Goal: Task Accomplishment & Management: Use online tool/utility

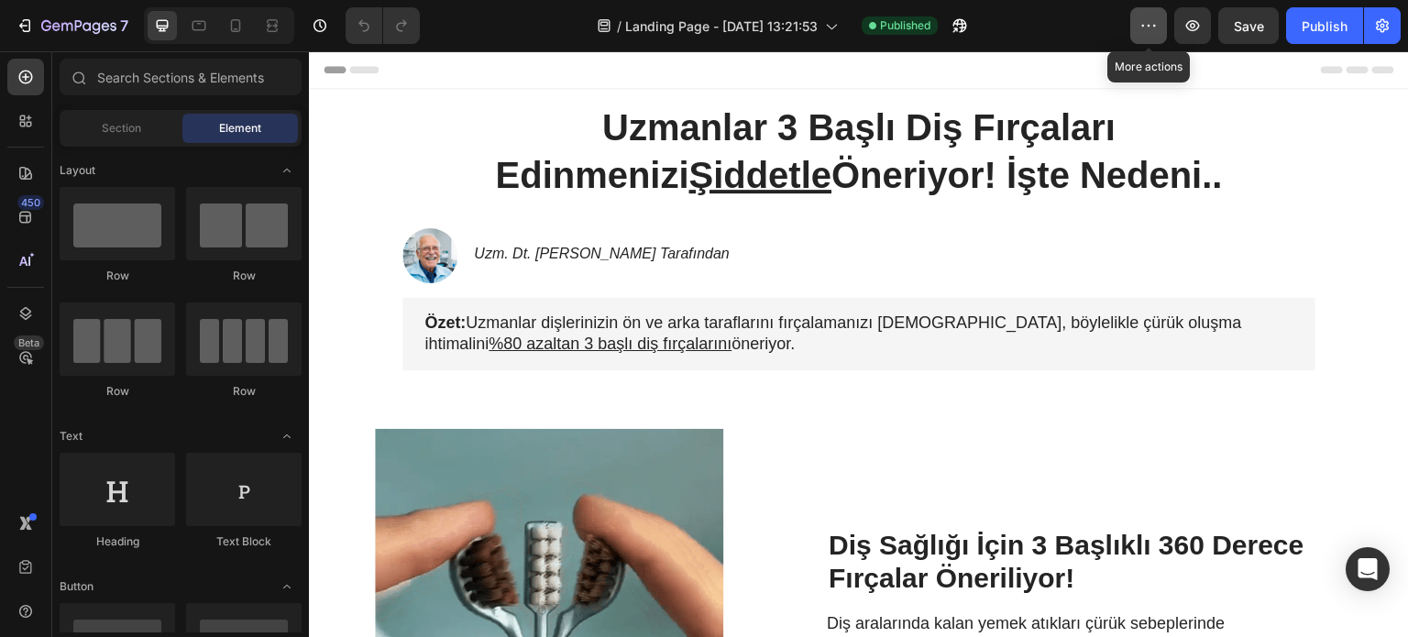
click at [1152, 28] on icon "button" at bounding box center [1149, 26] width 18 height 18
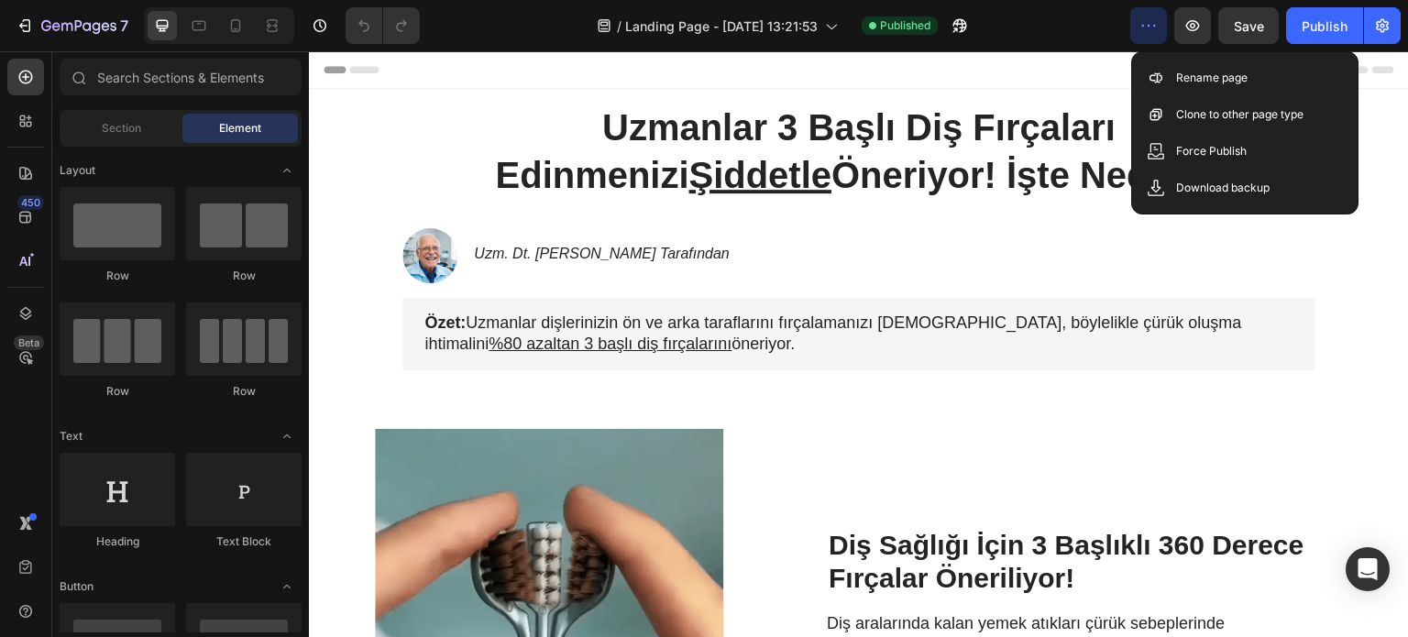
click at [1057, 26] on div "/ Landing Page - Aug 20, 13:21:53 Published" at bounding box center [783, 25] width 696 height 37
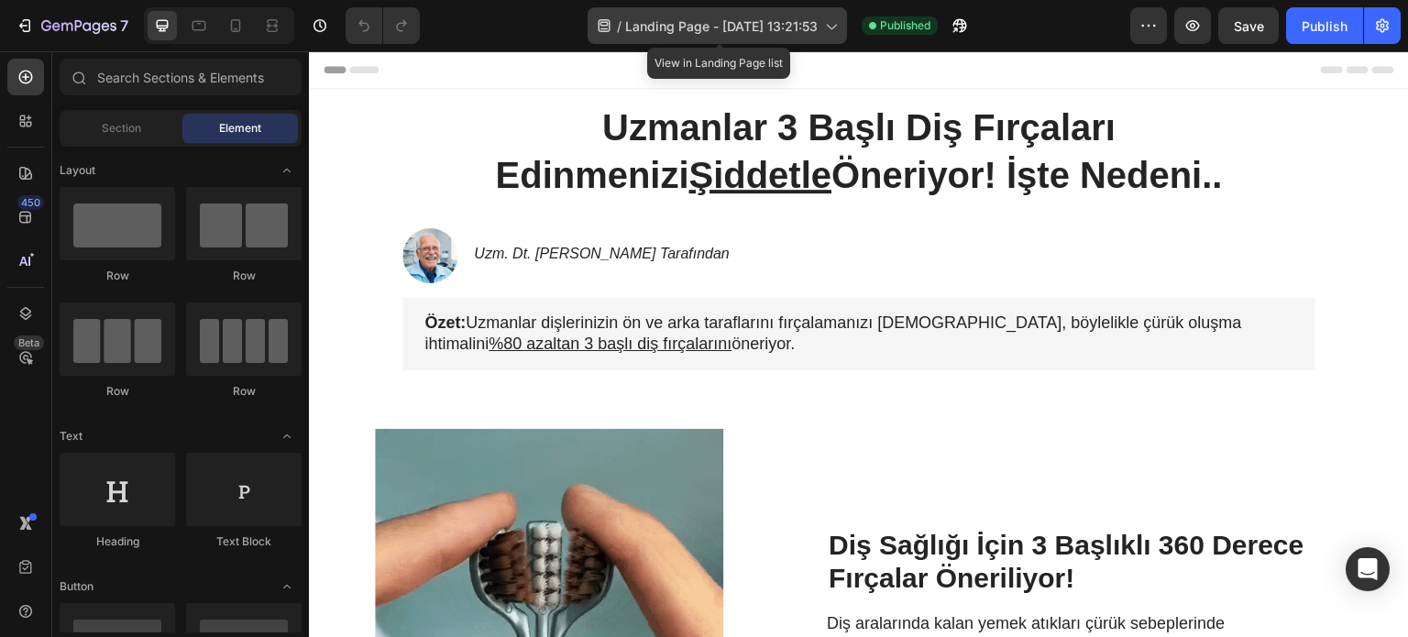
click at [611, 32] on div "/ Landing Page - Aug 20, 13:21:53" at bounding box center [717, 25] width 259 height 37
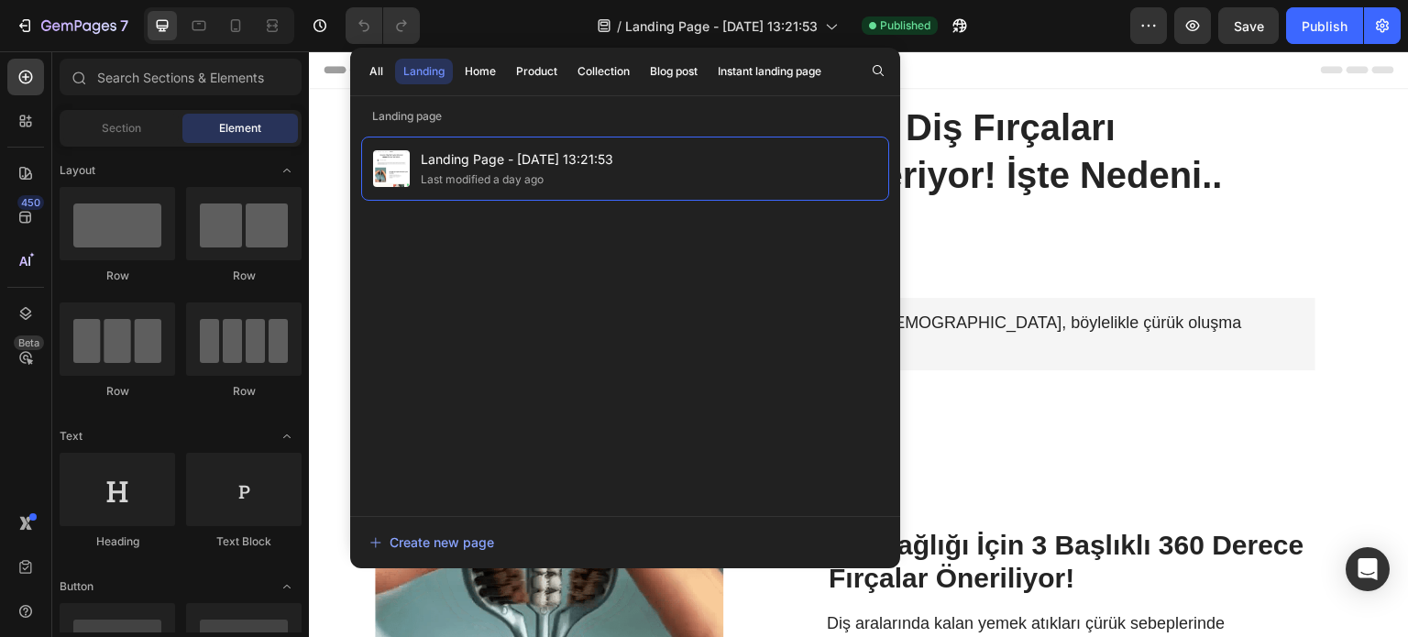
click at [1063, 25] on div "/ Landing Page - Aug 20, 13:21:53 Published" at bounding box center [783, 25] width 696 height 37
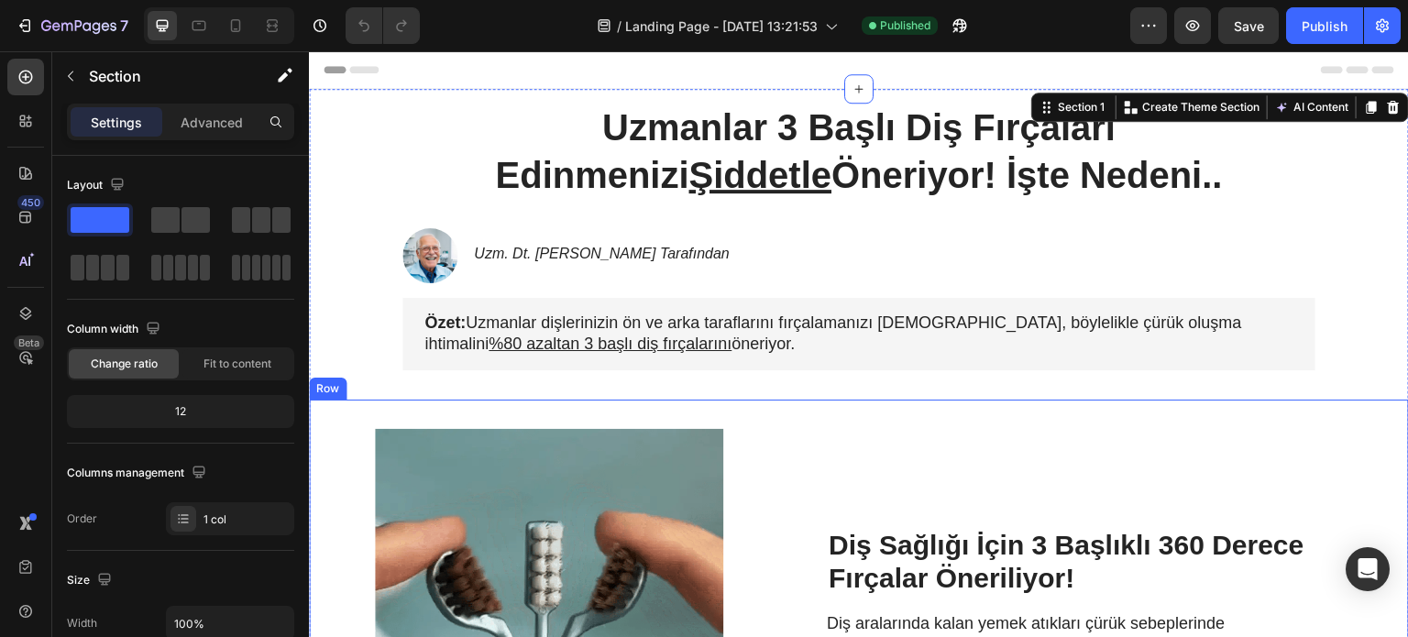
click at [1210, 503] on div "Diş Sağlığı İçin 3 Başlıklı 360 Derece Fırçalar Öneriliyor! Heading Diş araları…" at bounding box center [1109, 603] width 564 height 348
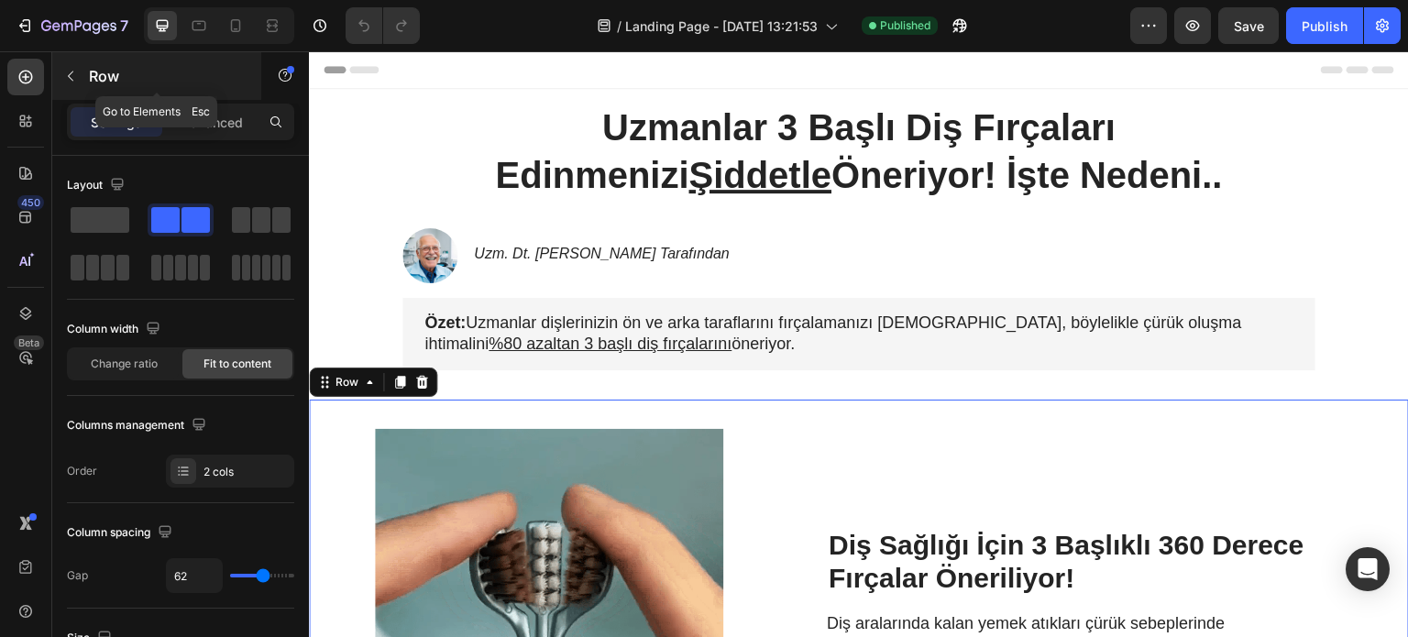
click at [69, 82] on icon "button" at bounding box center [70, 76] width 15 height 15
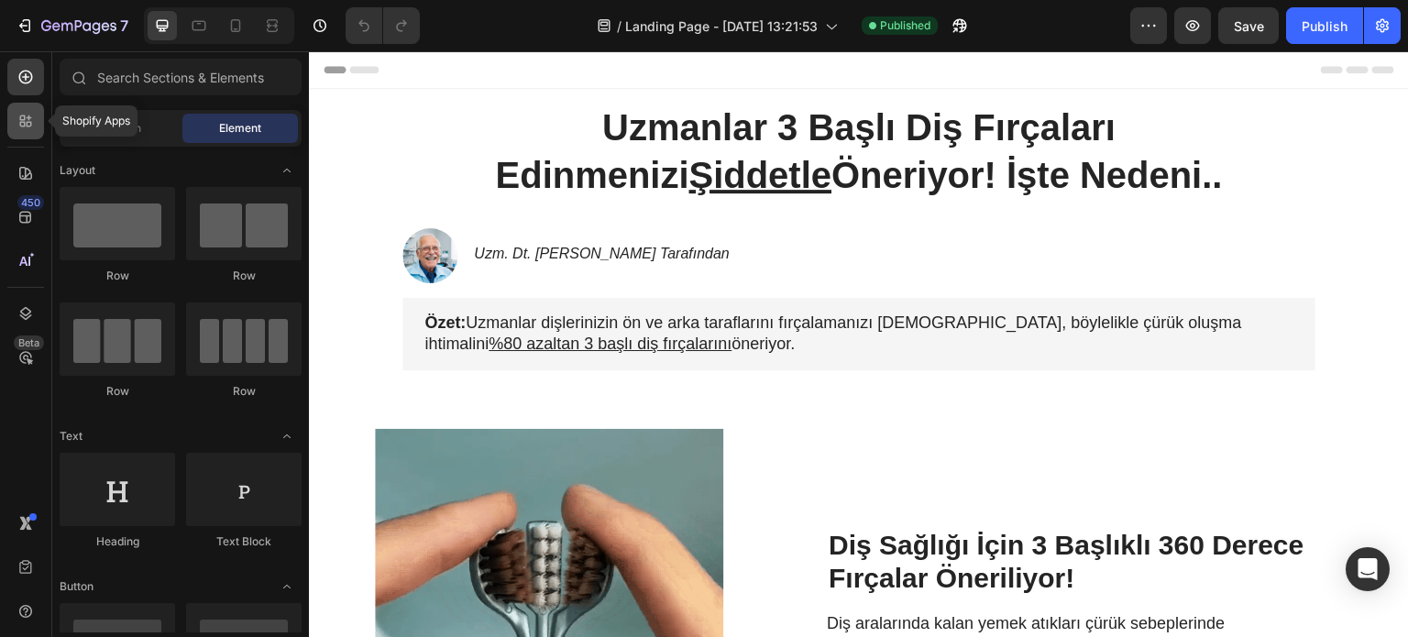
click at [25, 107] on div at bounding box center [25, 121] width 37 height 37
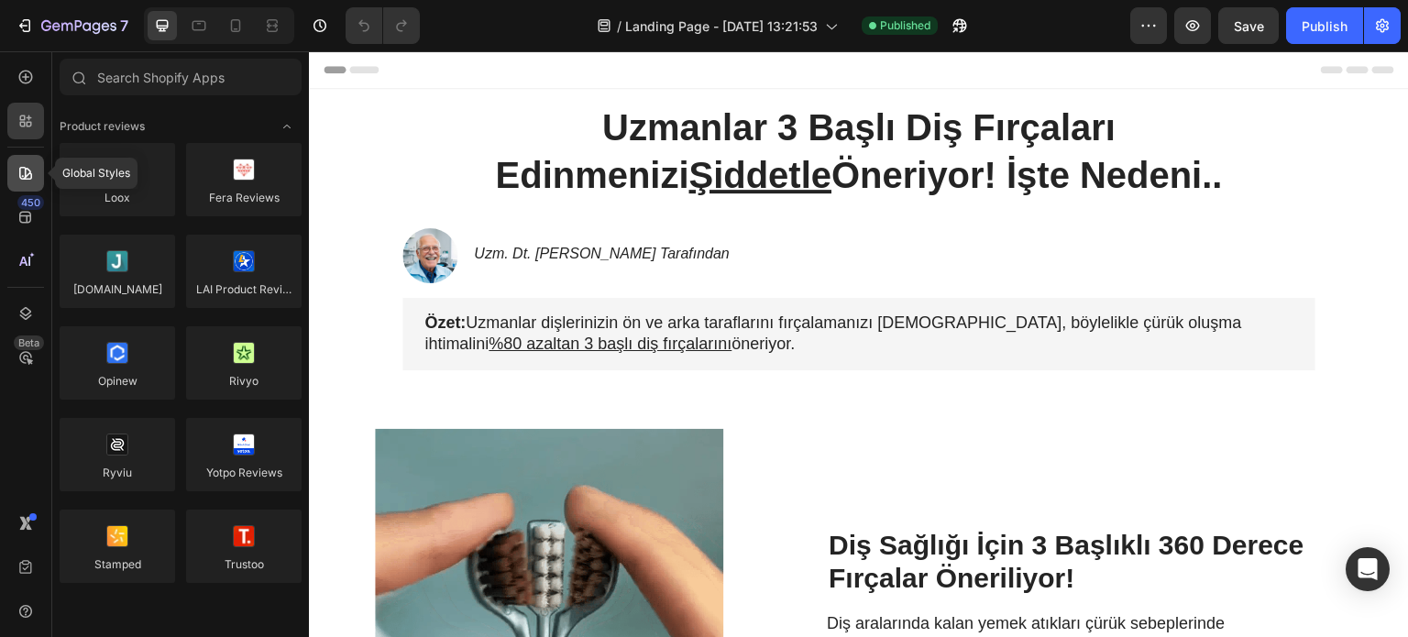
click at [29, 171] on icon at bounding box center [25, 173] width 13 height 13
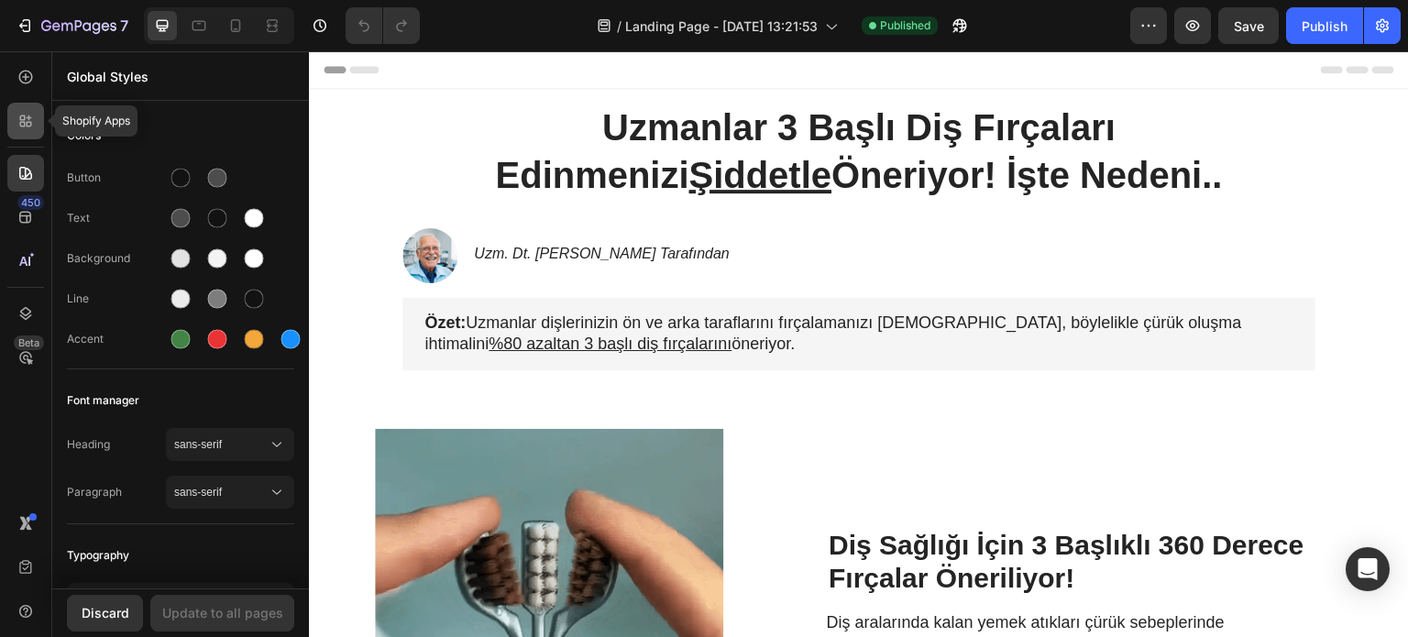
click at [26, 116] on icon at bounding box center [26, 121] width 18 height 18
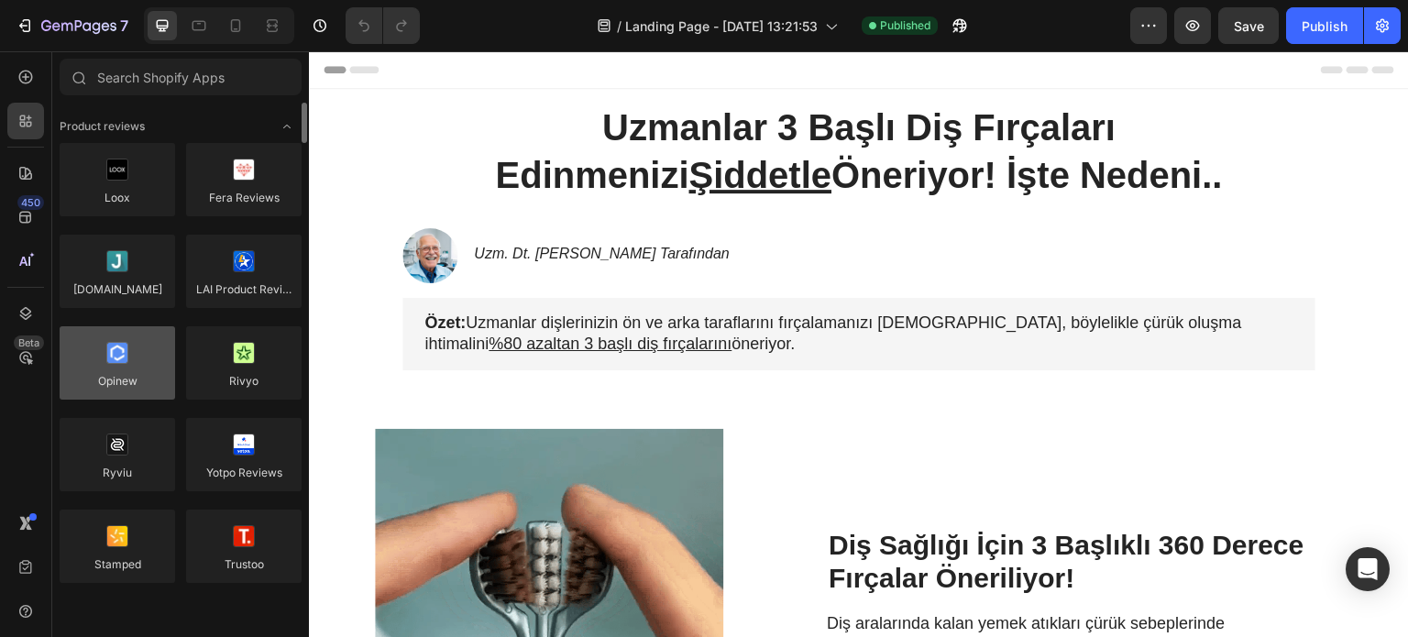
scroll to position [92, 0]
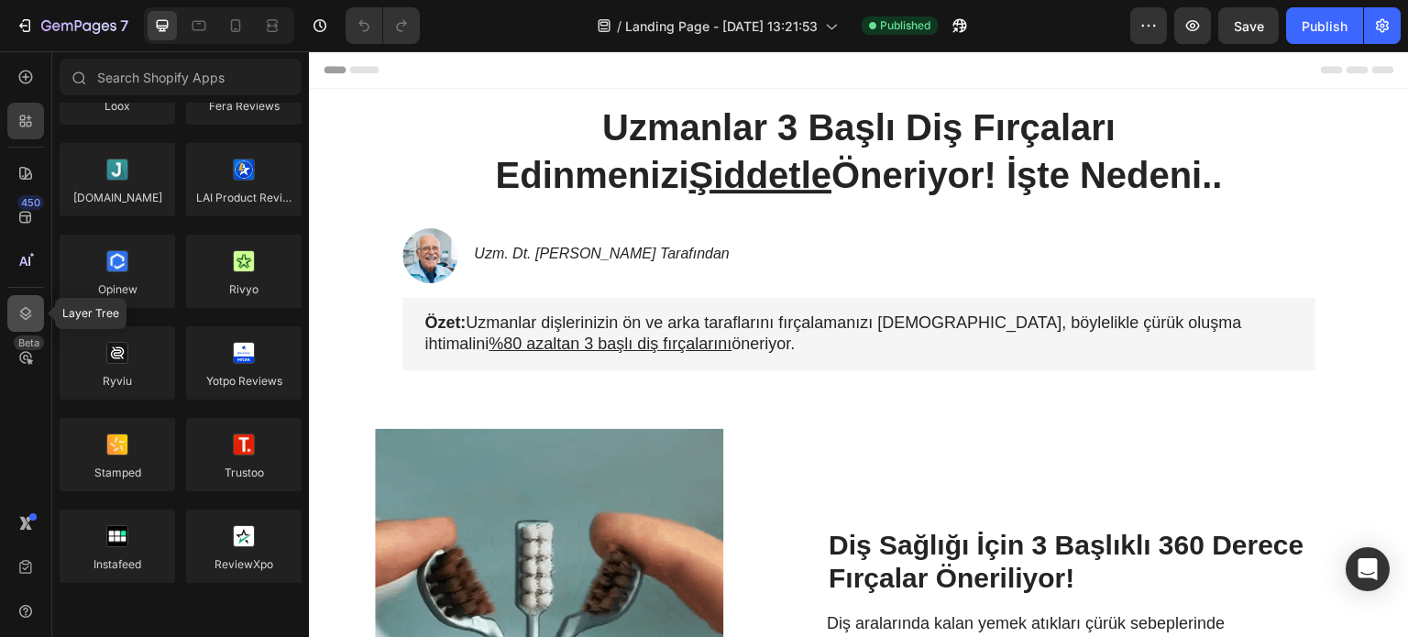
click at [17, 318] on icon at bounding box center [26, 313] width 18 height 18
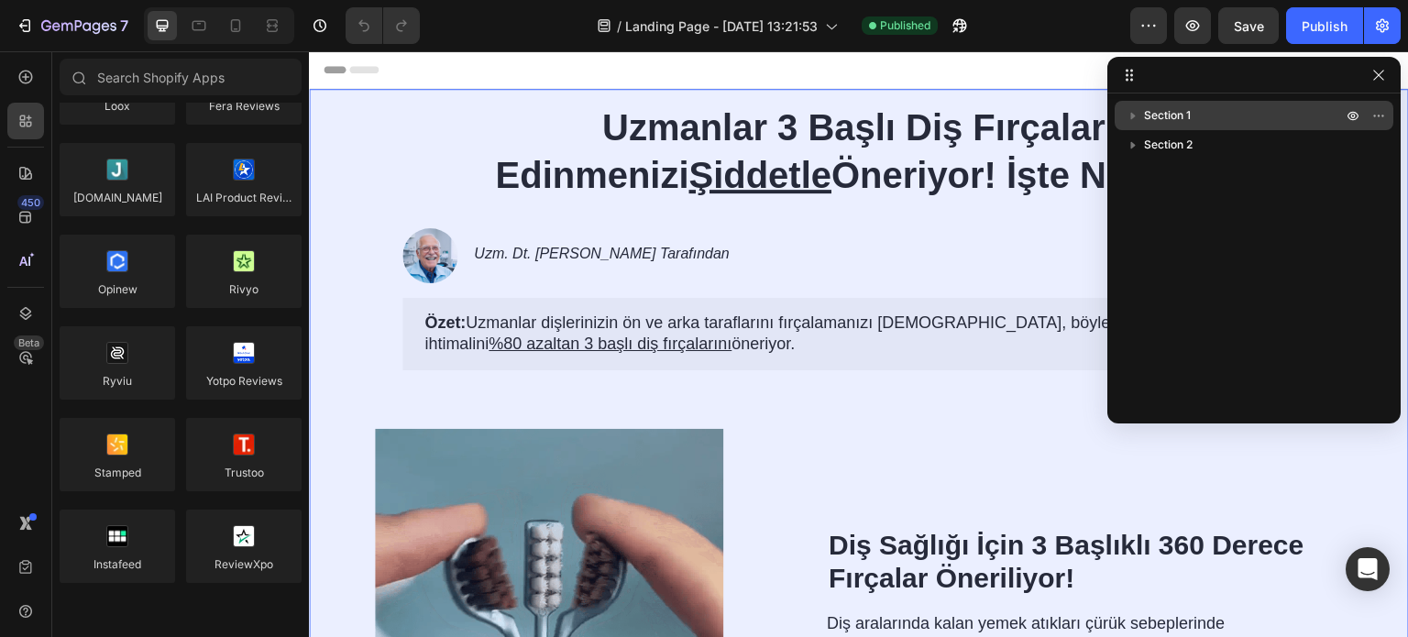
click at [1124, 109] on icon "button" at bounding box center [1133, 115] width 18 height 18
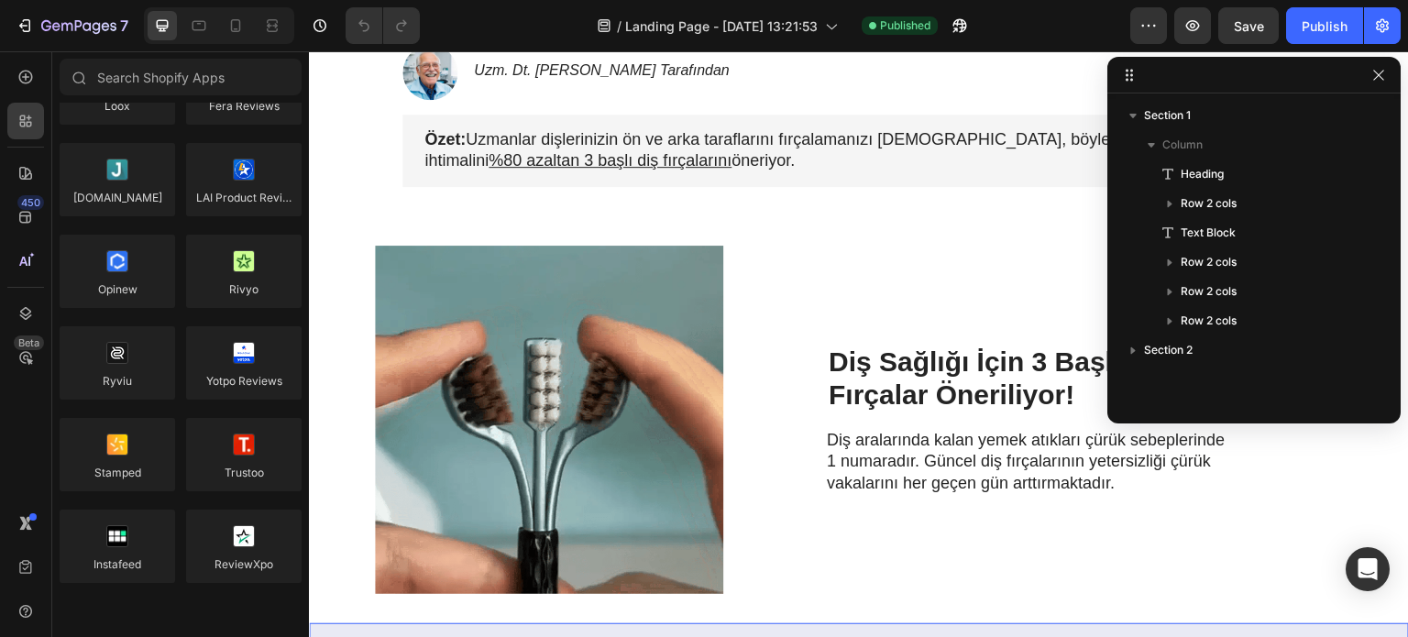
scroll to position [458, 0]
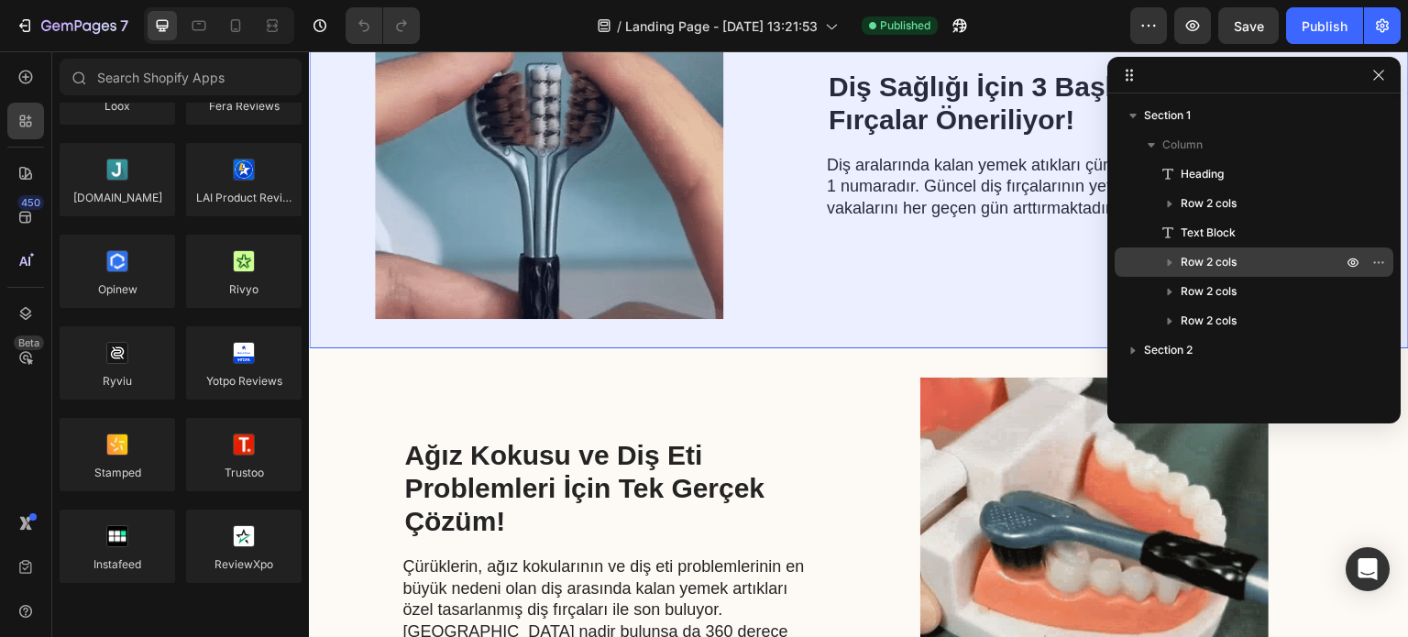
drag, startPoint x: 1181, startPoint y: 291, endPoint x: 1196, endPoint y: 260, distance: 34.0
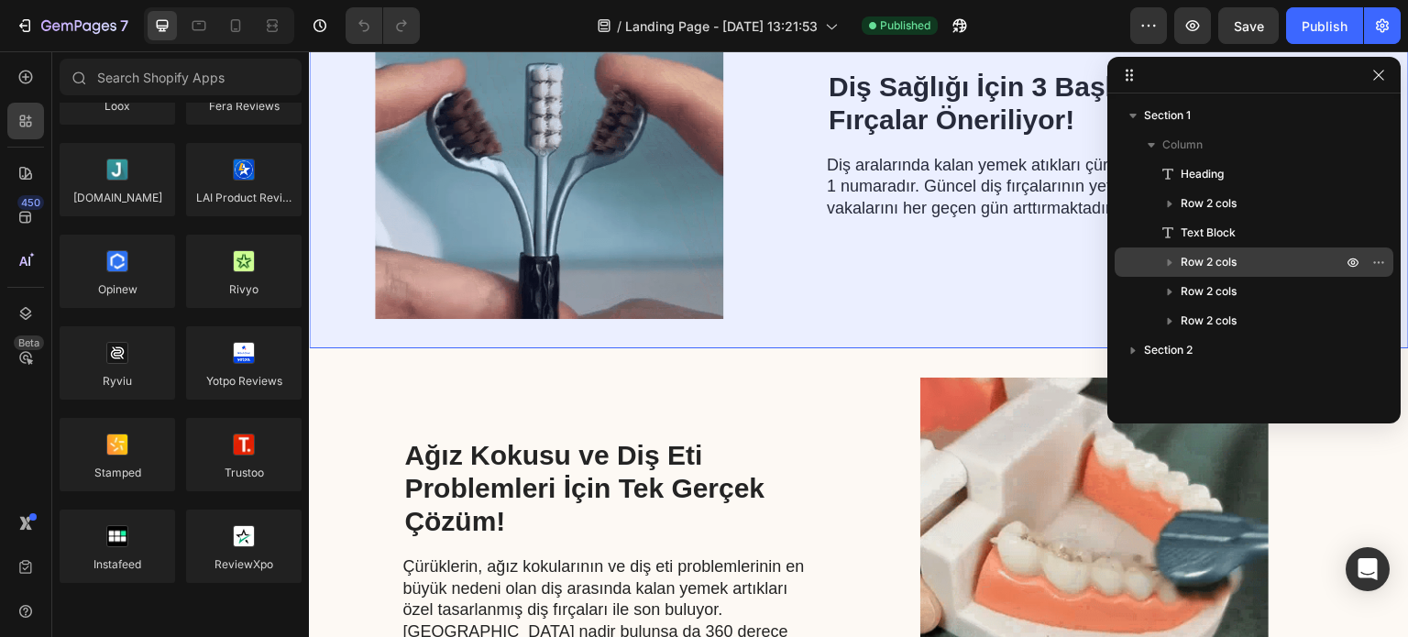
click at [1196, 260] on div "Heading Row 2 cols Text Block Row 2 cols Row 2 cols Row 2 cols" at bounding box center [1254, 248] width 279 height 176
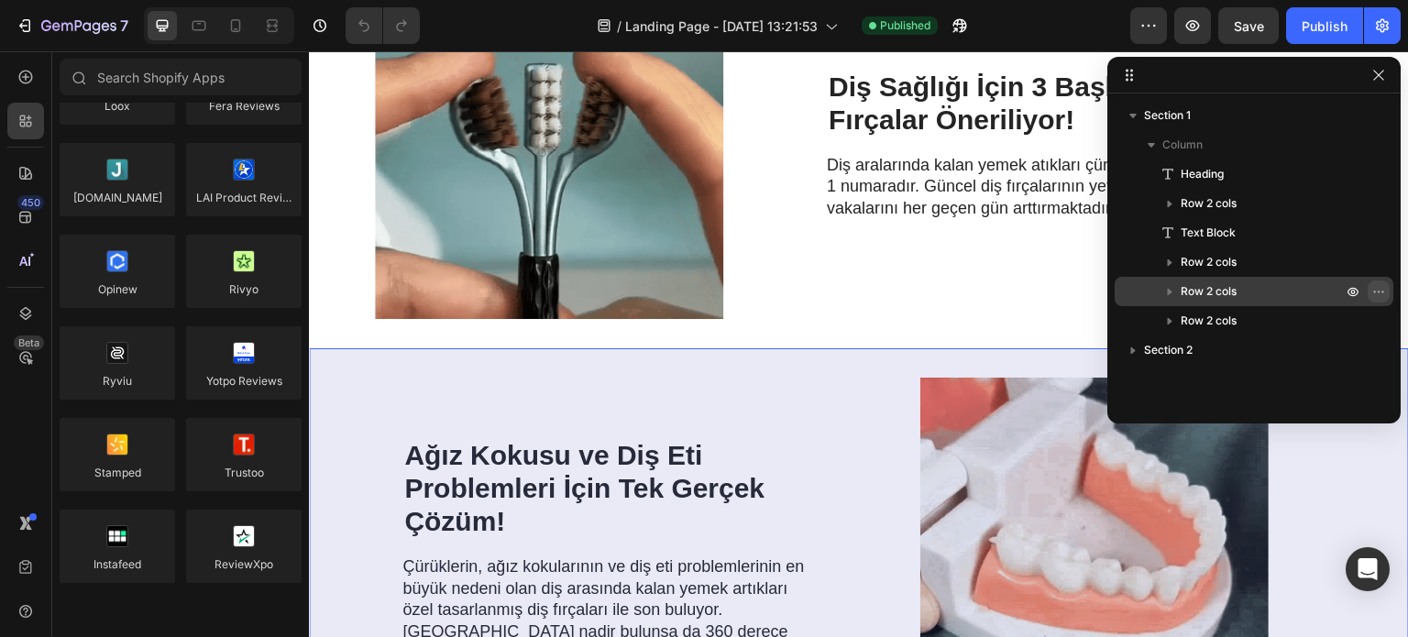
click at [1375, 291] on icon "button" at bounding box center [1379, 291] width 15 height 15
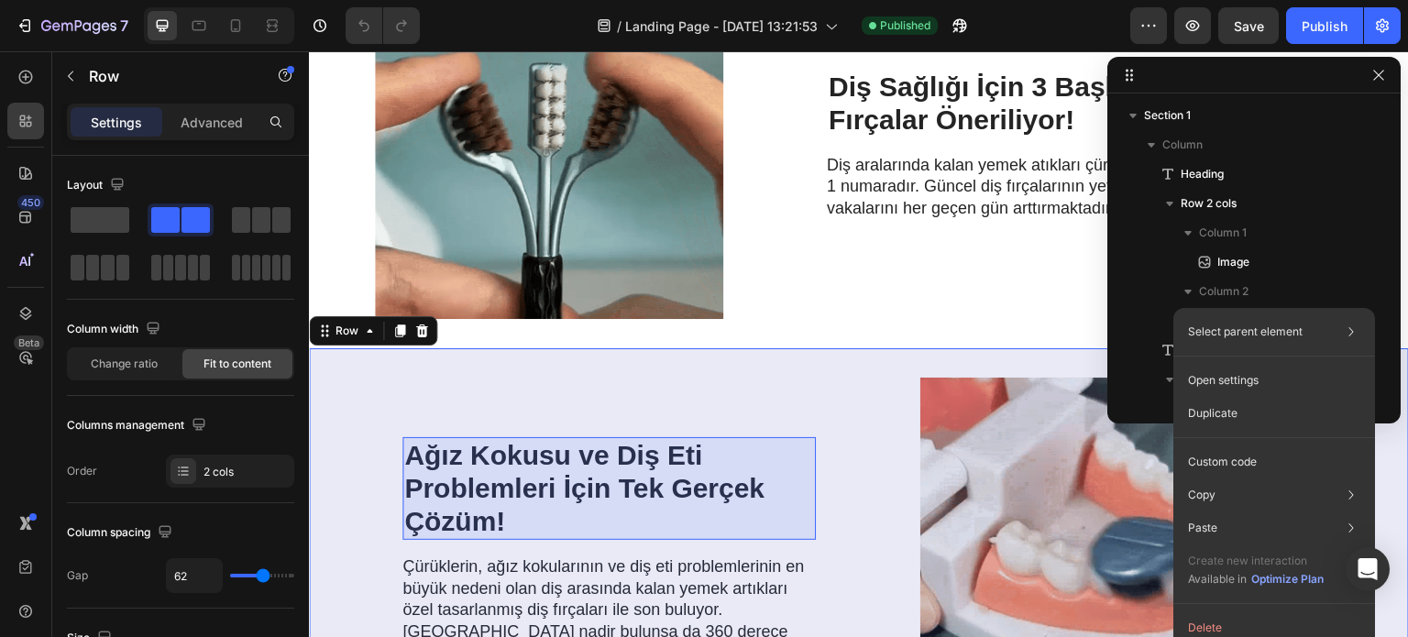
scroll to position [317, 0]
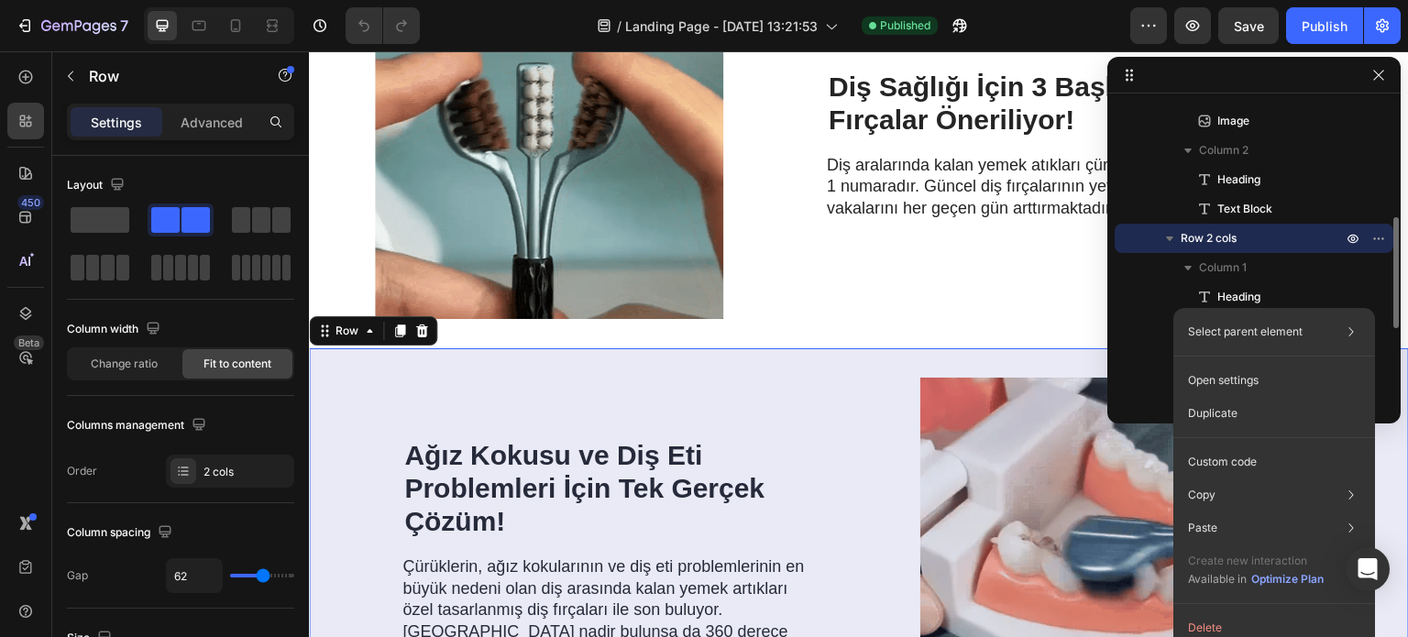
click at [1236, 234] on span "Row 2 cols" at bounding box center [1209, 238] width 56 height 18
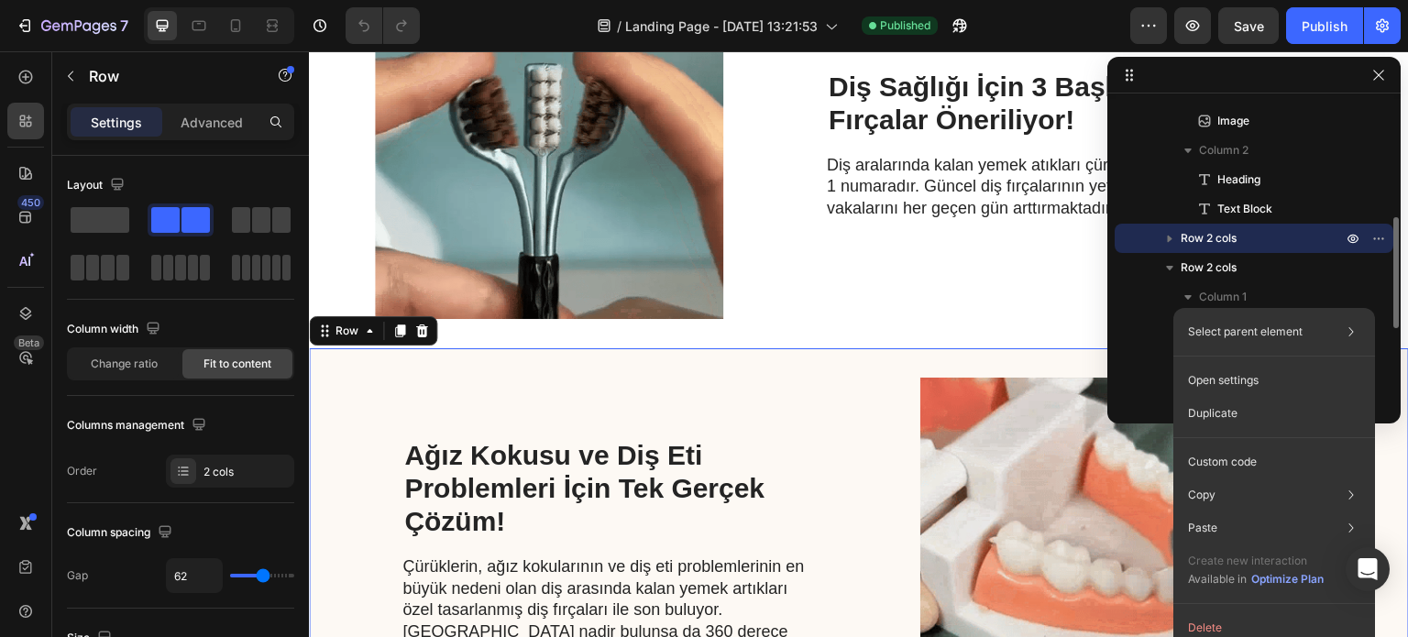
drag, startPoint x: 1317, startPoint y: 240, endPoint x: 1162, endPoint y: 237, distance: 155.0
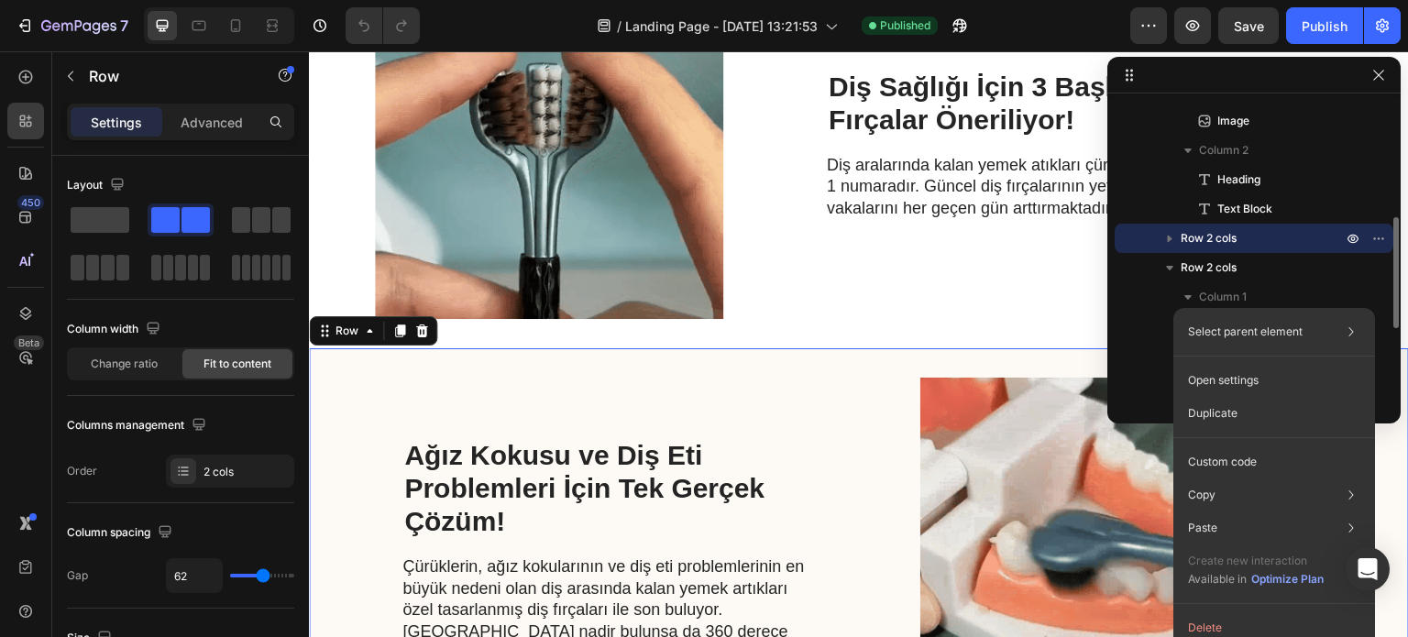
click at [1162, 237] on div "Row 2 cols" at bounding box center [1254, 238] width 264 height 29
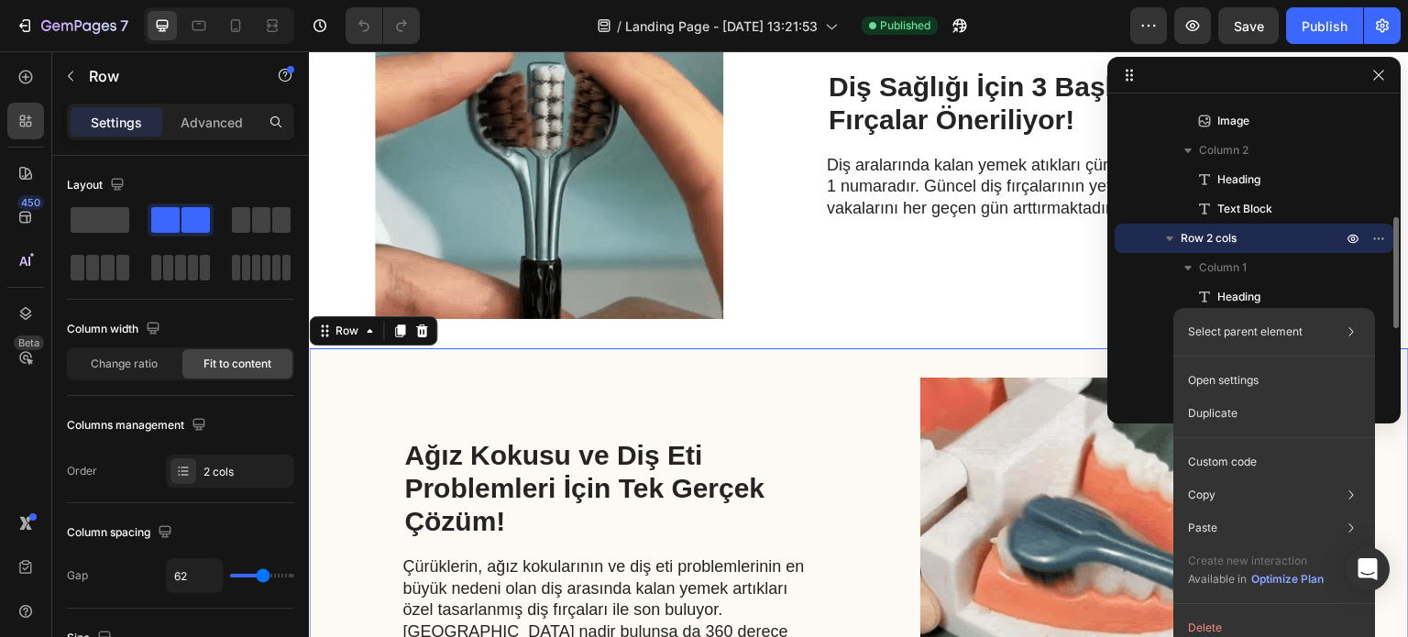
click at [1153, 237] on div "Row 2 cols" at bounding box center [1254, 238] width 264 height 29
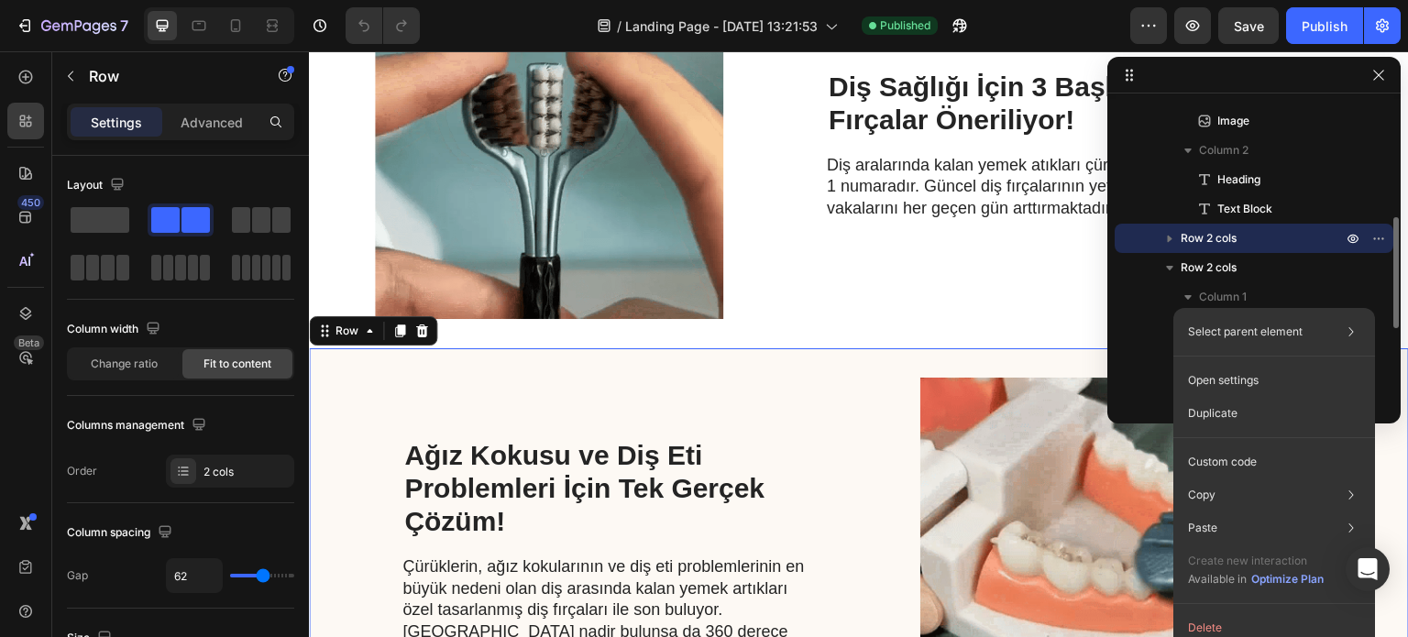
drag, startPoint x: 1308, startPoint y: 234, endPoint x: 1328, endPoint y: 234, distance: 20.2
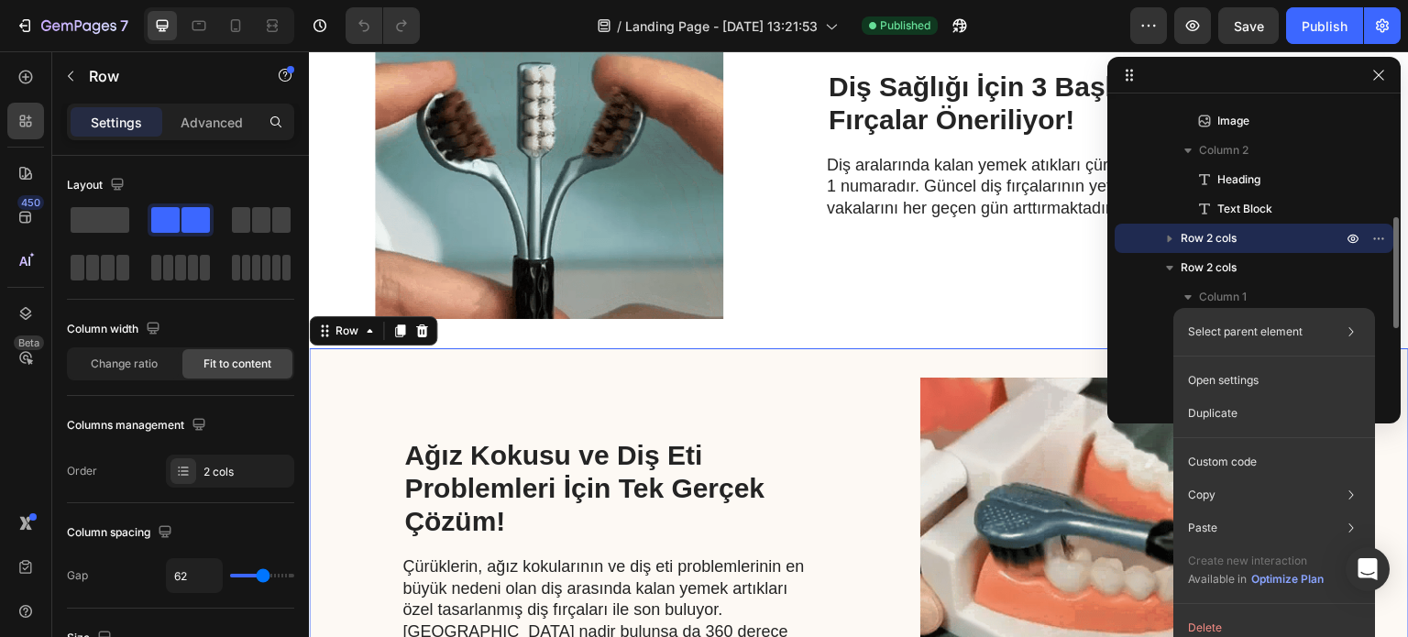
click at [1328, 234] on p "Row 2 cols" at bounding box center [1263, 238] width 165 height 18
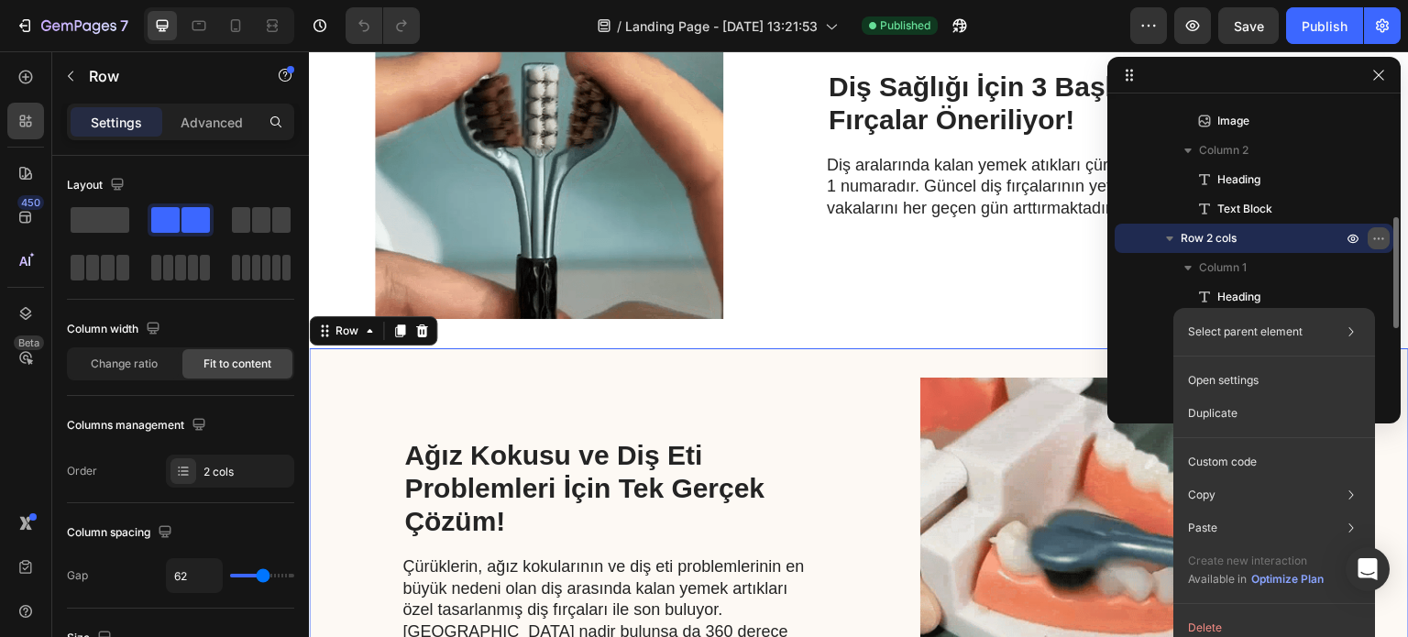
click at [1379, 248] on button "button" at bounding box center [1379, 238] width 22 height 22
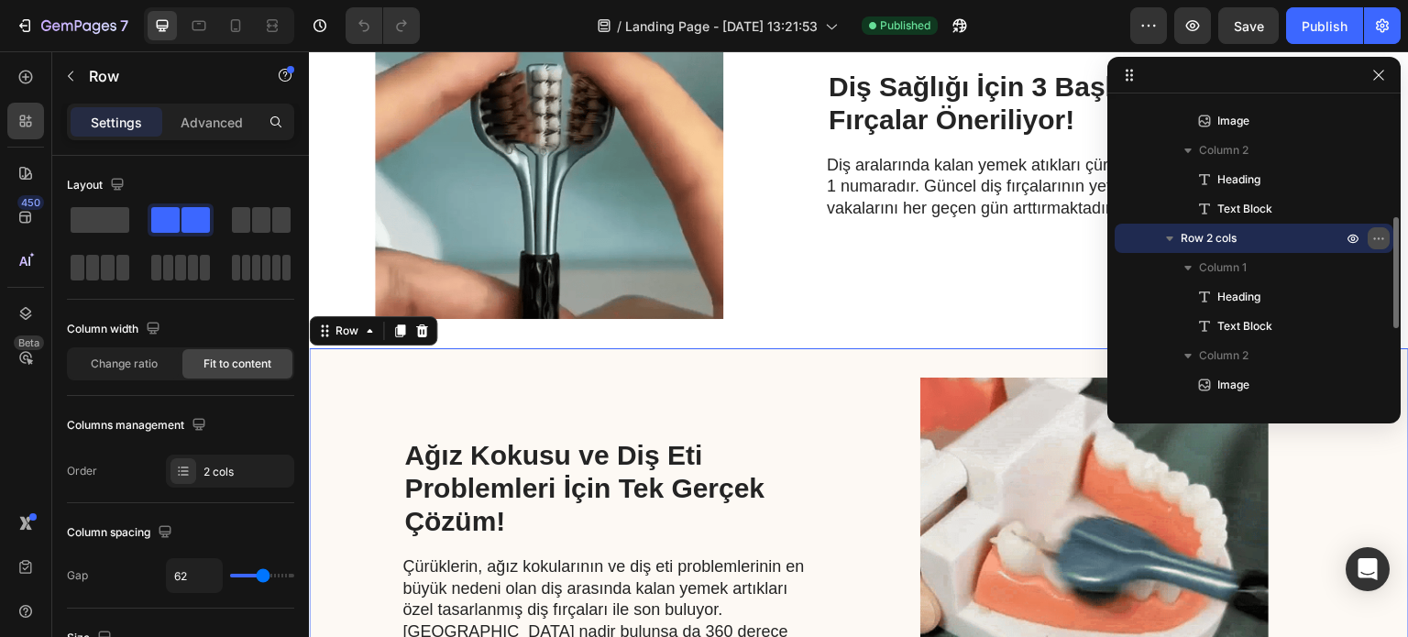
click at [1379, 248] on button "button" at bounding box center [1379, 238] width 22 height 22
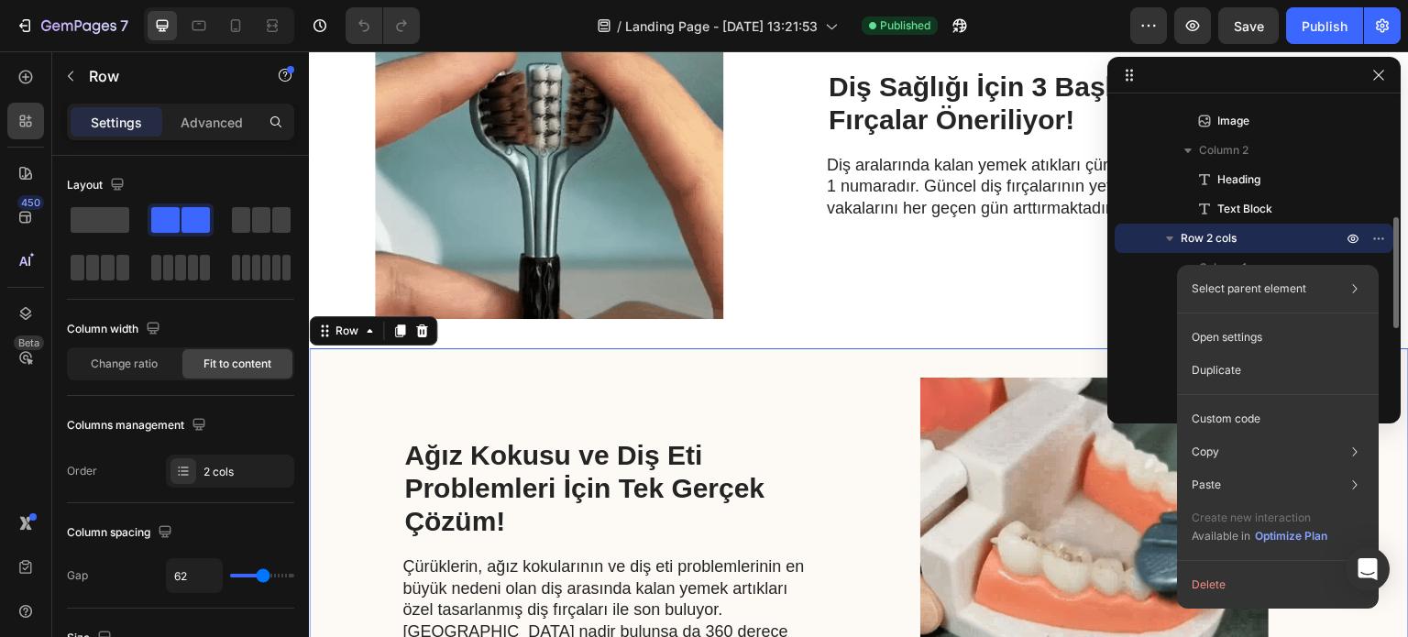
click at [1130, 237] on div "Row 2 cols" at bounding box center [1254, 238] width 264 height 29
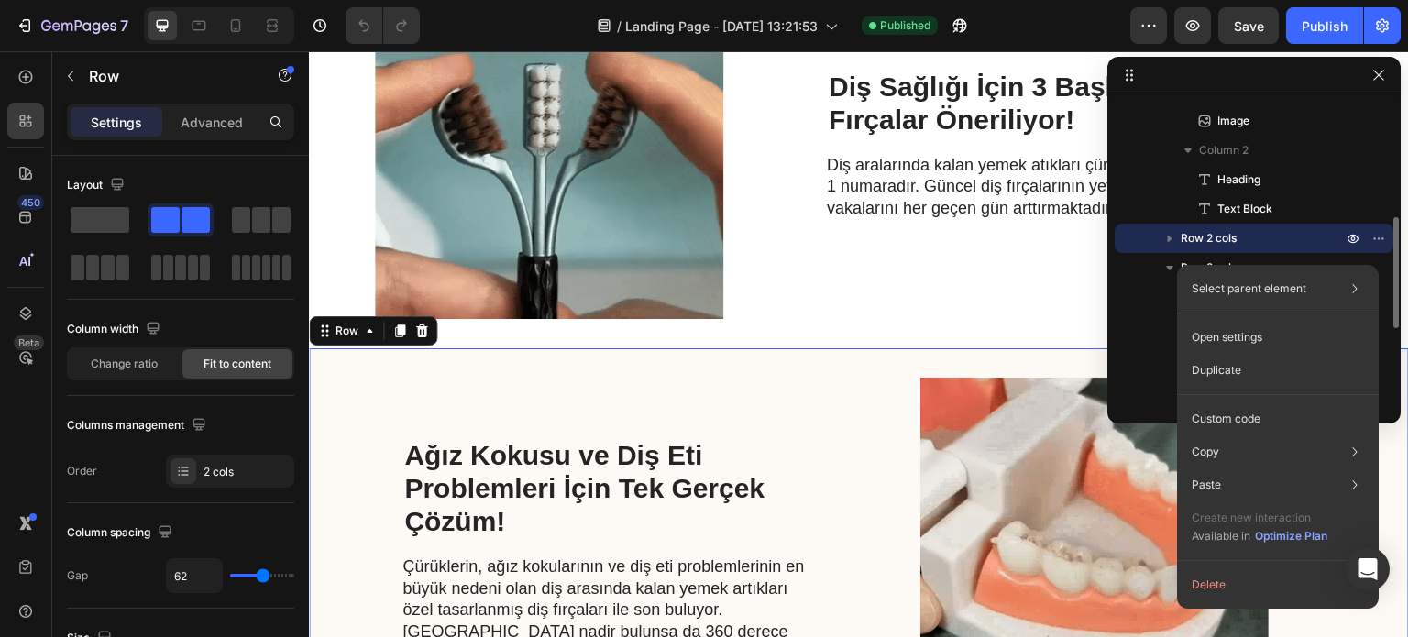
click at [1309, 237] on p "Row 2 cols" at bounding box center [1263, 238] width 165 height 18
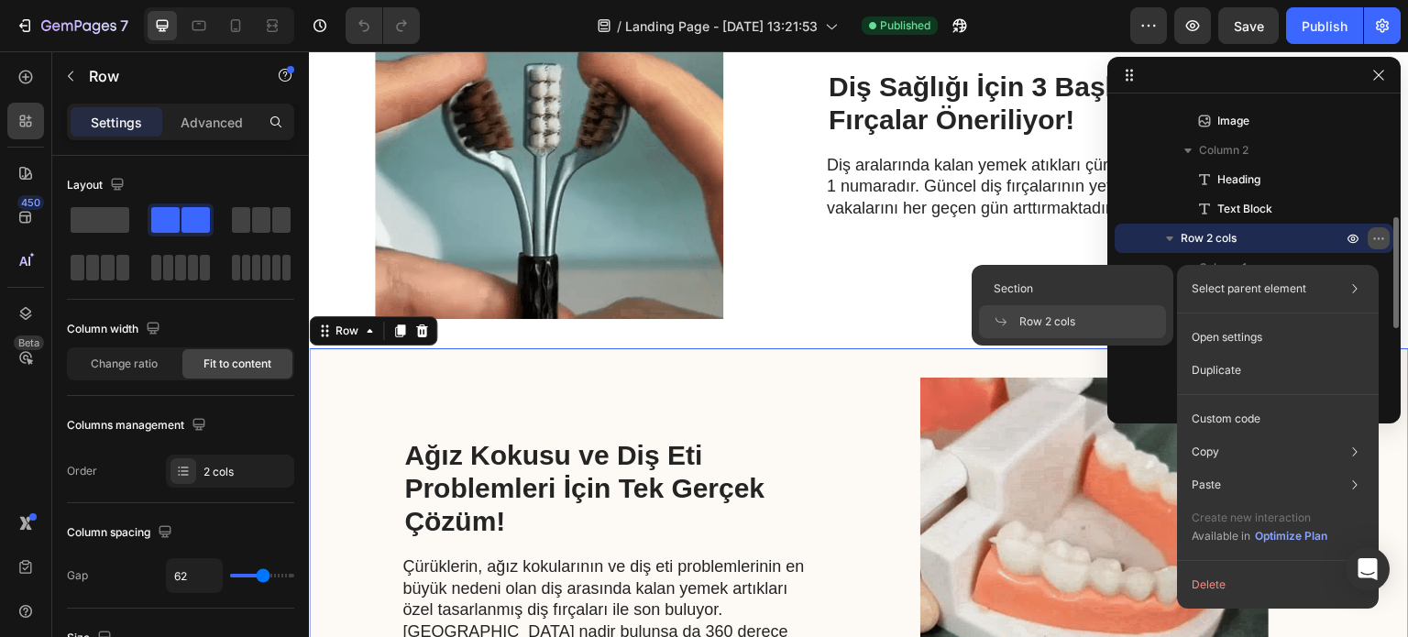
click at [1383, 238] on icon "button" at bounding box center [1379, 238] width 15 height 15
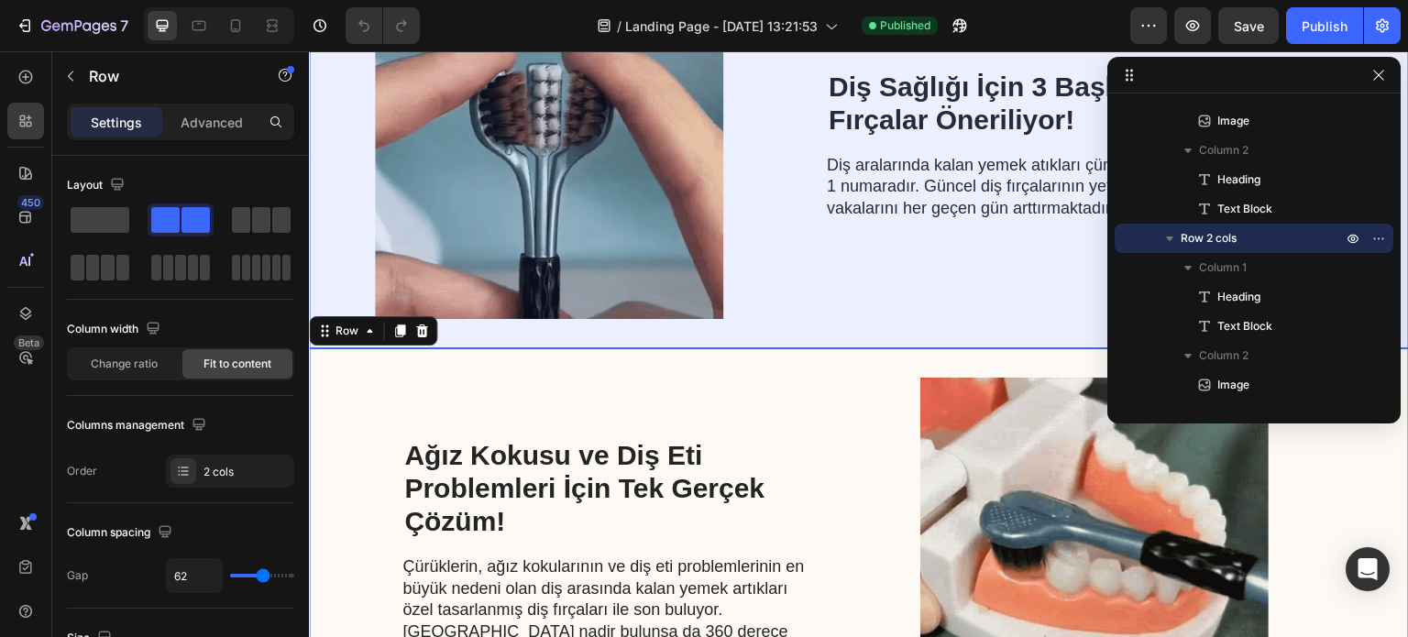
scroll to position [134, 0]
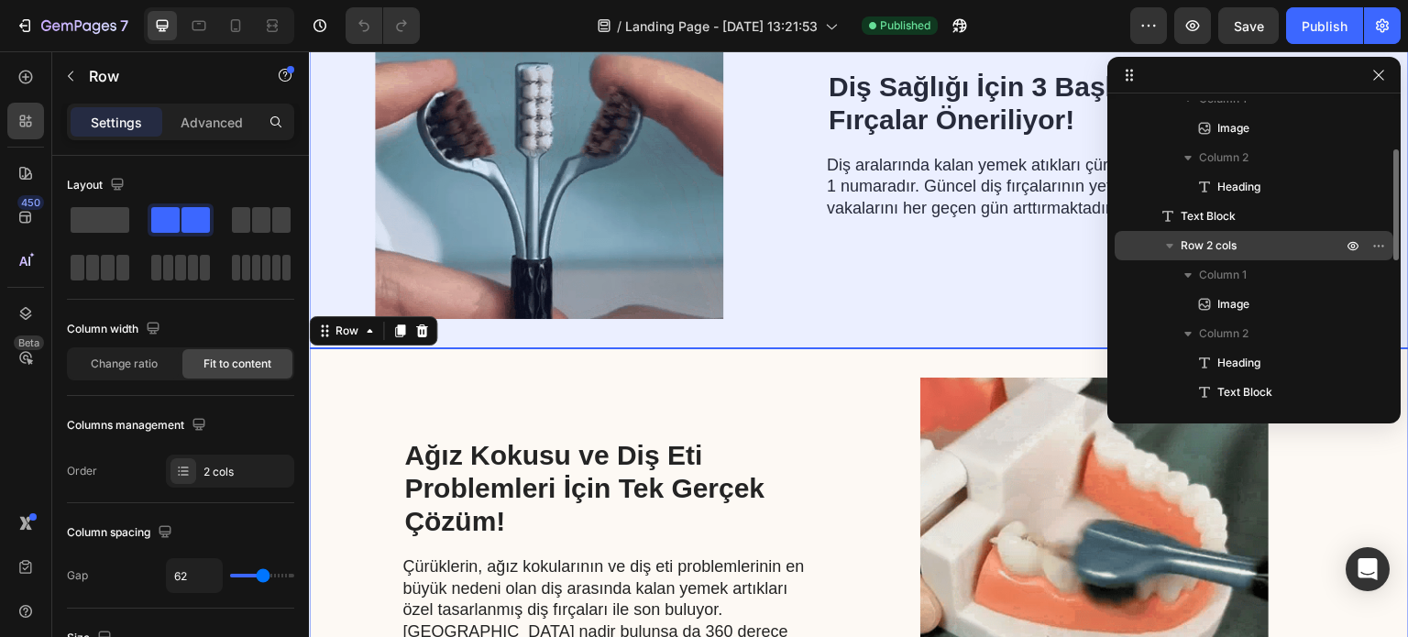
click at [1176, 241] on icon "button" at bounding box center [1170, 246] width 18 height 18
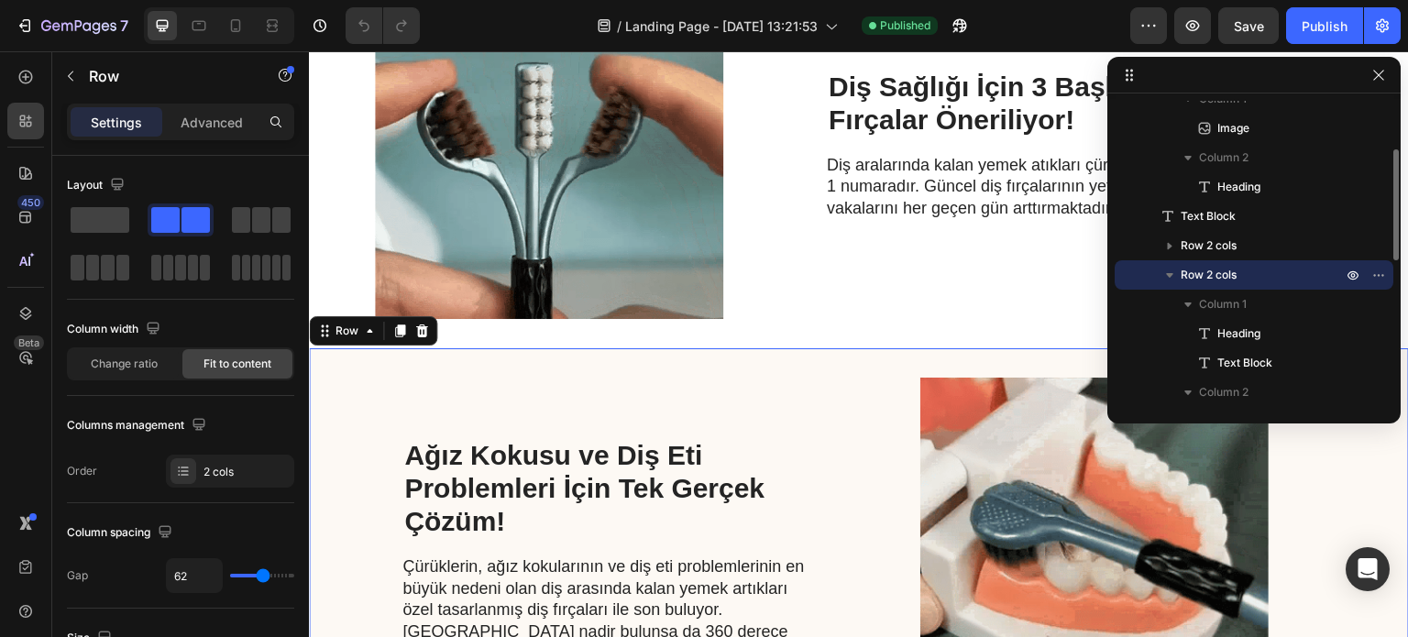
click at [1164, 280] on icon "button" at bounding box center [1170, 275] width 18 height 18
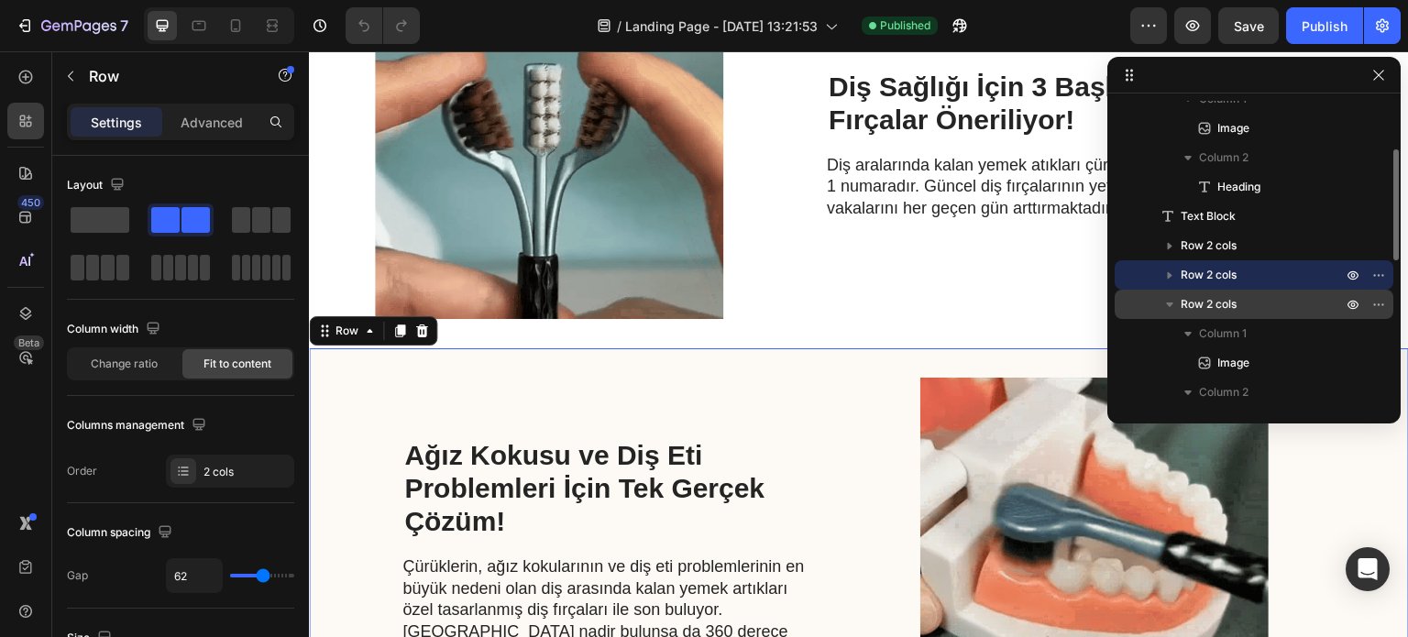
click at [1170, 300] on icon "button" at bounding box center [1170, 304] width 18 height 18
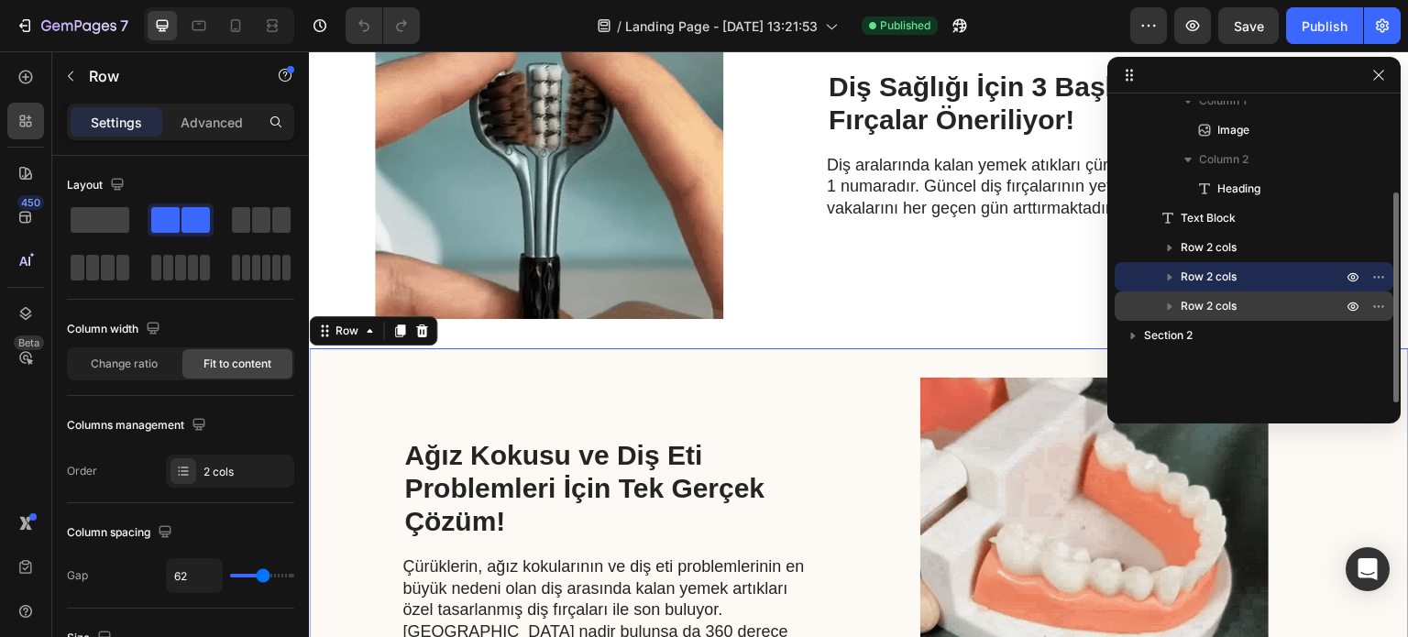
scroll to position [132, 0]
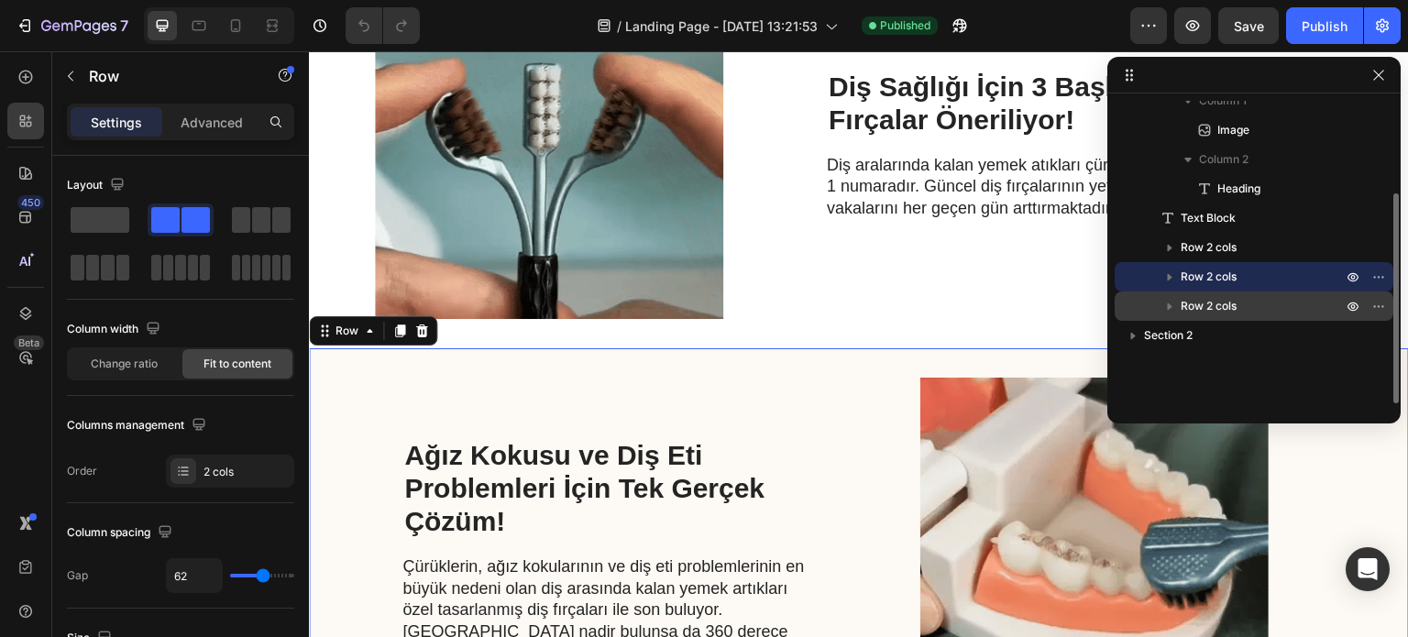
click at [1209, 314] on span "Row 2 cols" at bounding box center [1209, 306] width 56 height 18
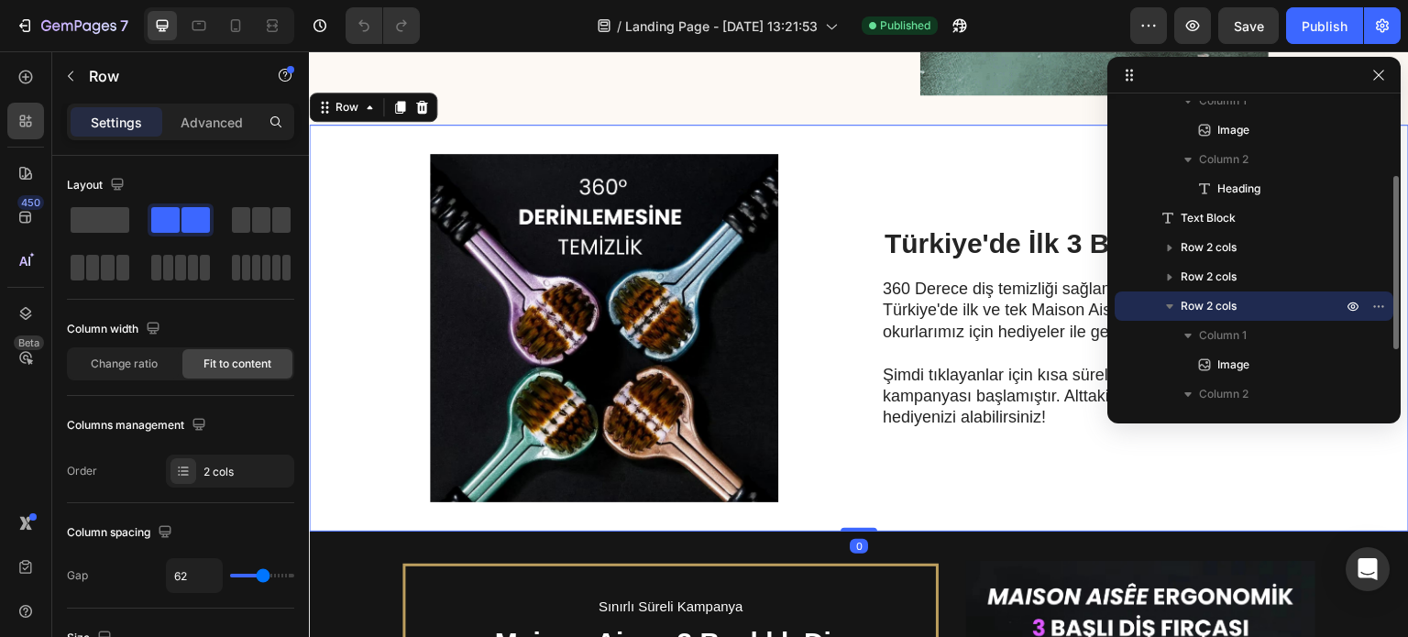
scroll to position [1097, 0]
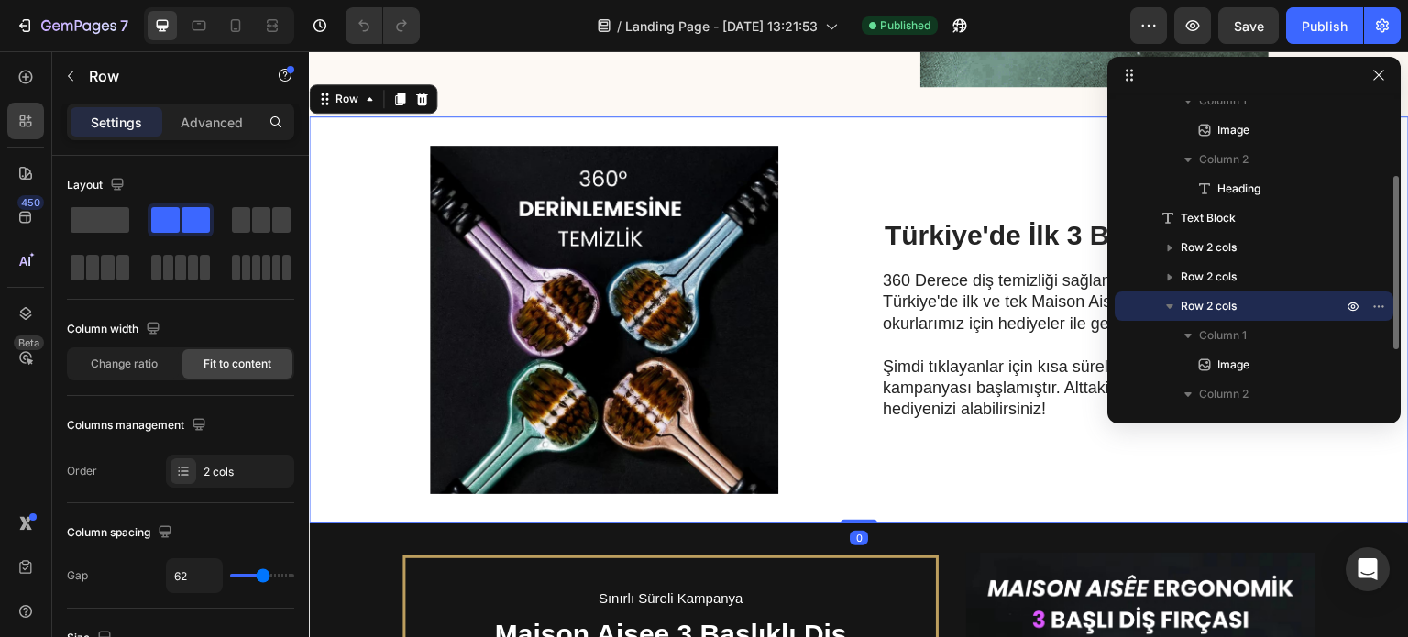
click at [1170, 306] on icon "button" at bounding box center [1169, 306] width 7 height 5
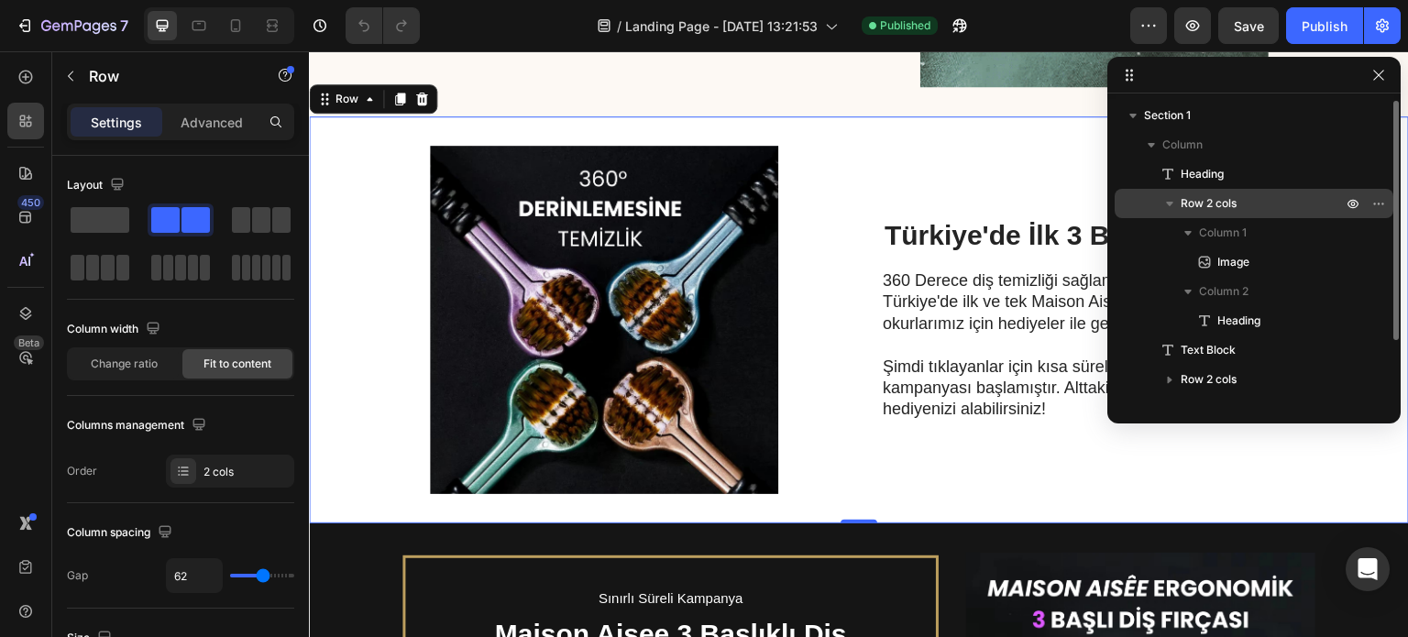
click at [1172, 204] on icon "button" at bounding box center [1170, 203] width 18 height 18
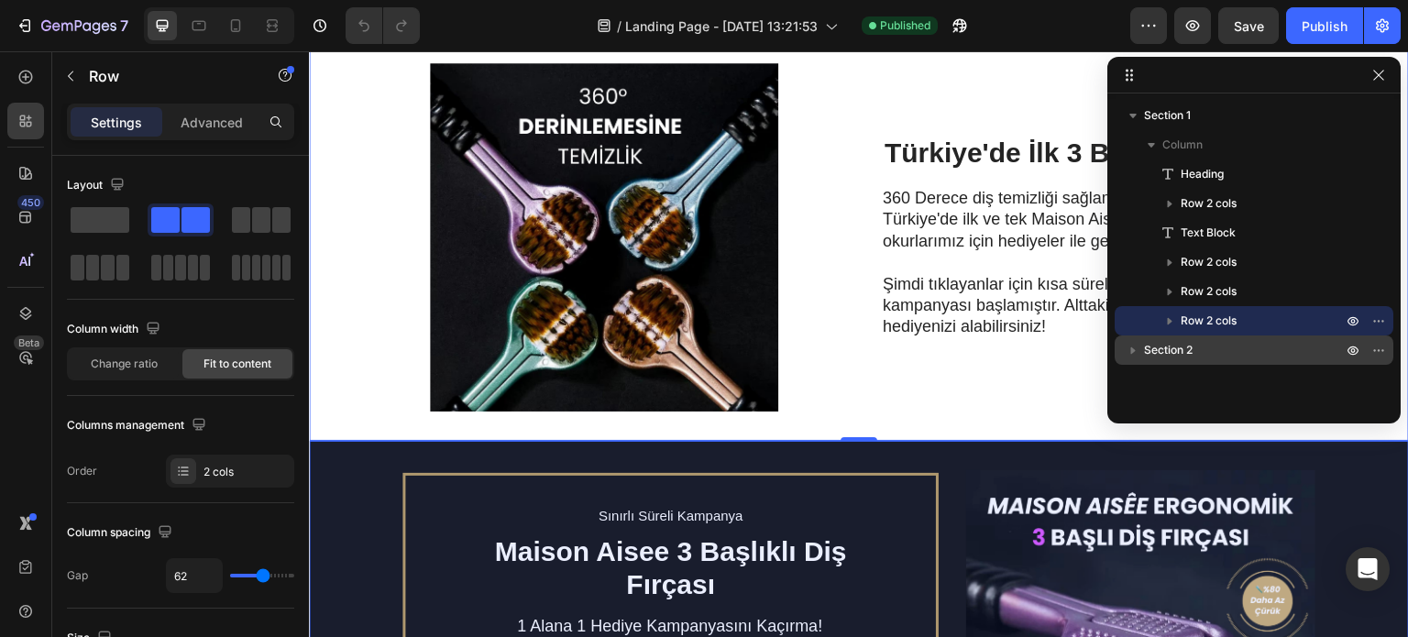
scroll to position [1189, 0]
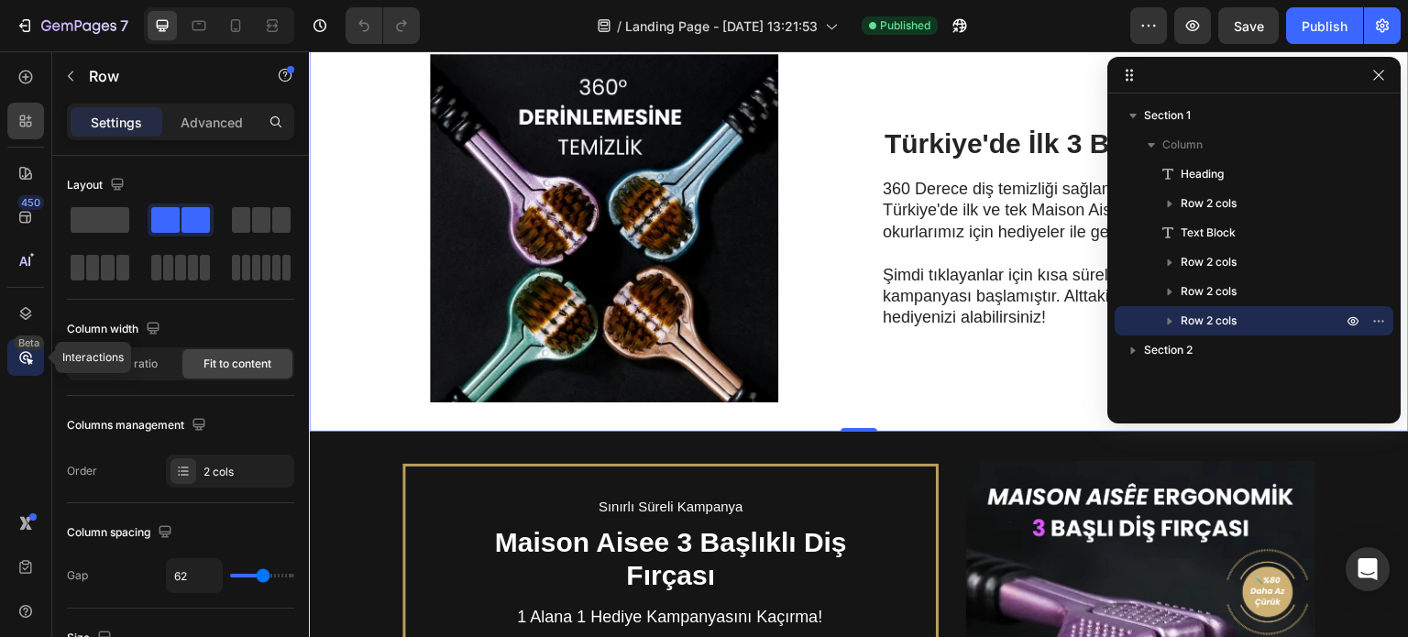
click at [21, 358] on icon at bounding box center [26, 357] width 18 height 18
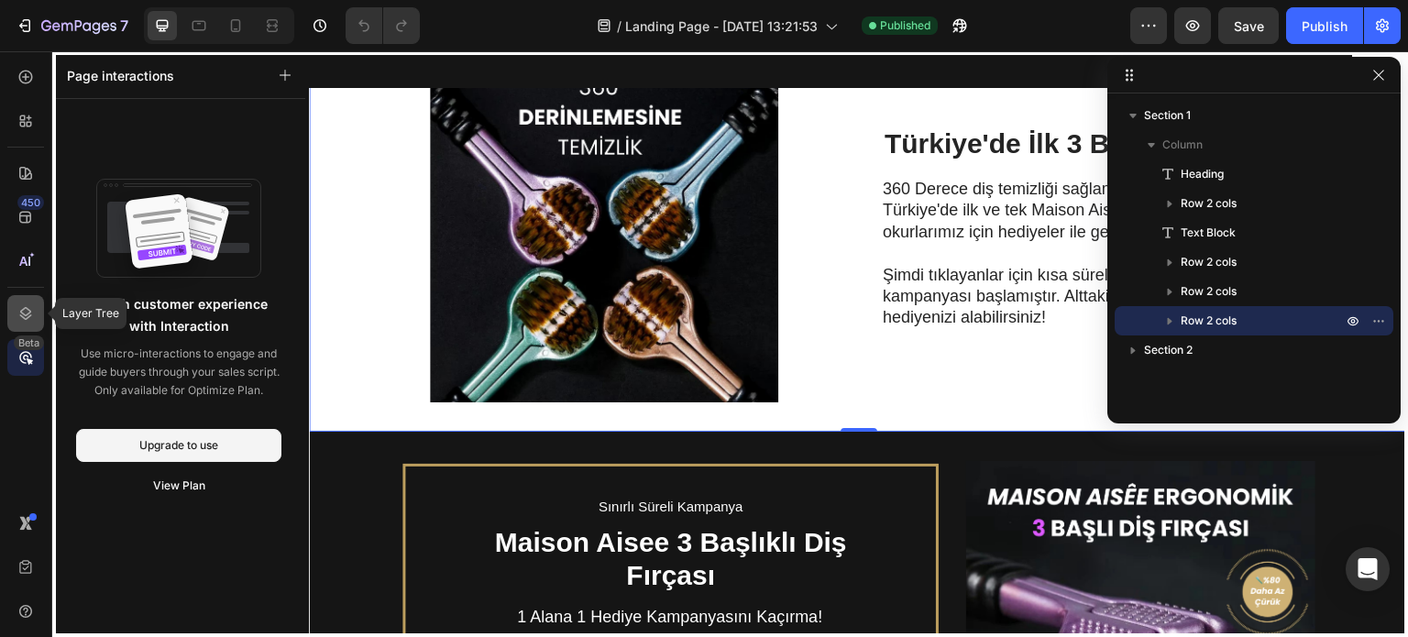
click at [9, 314] on div at bounding box center [25, 313] width 37 height 37
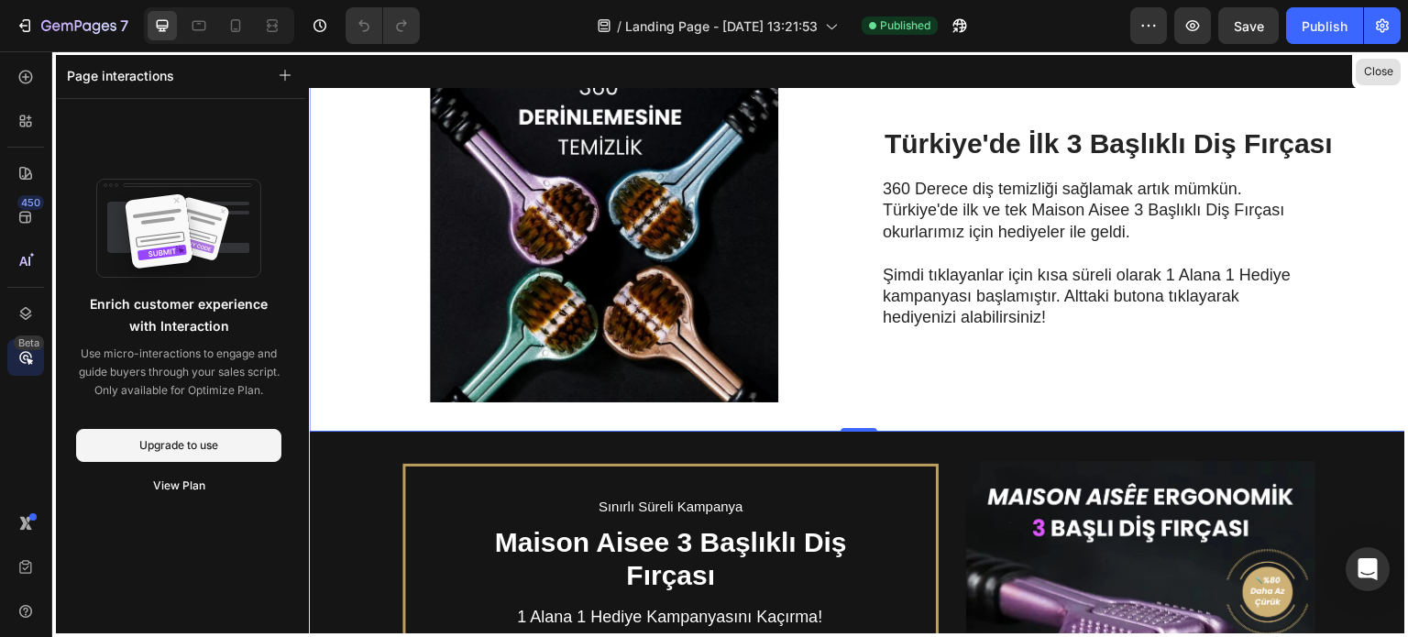
click at [1392, 76] on button "Close" at bounding box center [1378, 72] width 45 height 27
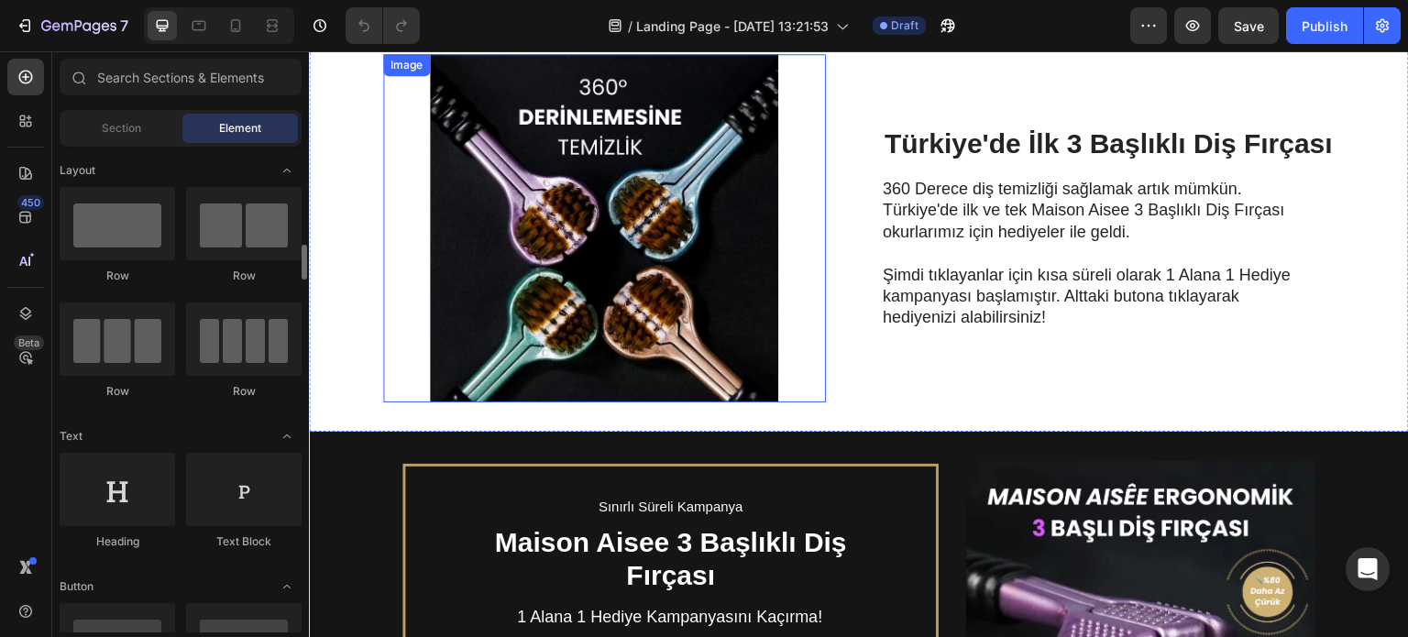
scroll to position [92, 0]
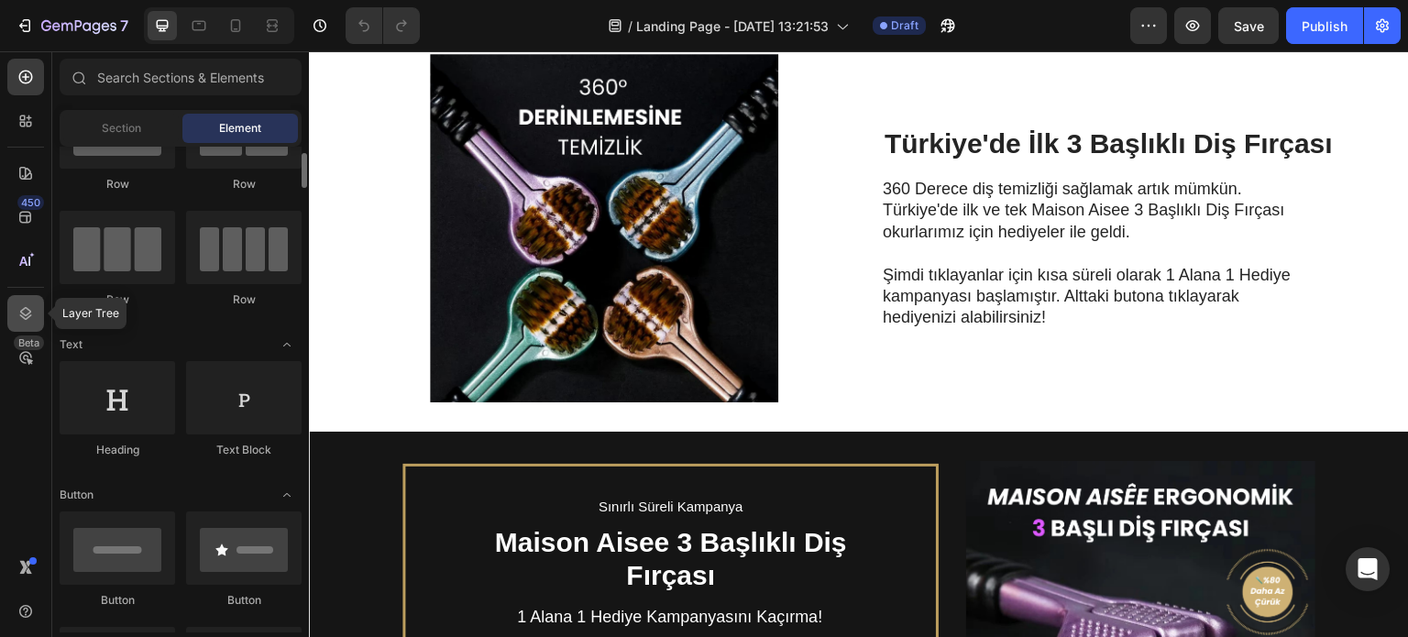
click at [17, 325] on div at bounding box center [25, 313] width 37 height 37
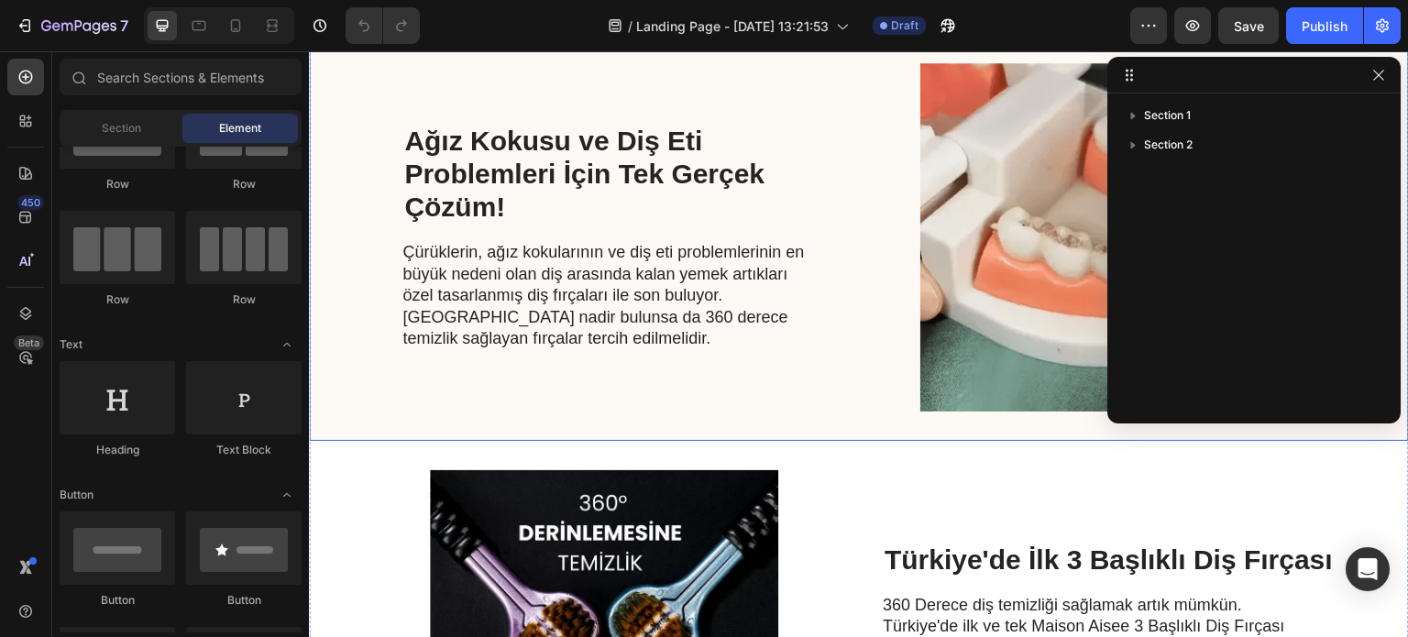
scroll to position [639, 0]
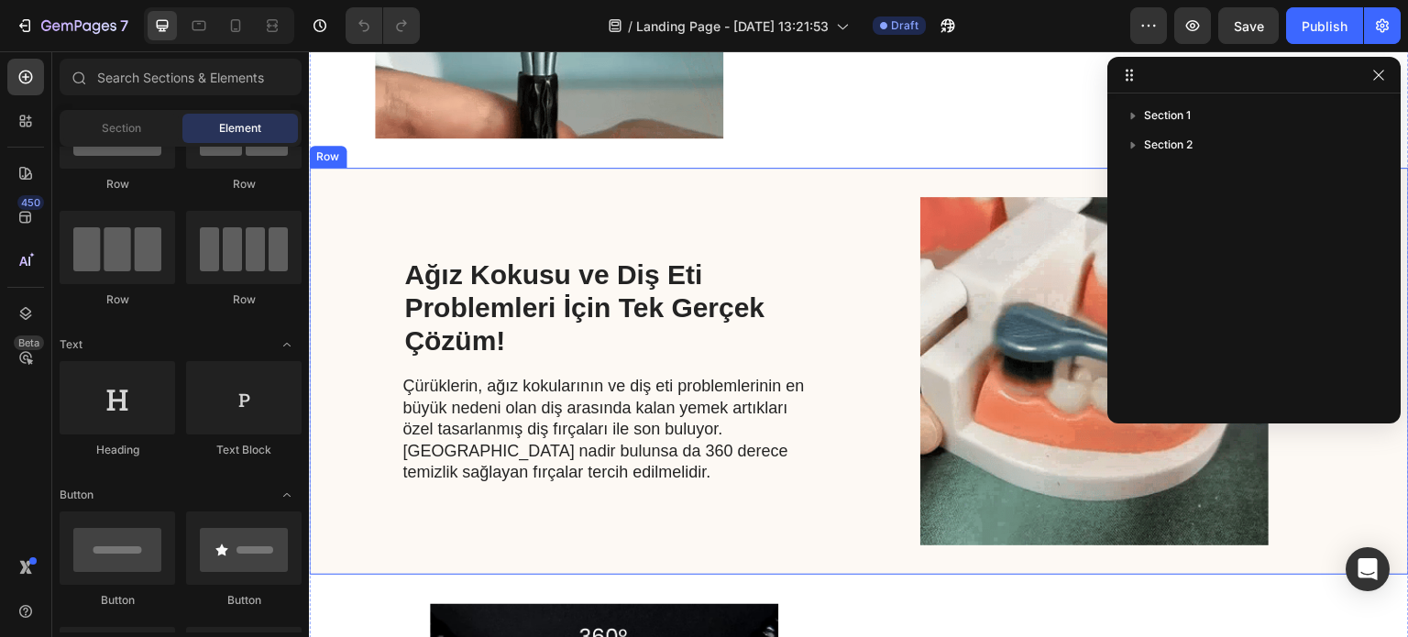
click at [326, 223] on div "Ağız Kokusu ve Diş Eti Problemleri İçin Tek Gerçek Çözüm! Heading Çürüklerin, a…" at bounding box center [859, 371] width 1100 height 407
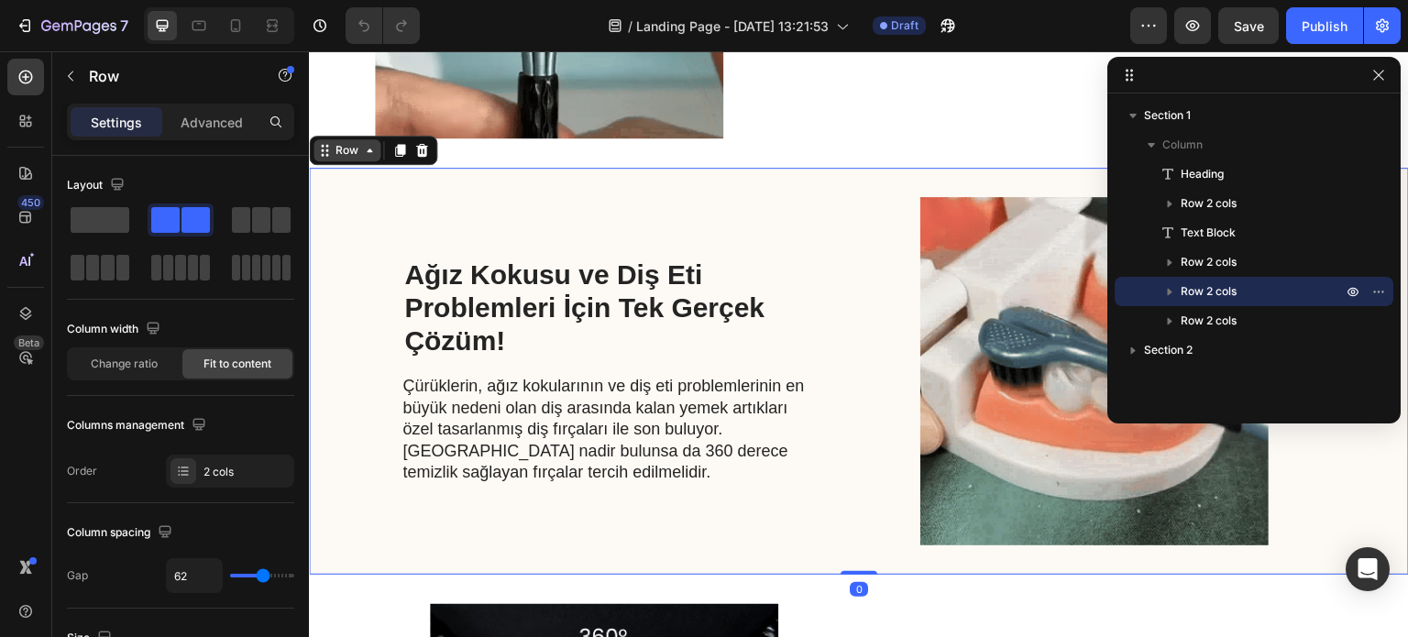
click at [334, 158] on div "Row" at bounding box center [347, 150] width 67 height 22
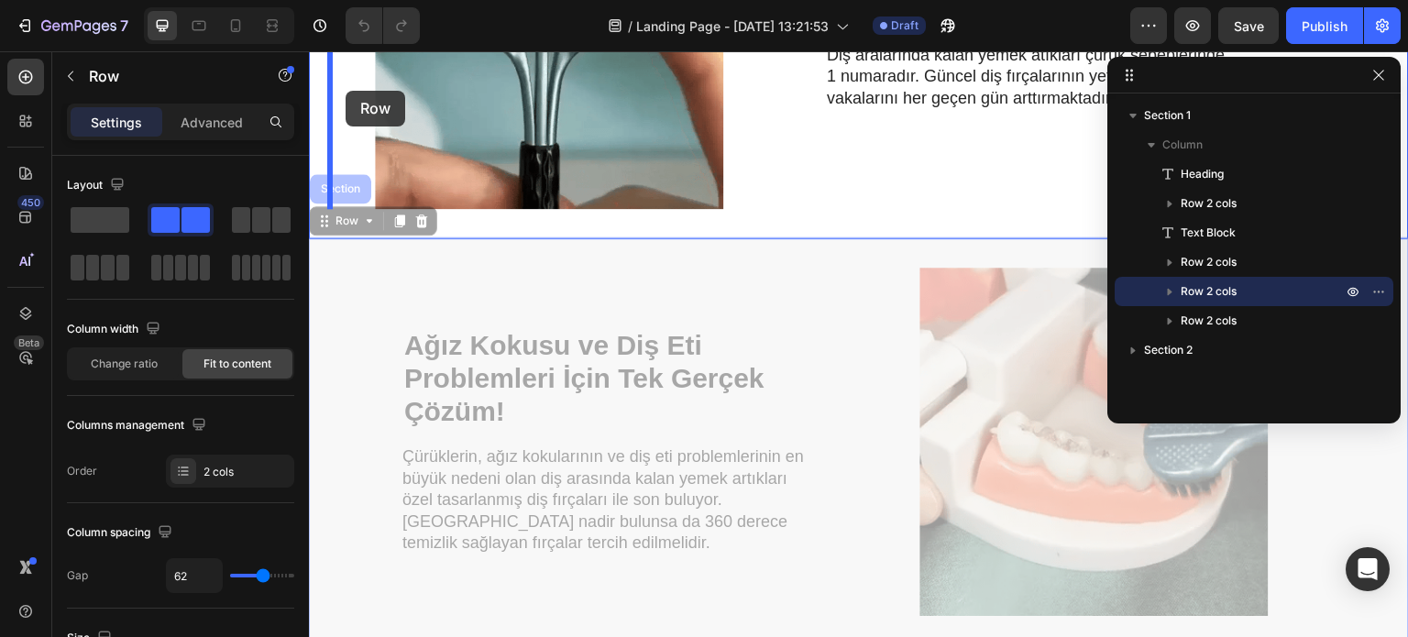
drag, startPoint x: 334, startPoint y: 158, endPoint x: 346, endPoint y: 91, distance: 68.0
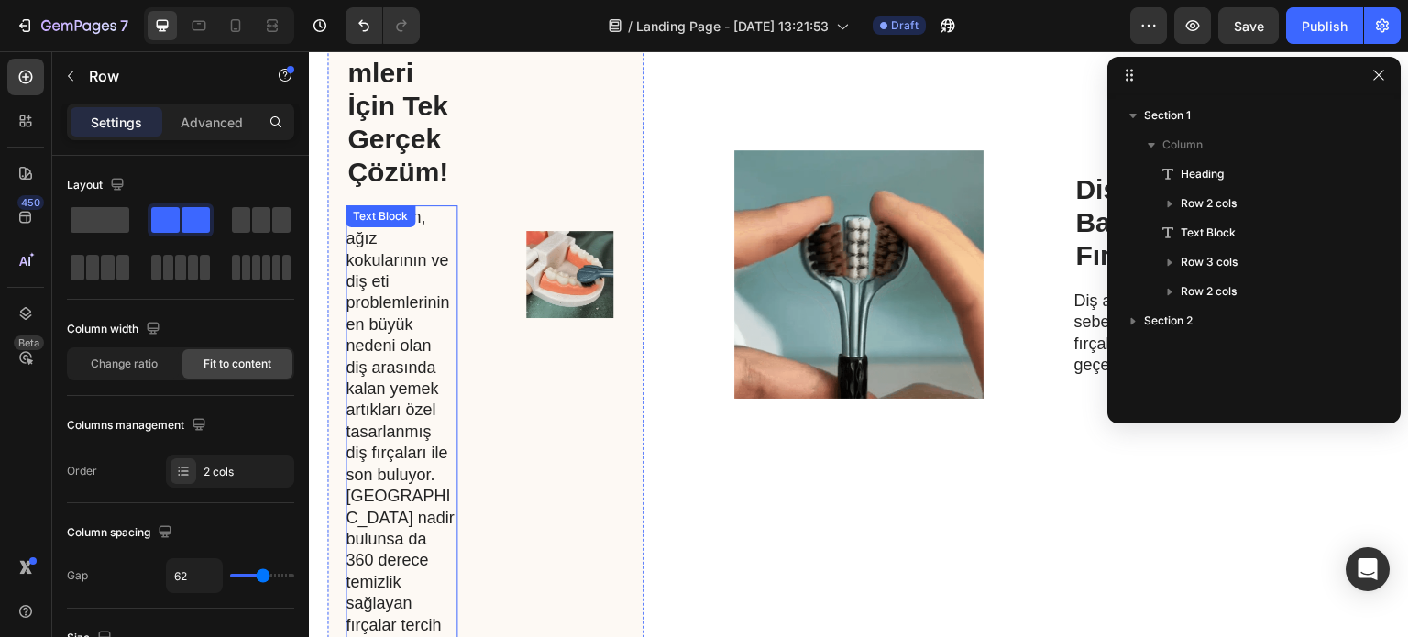
scroll to position [832, 0]
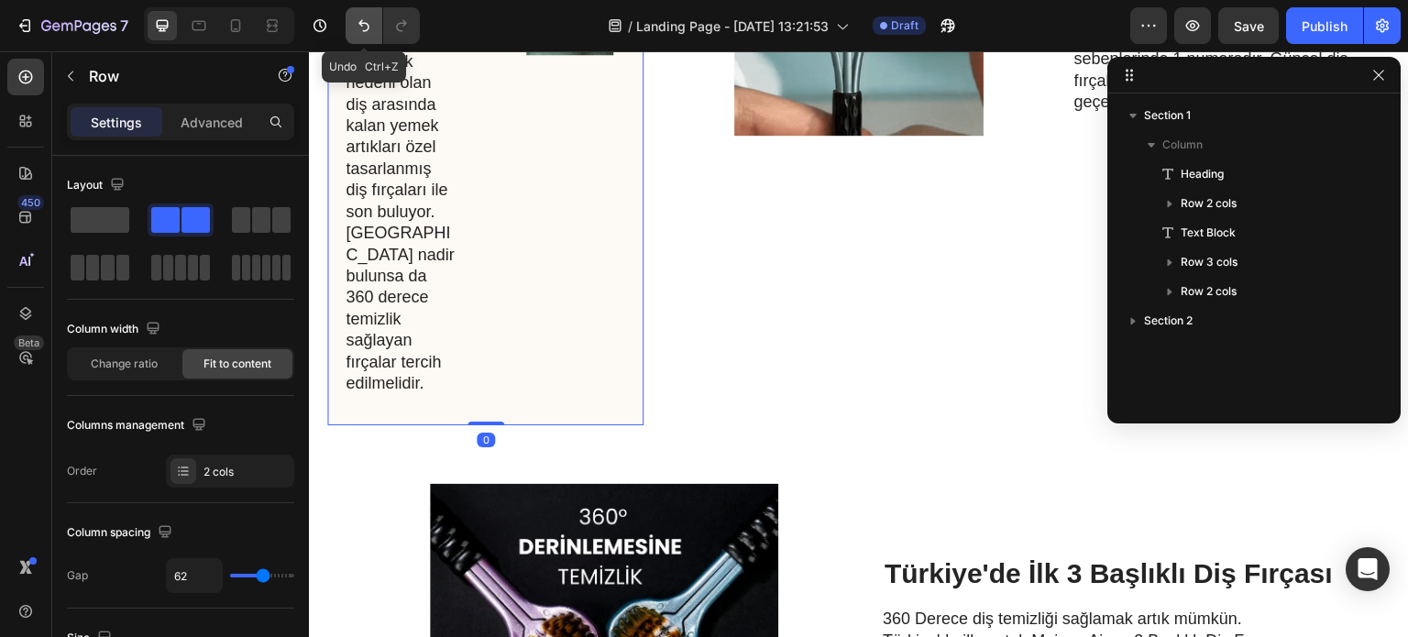
click at [358, 25] on icon "Undo/Redo" at bounding box center [364, 26] width 18 height 18
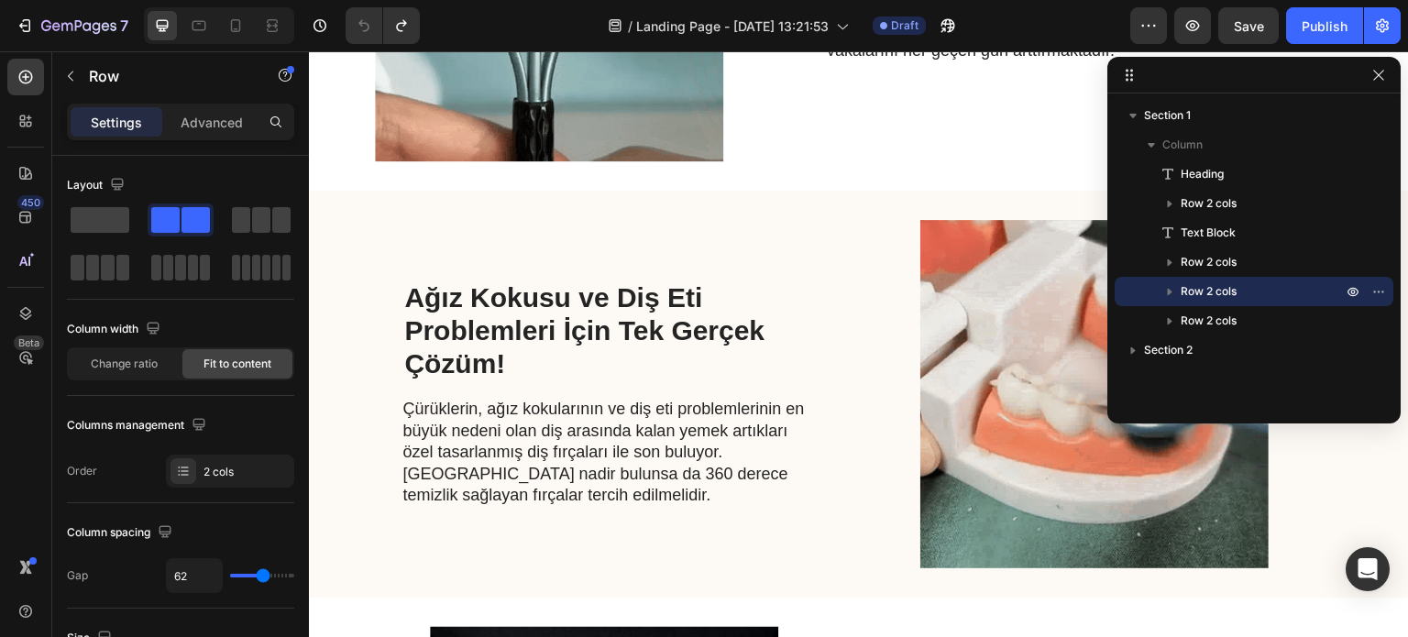
scroll to position [551, 0]
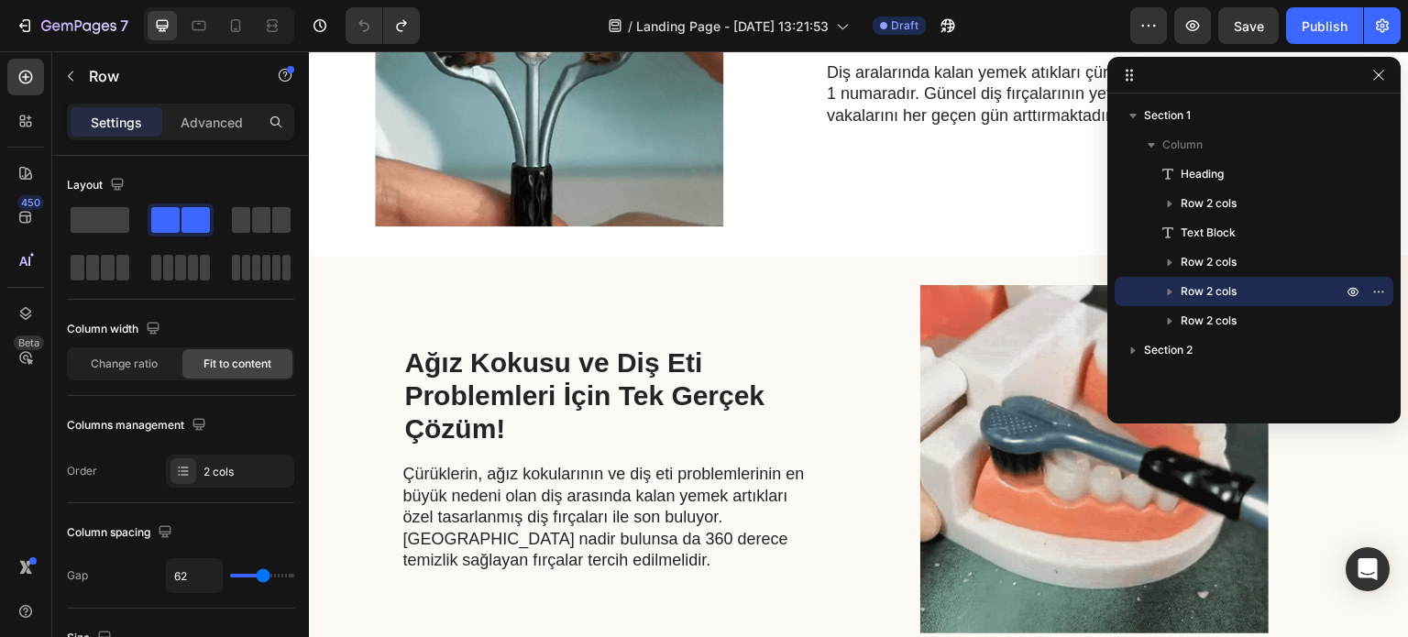
click at [444, 292] on div "Ağız Kokusu ve Diş Eti Problemleri İçin Tek Gerçek Çözüm! Heading Çürüklerin, a…" at bounding box center [608, 459] width 413 height 348
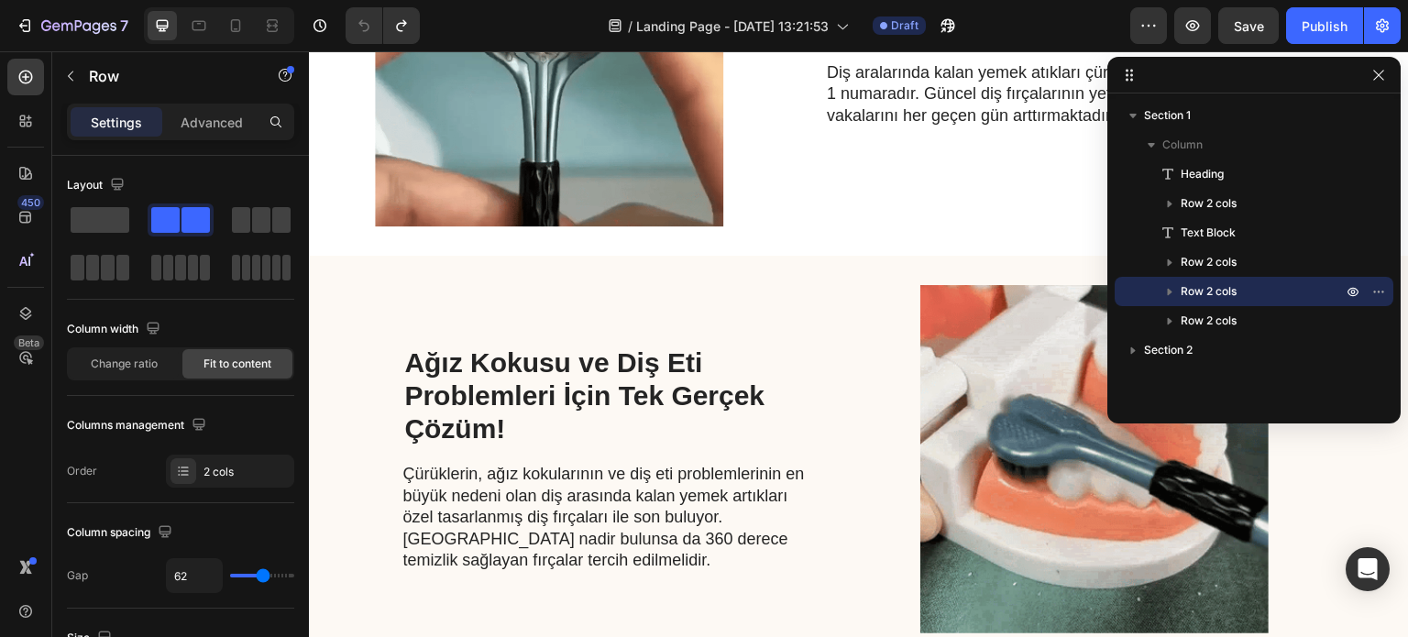
click at [1184, 293] on span "Row 2 cols" at bounding box center [1209, 291] width 56 height 18
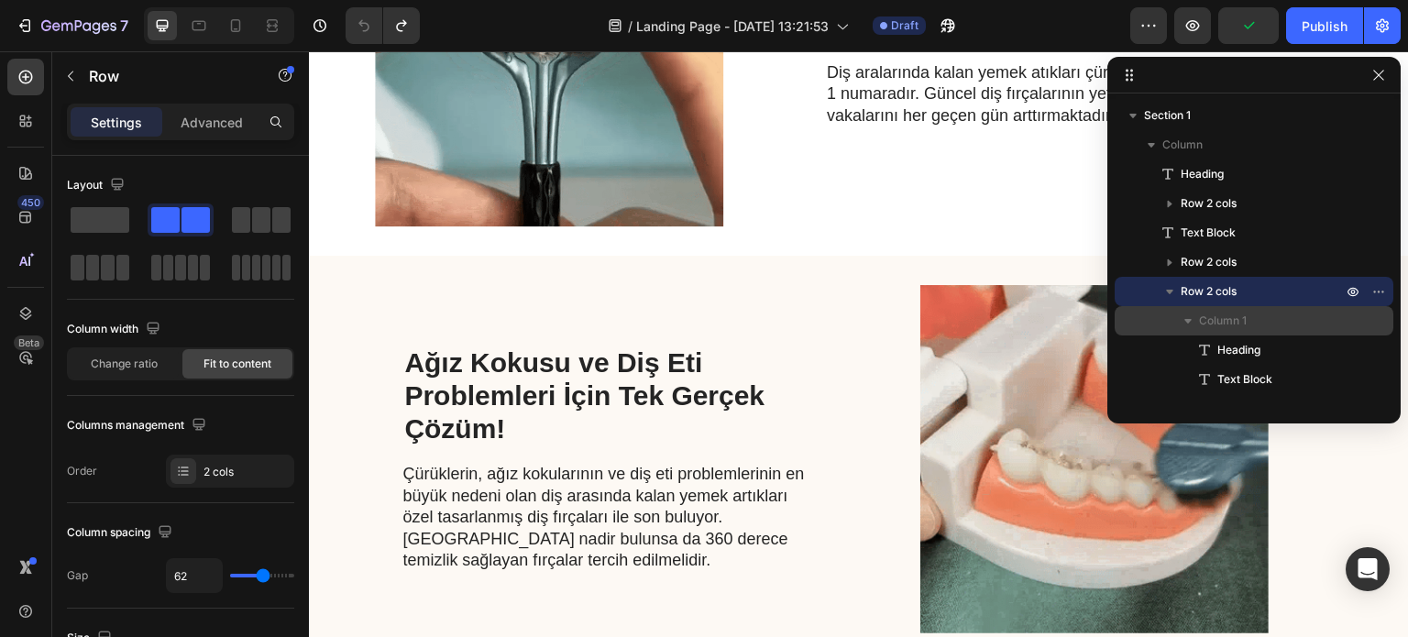
click at [1204, 329] on span "Column 1" at bounding box center [1223, 321] width 48 height 18
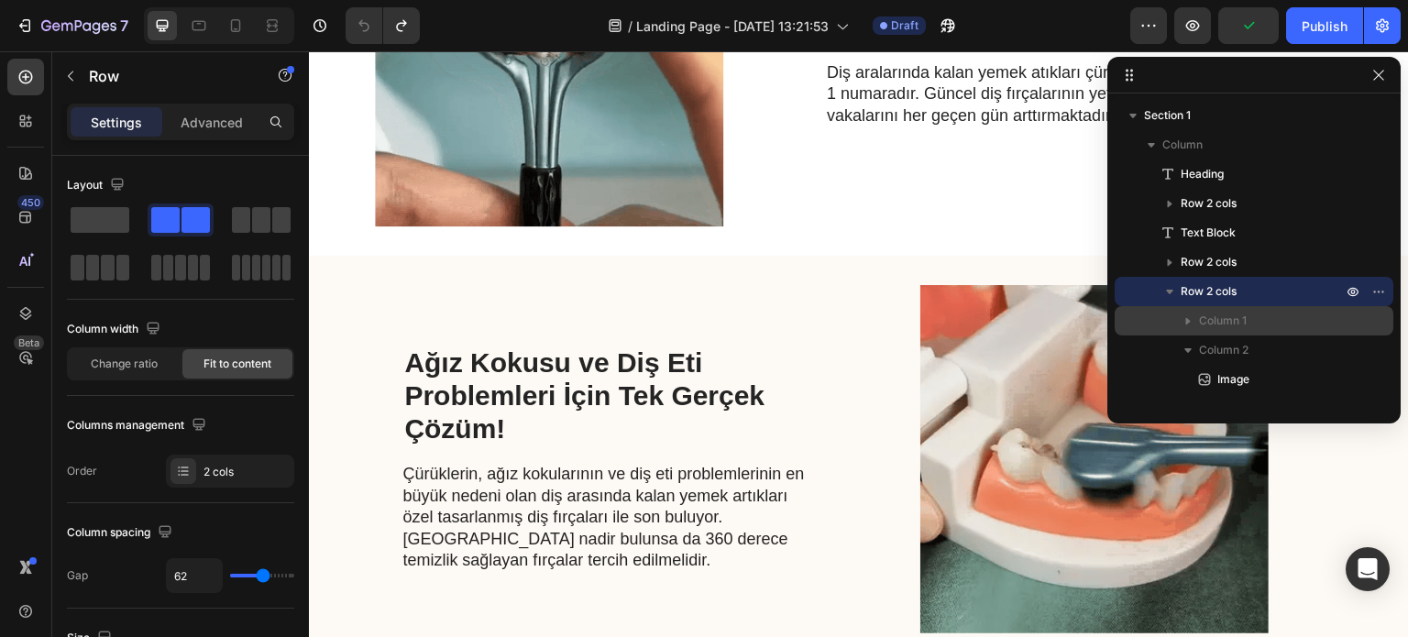
click at [1204, 329] on span "Column 1" at bounding box center [1223, 321] width 48 height 18
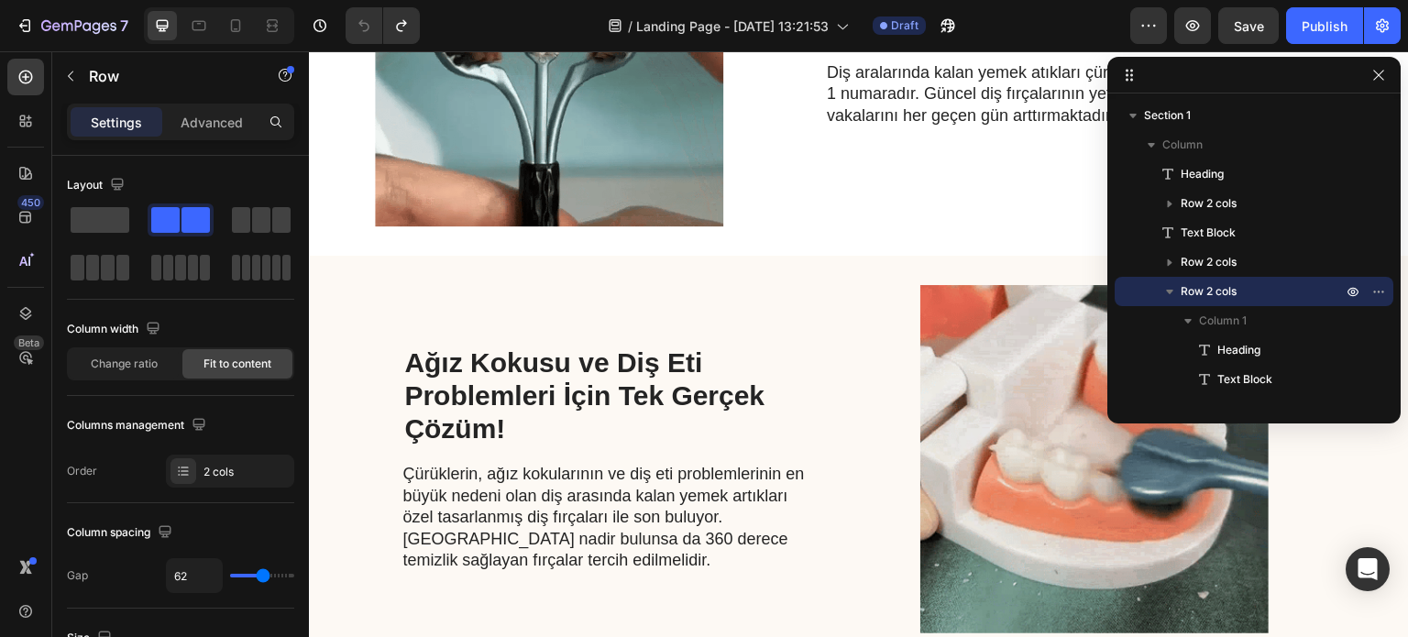
click at [1200, 285] on span "Row 2 cols" at bounding box center [1209, 291] width 56 height 18
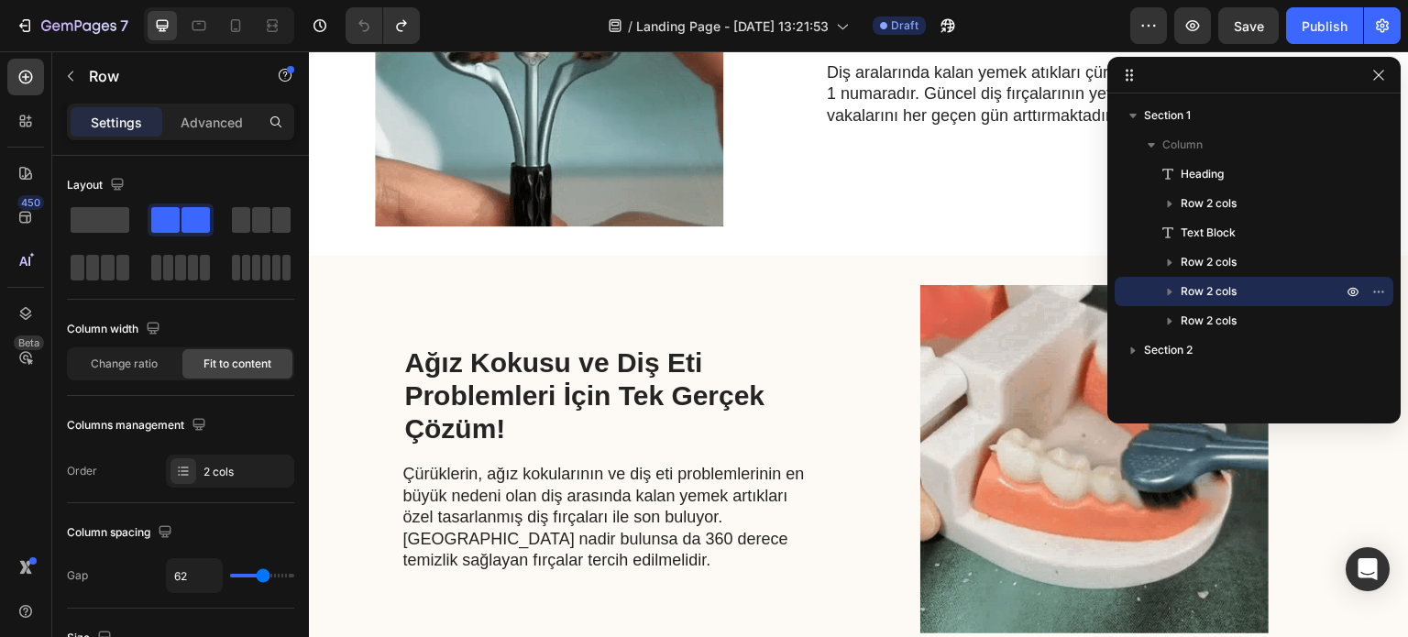
click at [1200, 285] on span "Row 2 cols" at bounding box center [1209, 291] width 56 height 18
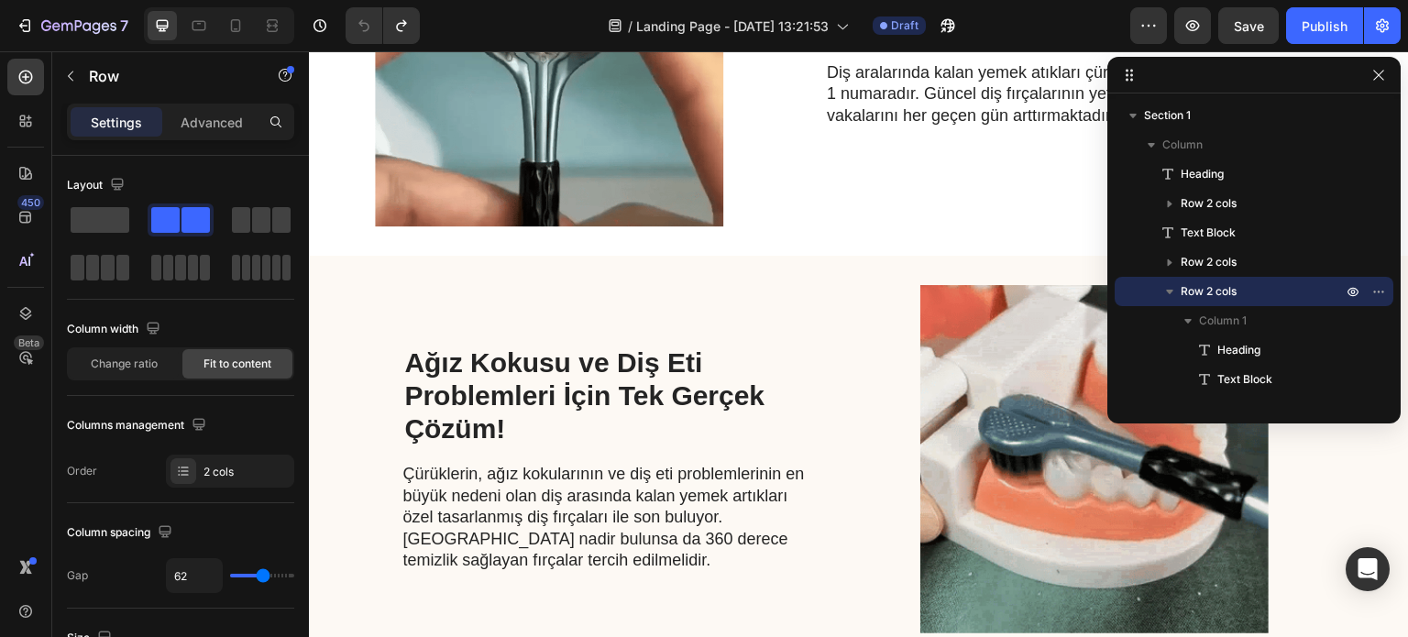
click at [521, 300] on div "Ağız Kokusu ve Diş Eti Problemleri İçin Tek Gerçek Çözüm! Heading Çürüklerin, a…" at bounding box center [608, 459] width 413 height 348
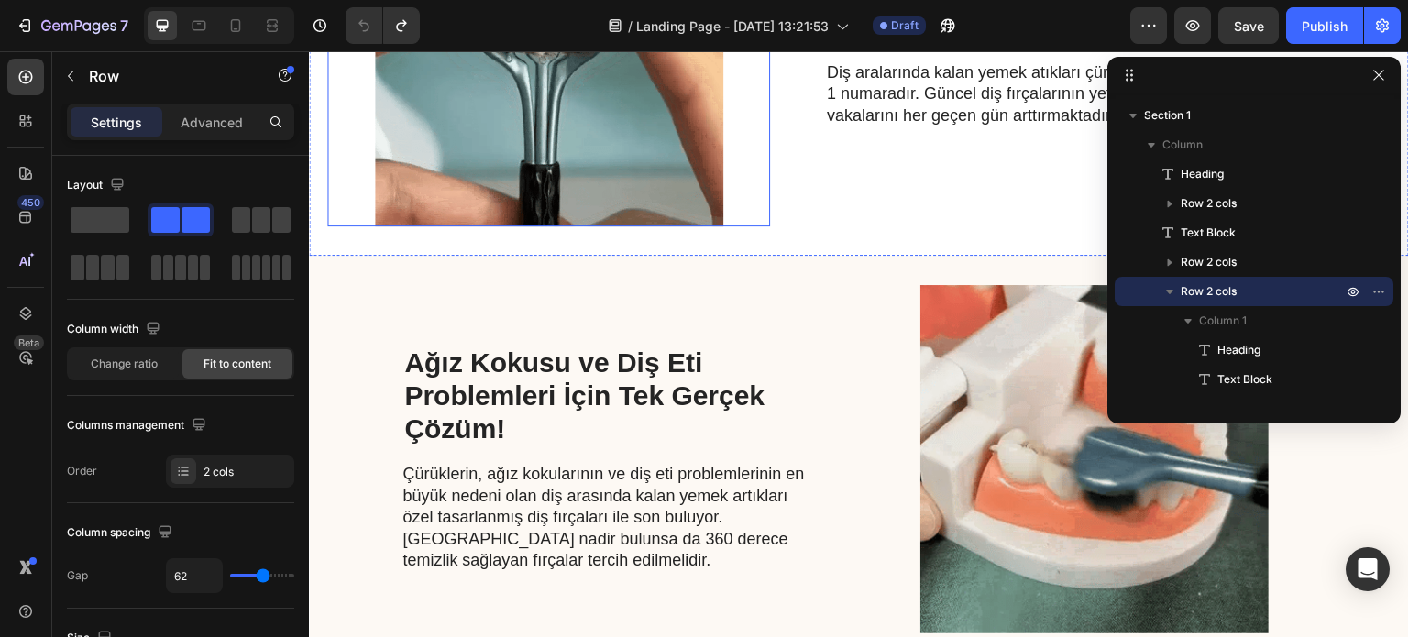
click at [587, 173] on img at bounding box center [548, 52] width 443 height 348
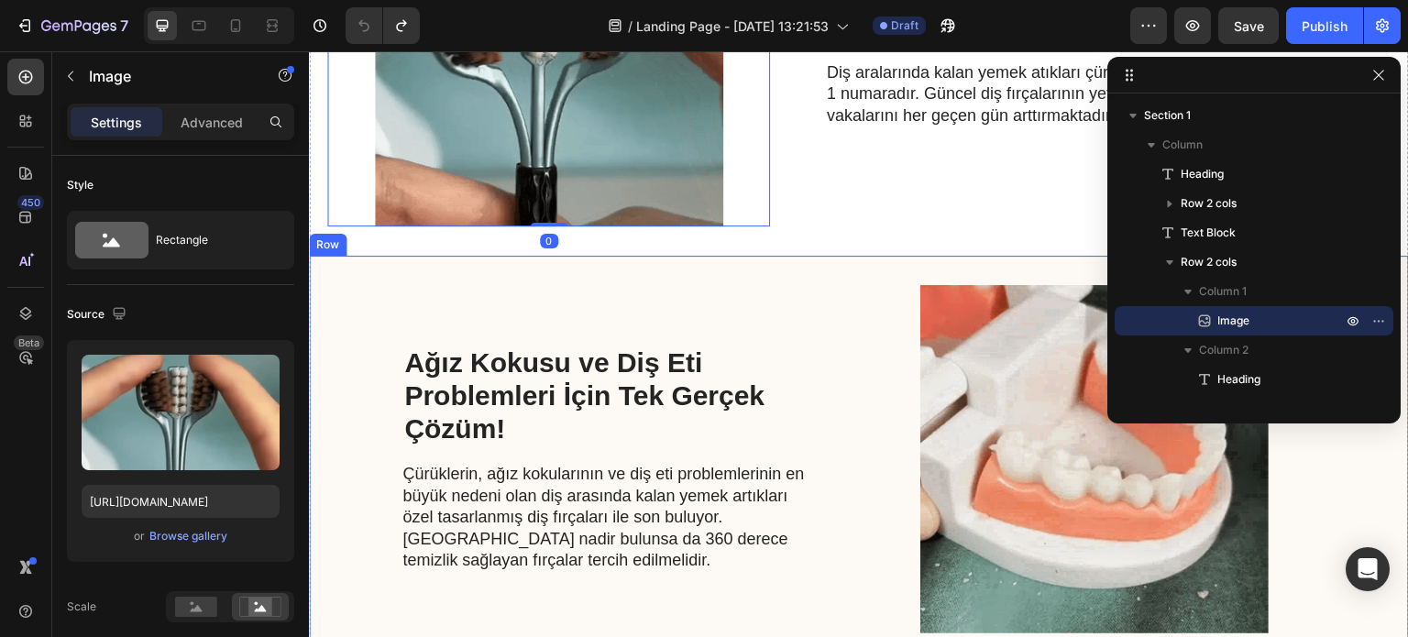
click at [621, 314] on div "Ağız Kokusu ve Diş Eti Problemleri İçin Tek Gerçek Çözüm! Heading Çürüklerin, a…" at bounding box center [608, 459] width 413 height 348
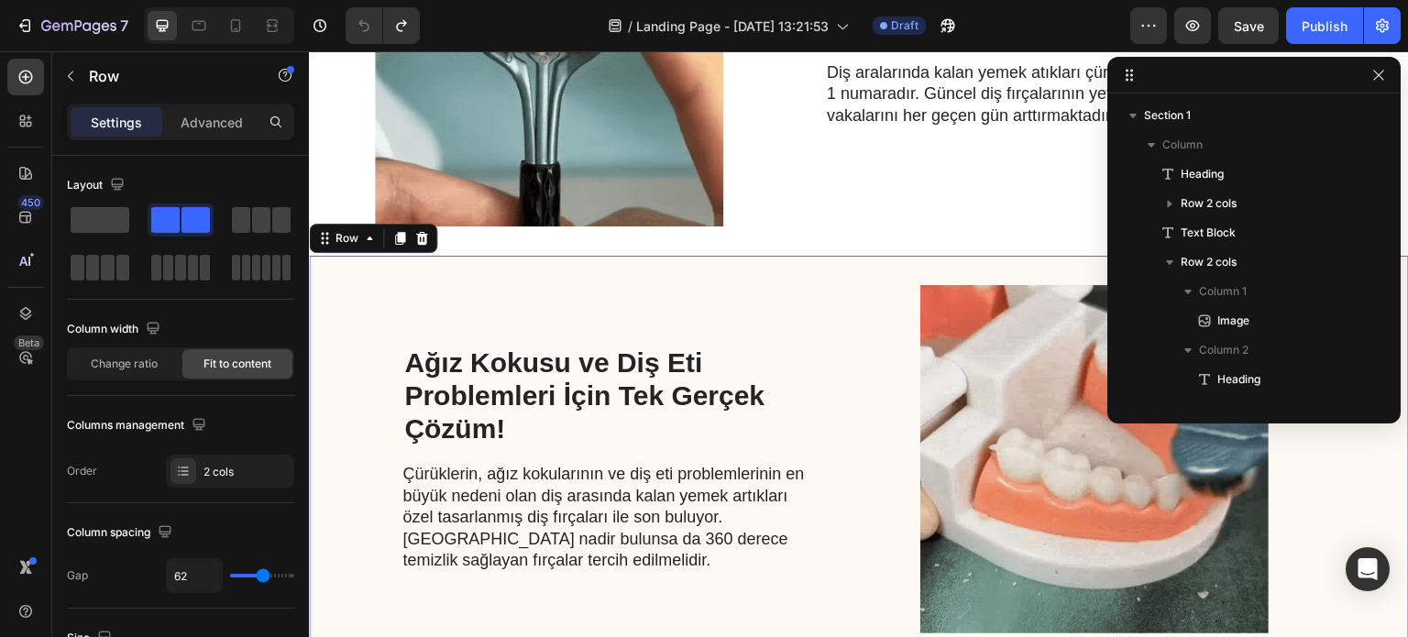
scroll to position [200, 0]
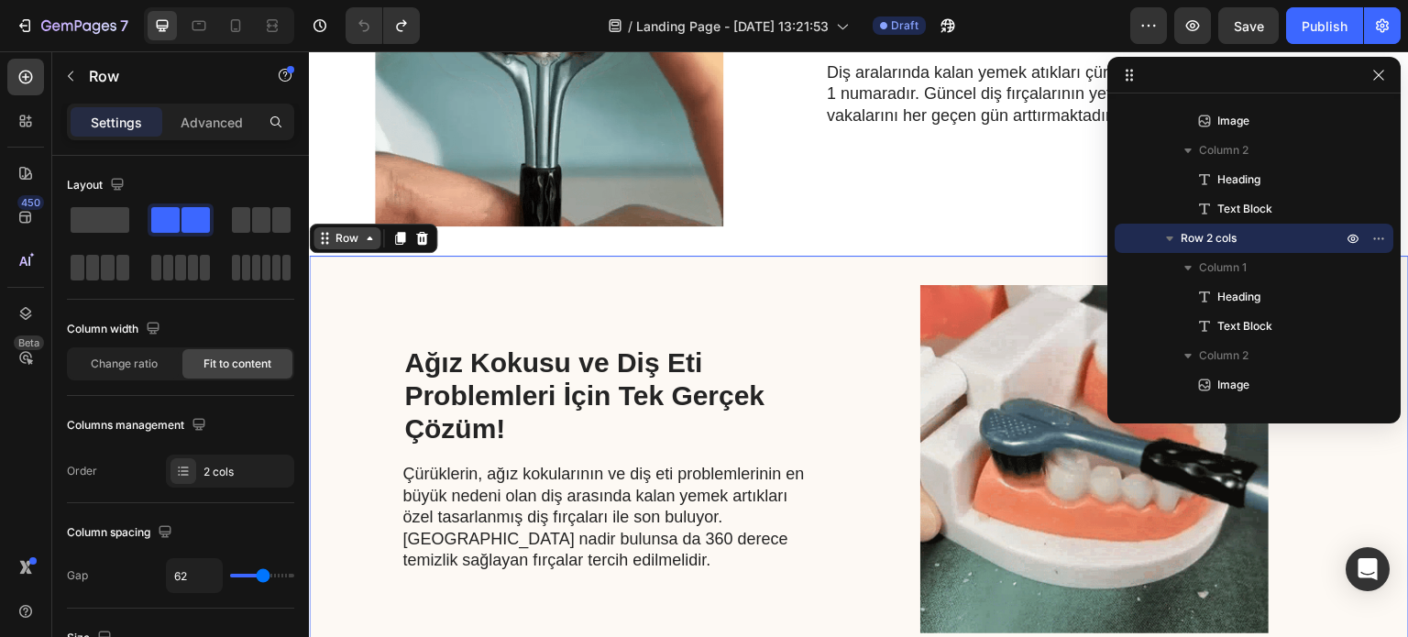
click at [364, 242] on icon at bounding box center [369, 238] width 15 height 15
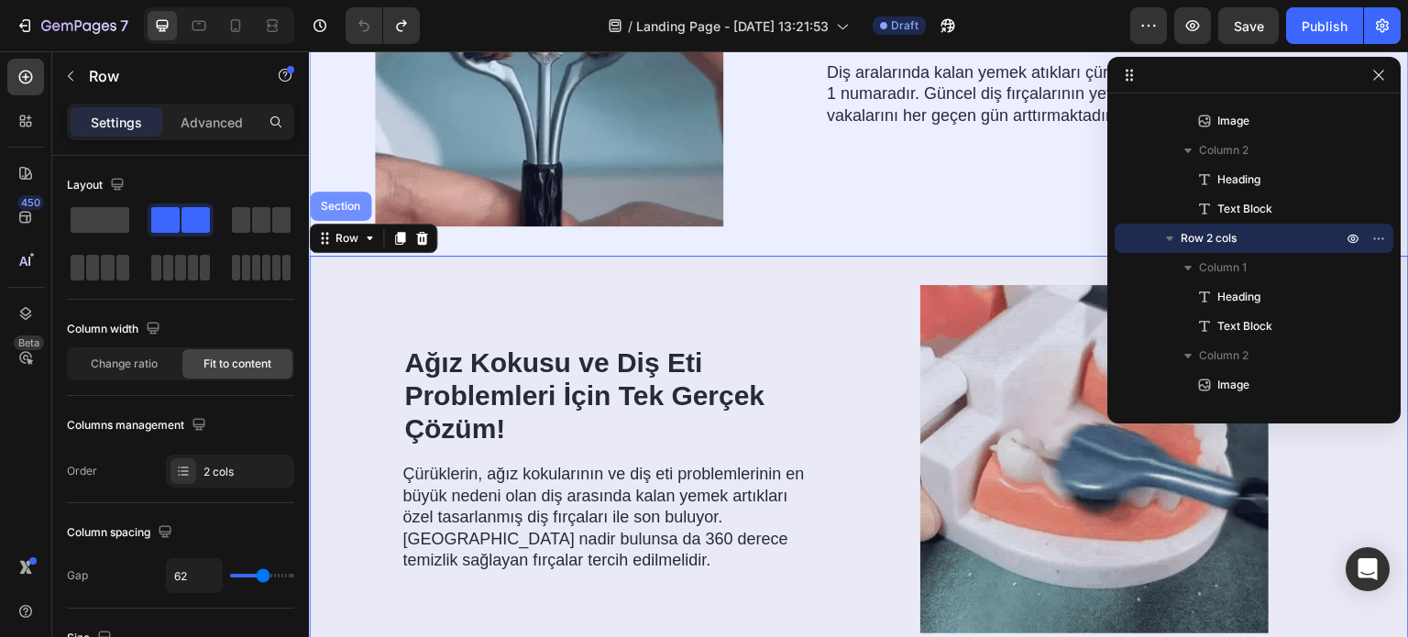
click at [341, 206] on div "Section" at bounding box center [340, 206] width 47 height 11
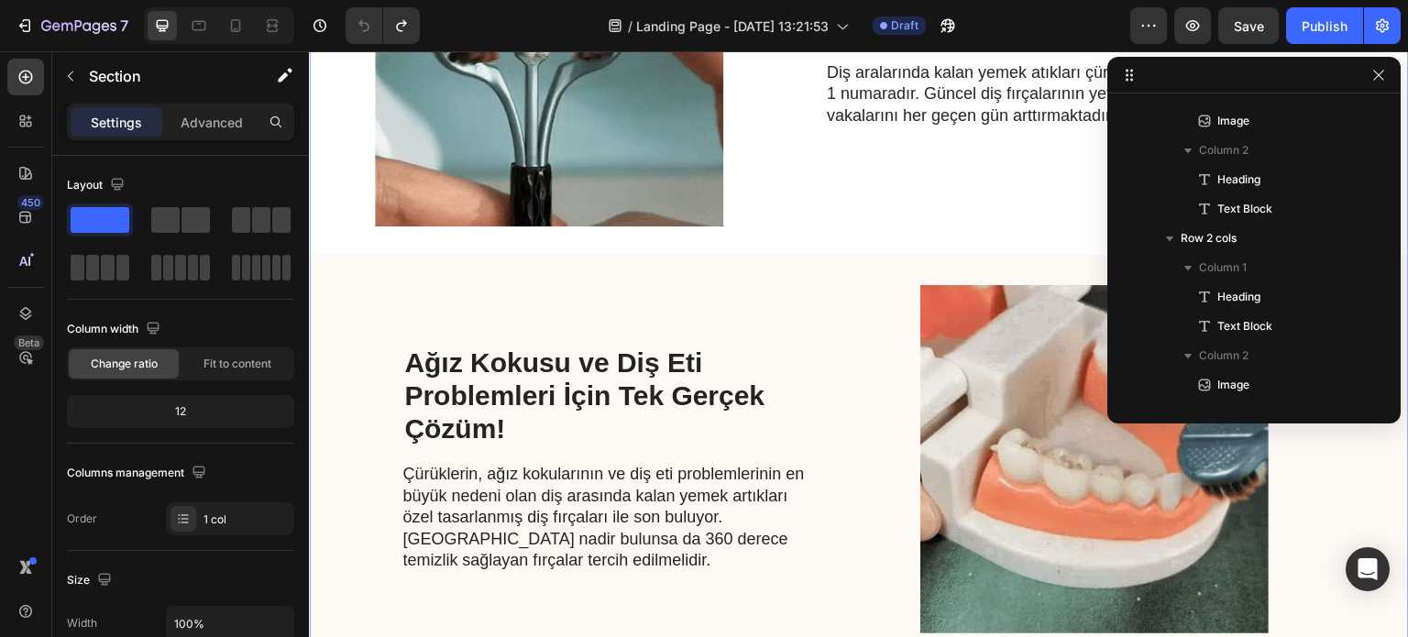
scroll to position [0, 0]
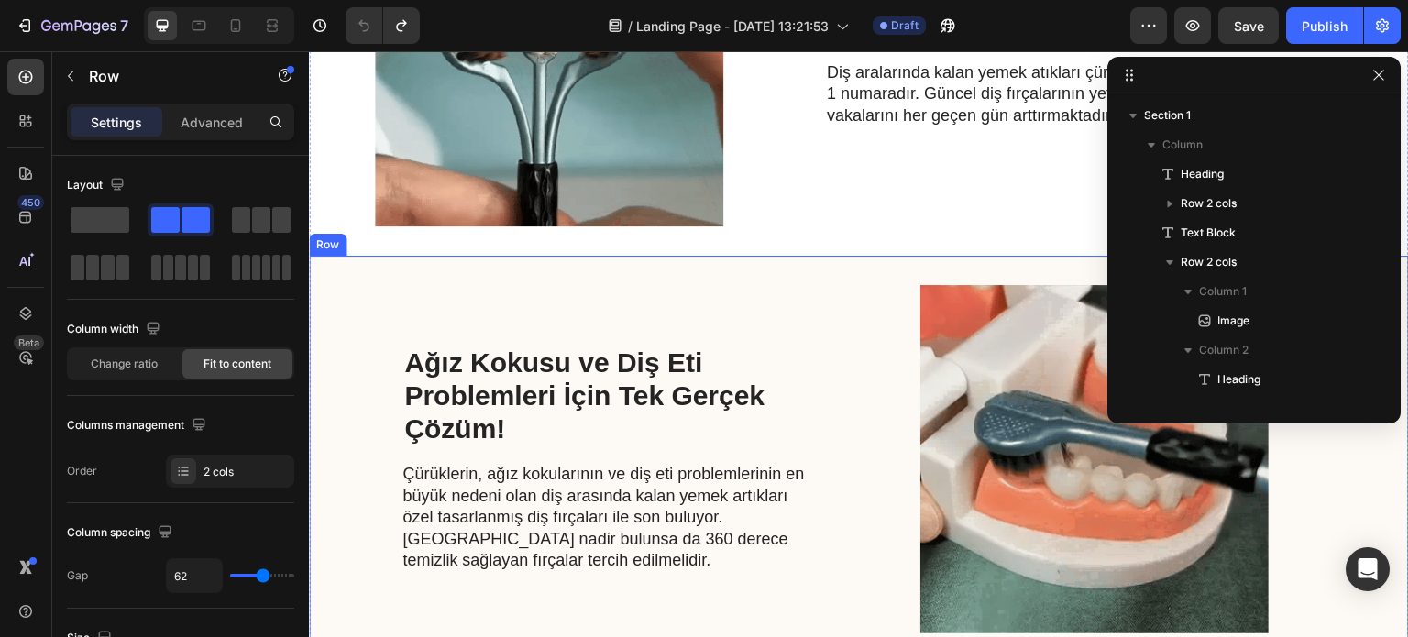
click at [385, 262] on div "Ağız Kokusu ve Diş Eti Problemleri İçin Tek Gerçek Çözüm! Heading Çürüklerin, a…" at bounding box center [859, 459] width 1100 height 407
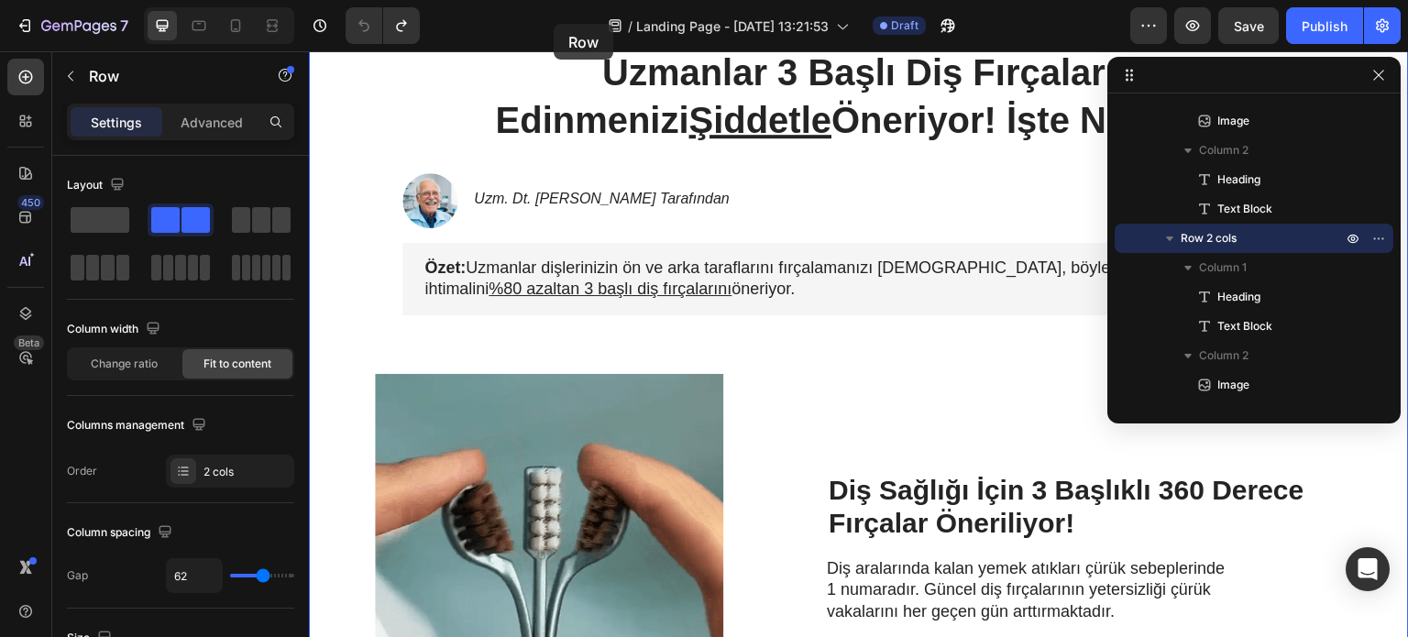
scroll to position [40, 0]
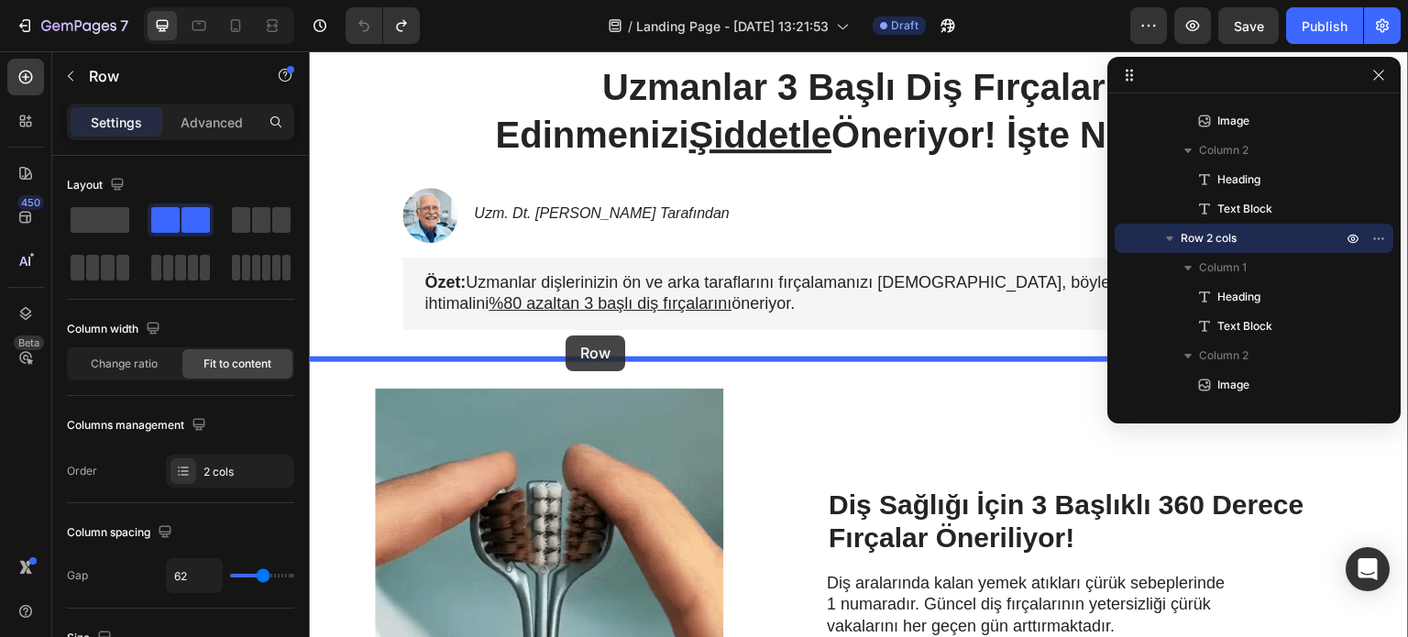
drag, startPoint x: 330, startPoint y: 239, endPoint x: 566, endPoint y: 336, distance: 254.5
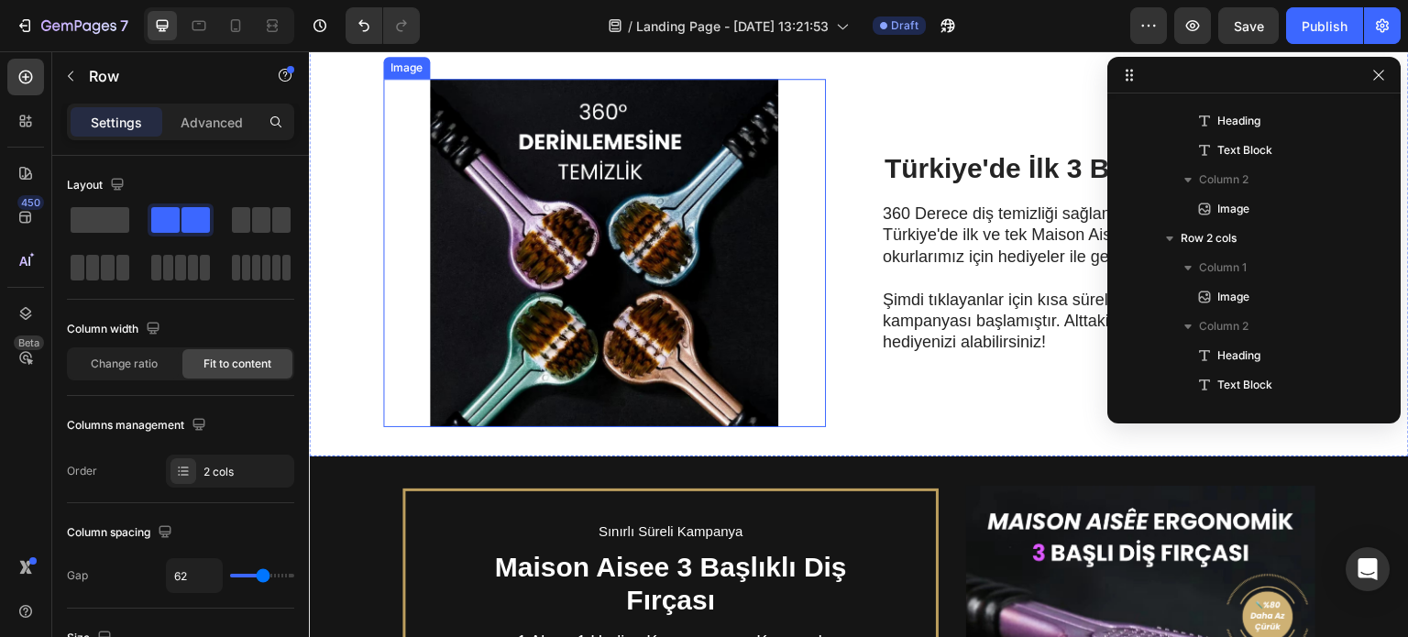
scroll to position [1232, 0]
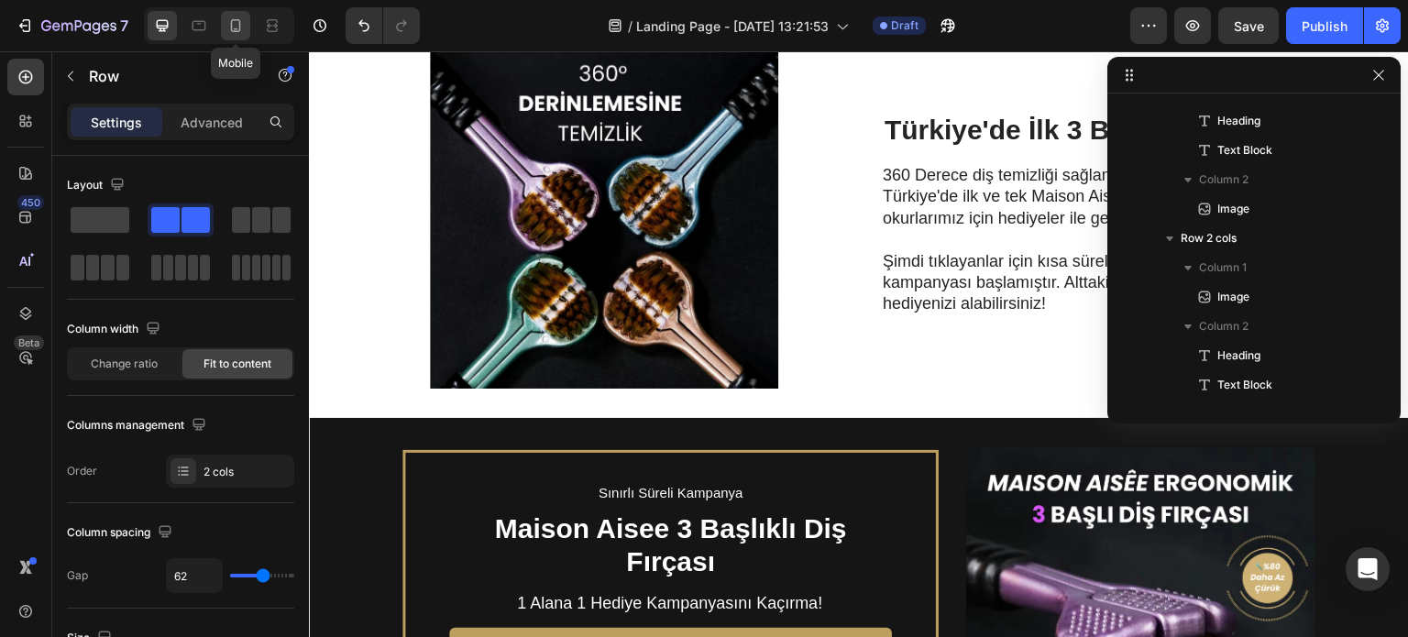
click at [231, 25] on icon at bounding box center [236, 25] width 10 height 13
type input "0"
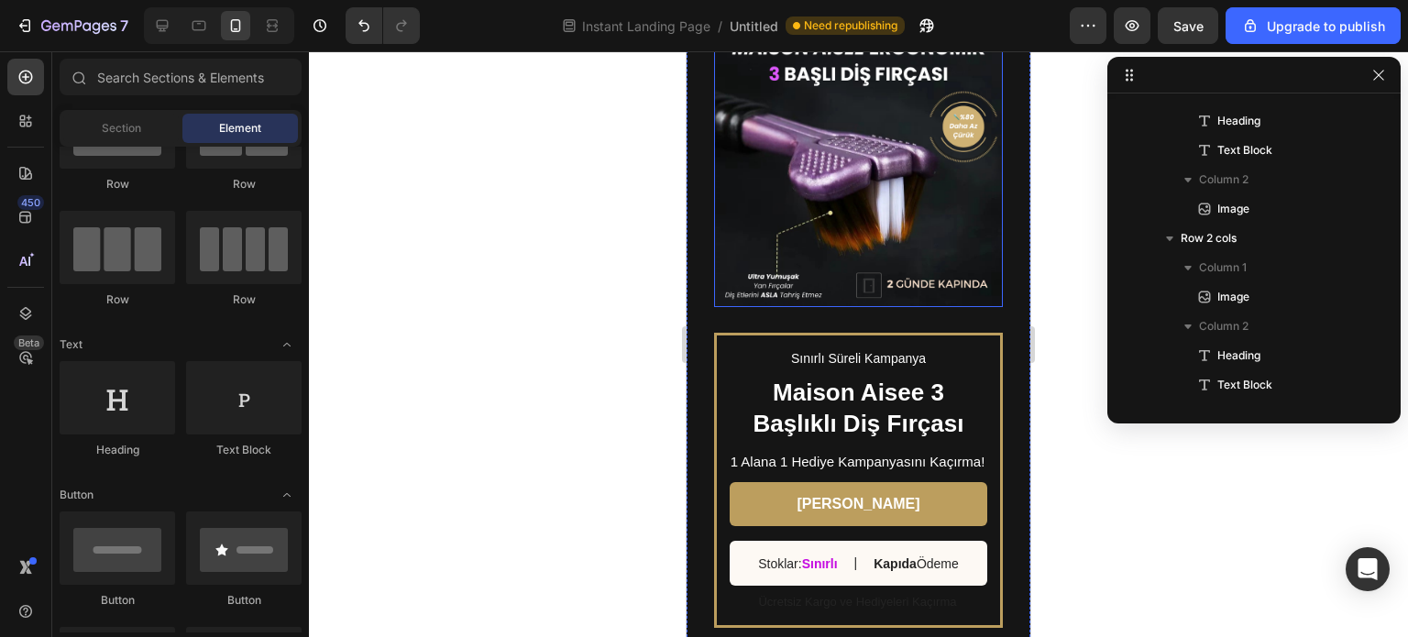
scroll to position [2017, 0]
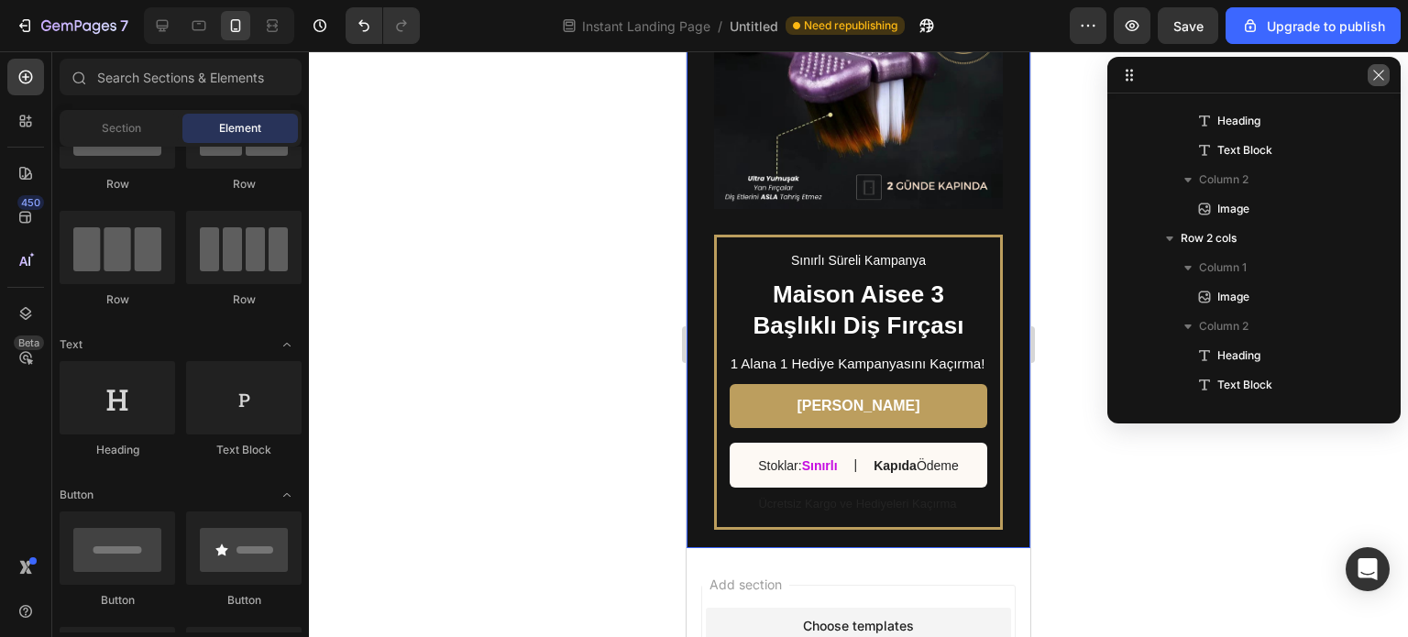
click at [1370, 78] on button "button" at bounding box center [1379, 75] width 22 height 22
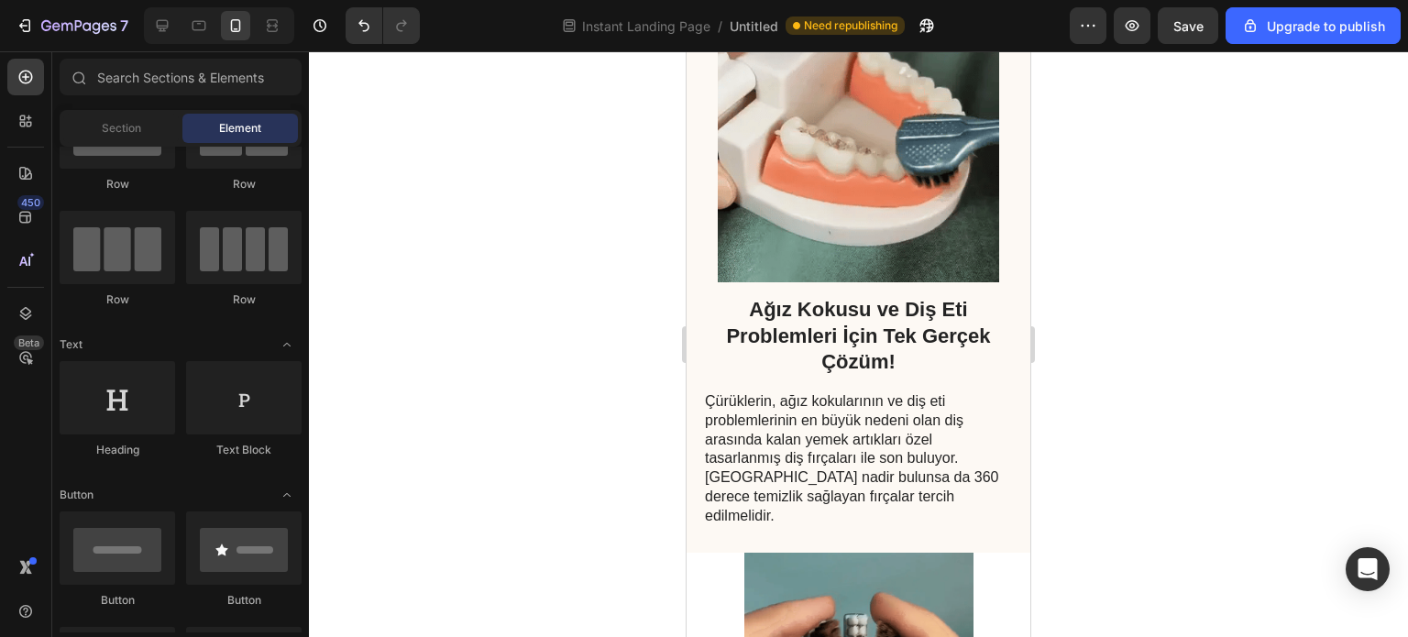
scroll to position [275, 0]
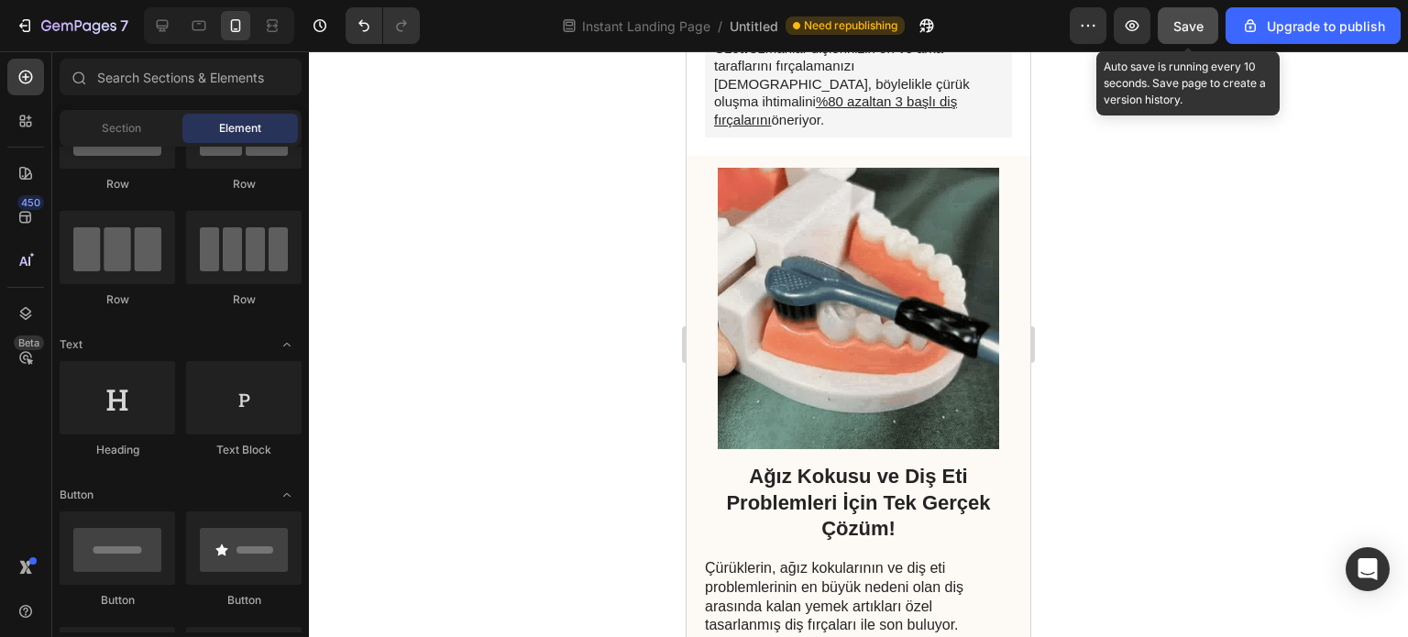
click at [1204, 31] on span "Save" at bounding box center [1189, 26] width 30 height 16
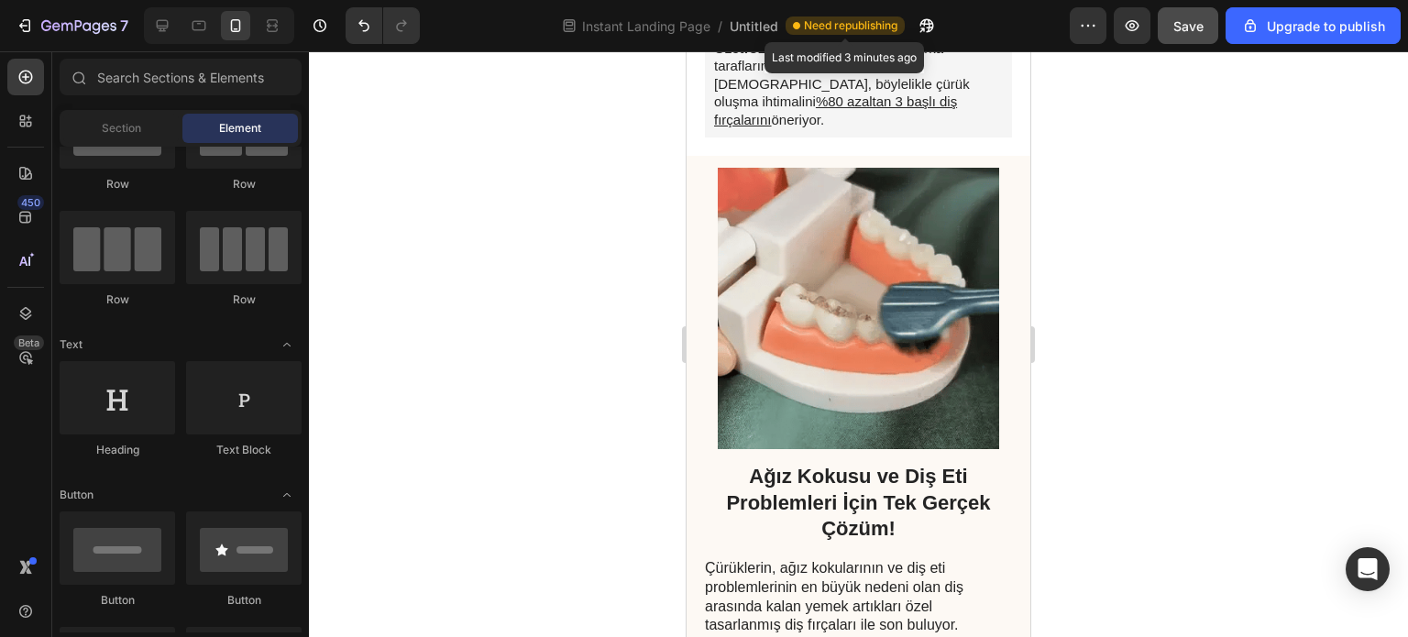
click at [849, 28] on span "Need republishing" at bounding box center [851, 25] width 94 height 17
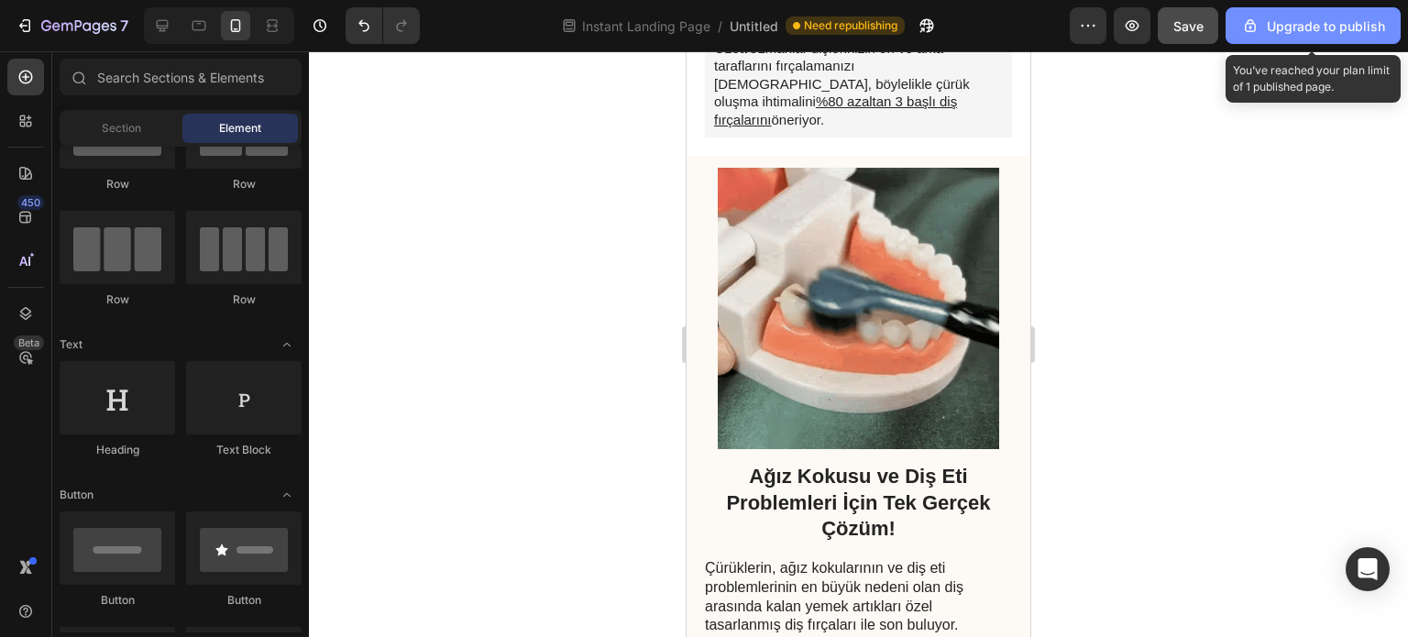
click at [1339, 31] on div "Upgrade to publish" at bounding box center [1313, 26] width 144 height 19
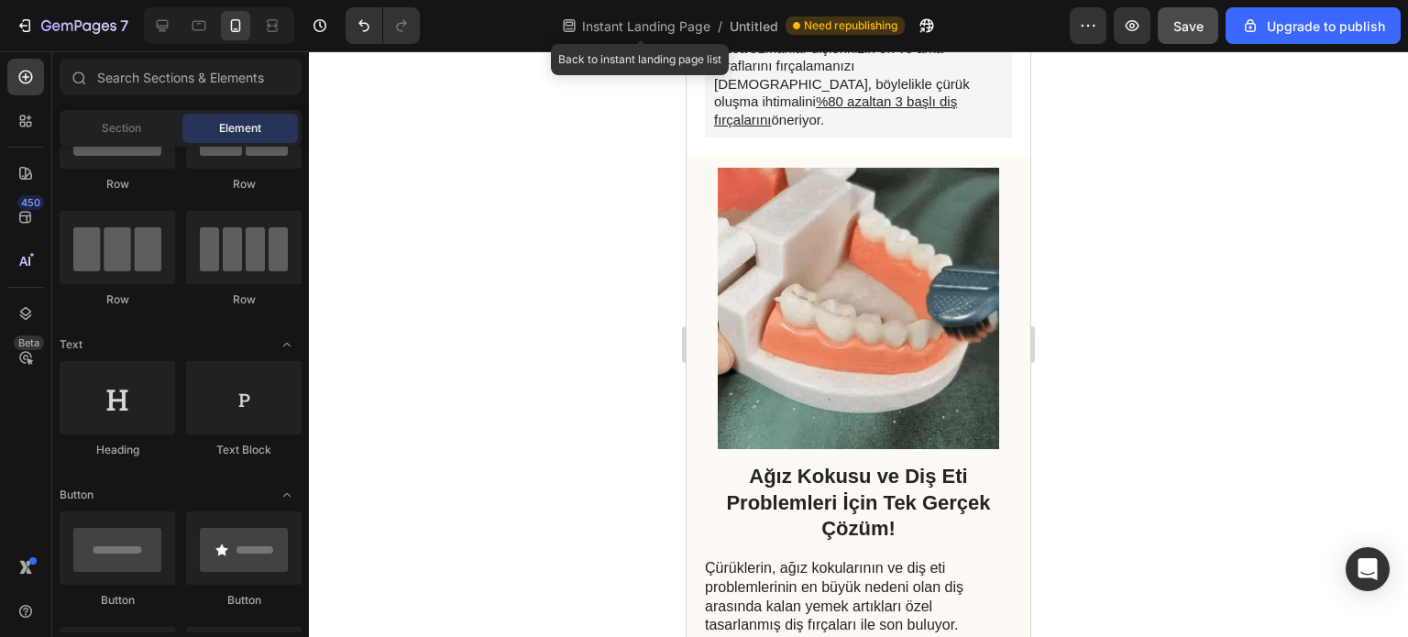
click at [649, 37] on div "Instant Landing Page /" at bounding box center [641, 25] width 162 height 29
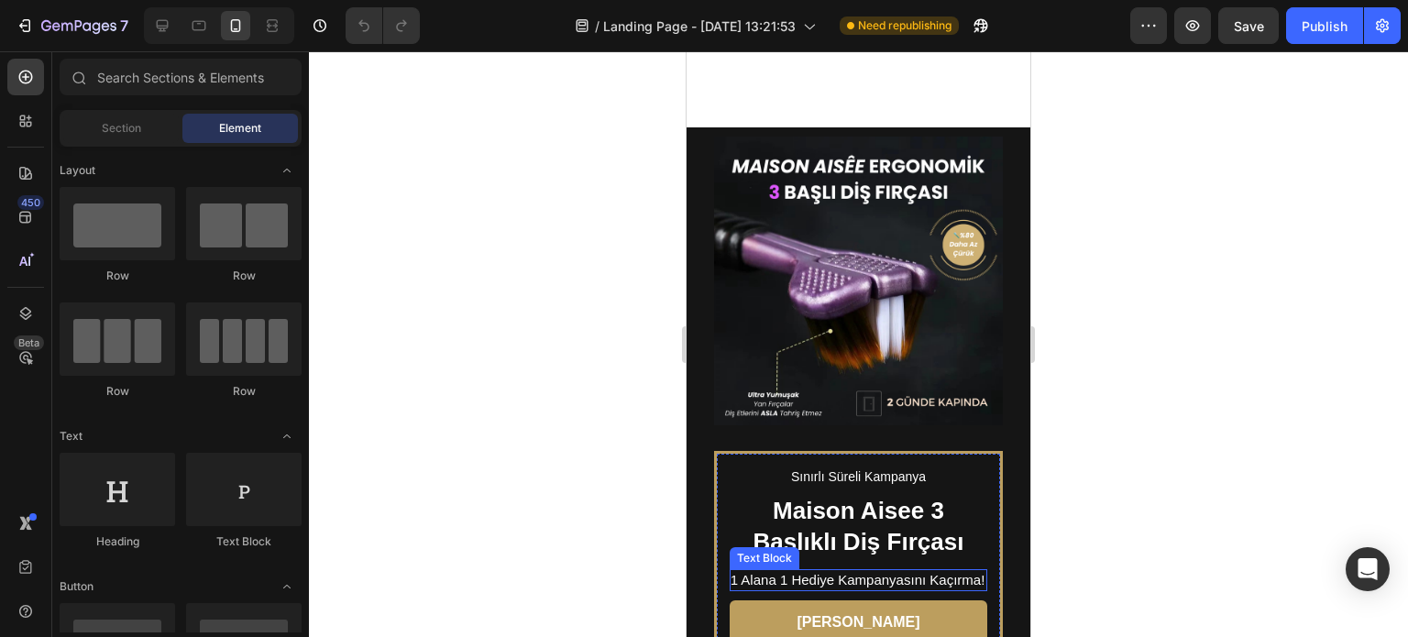
scroll to position [2109, 0]
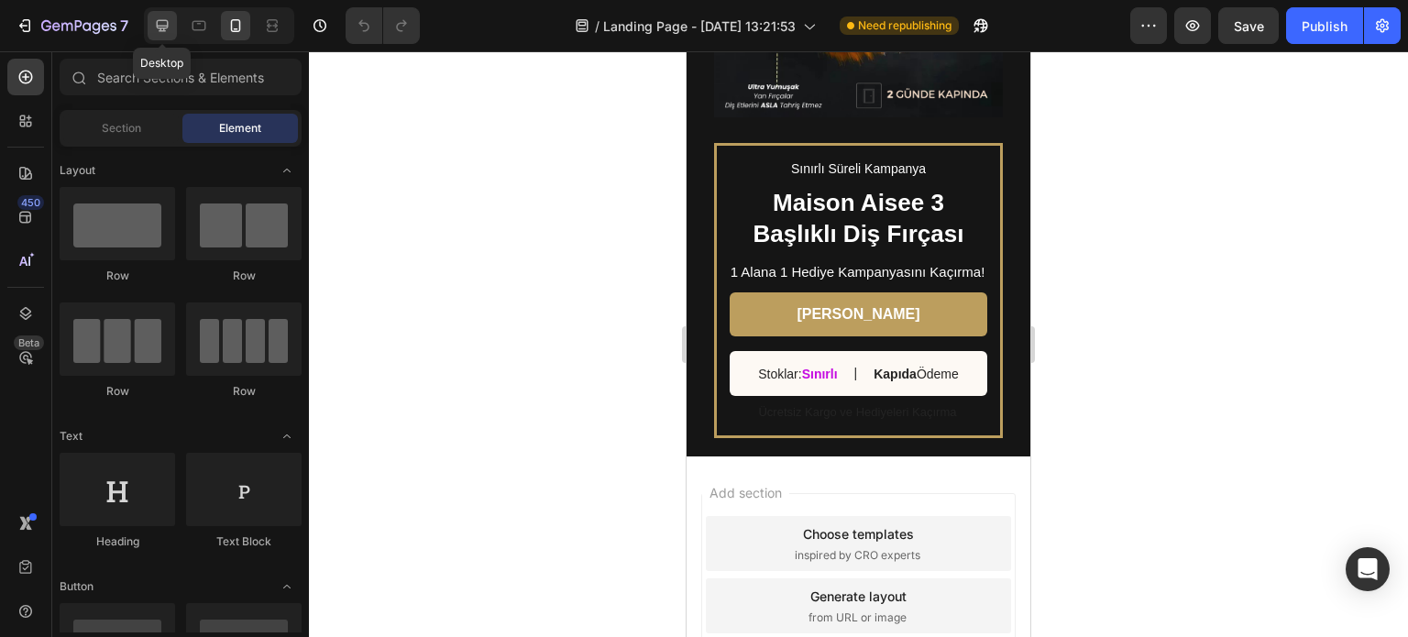
click at [171, 30] on icon at bounding box center [162, 26] width 18 height 18
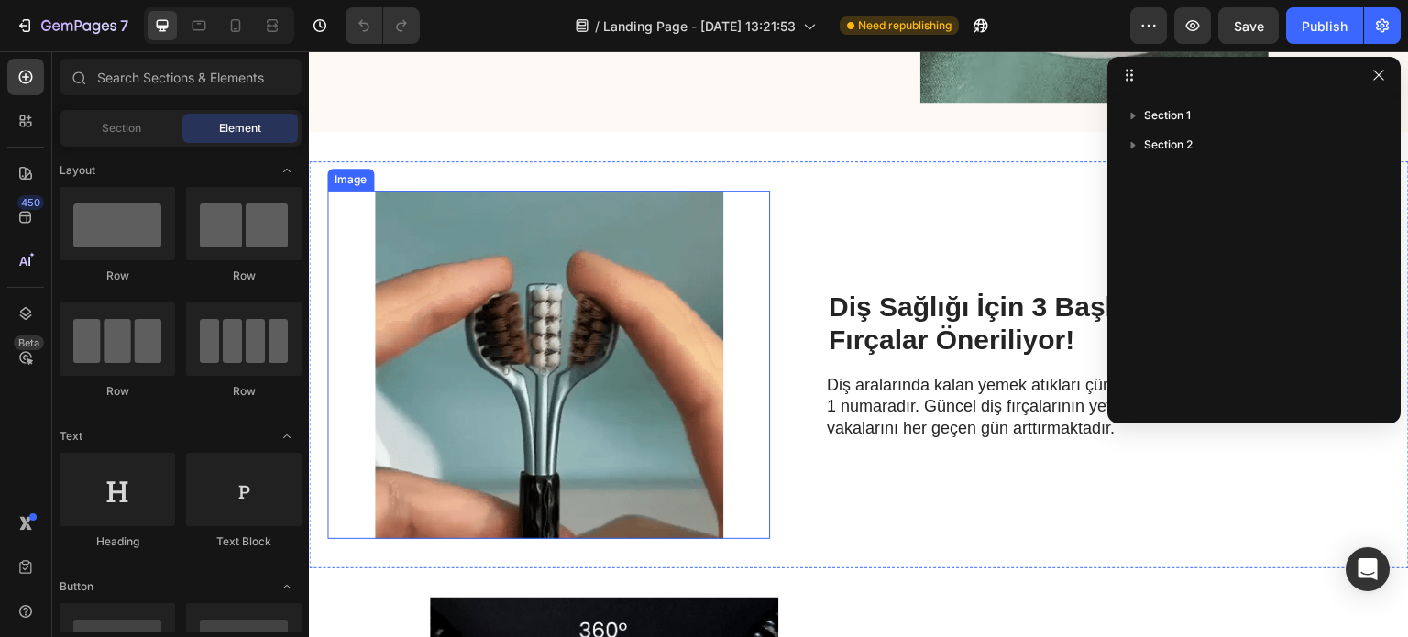
scroll to position [671, 0]
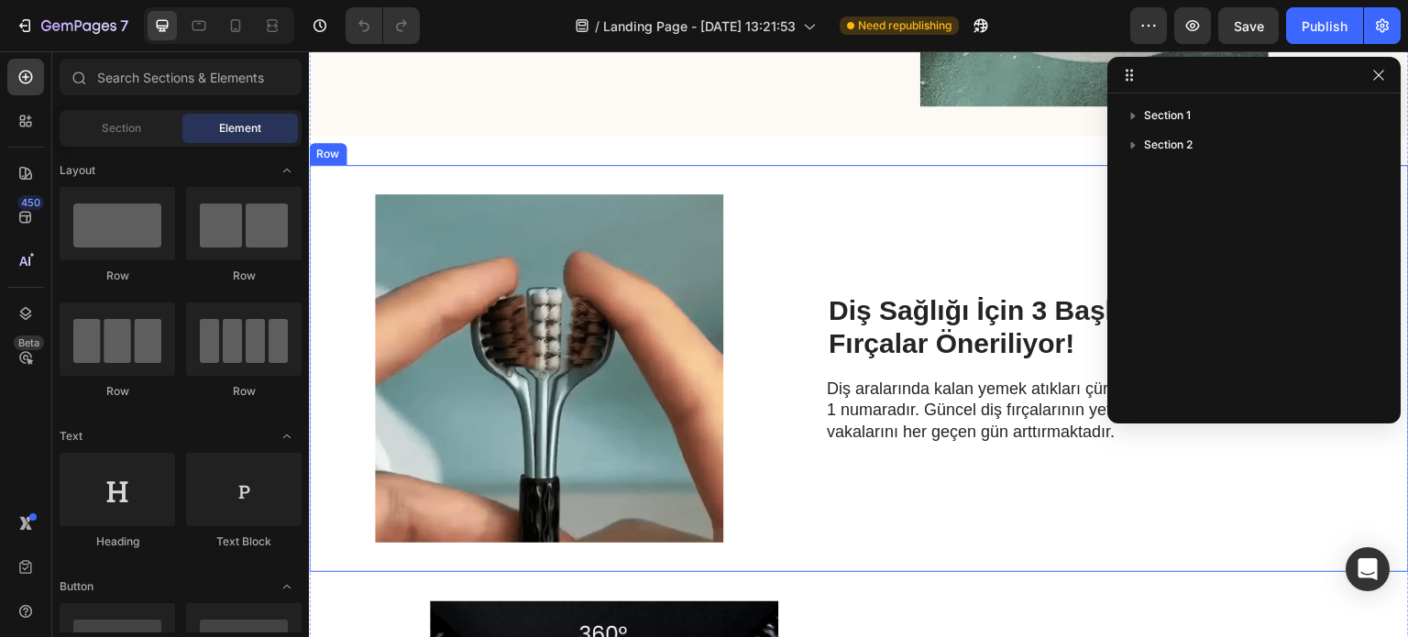
click at [532, 182] on div "Image Diş Sağlığı İçin 3 Başlıklı 360 Derece Fırçalar Öneriliyor! Heading Diş a…" at bounding box center [859, 368] width 1100 height 407
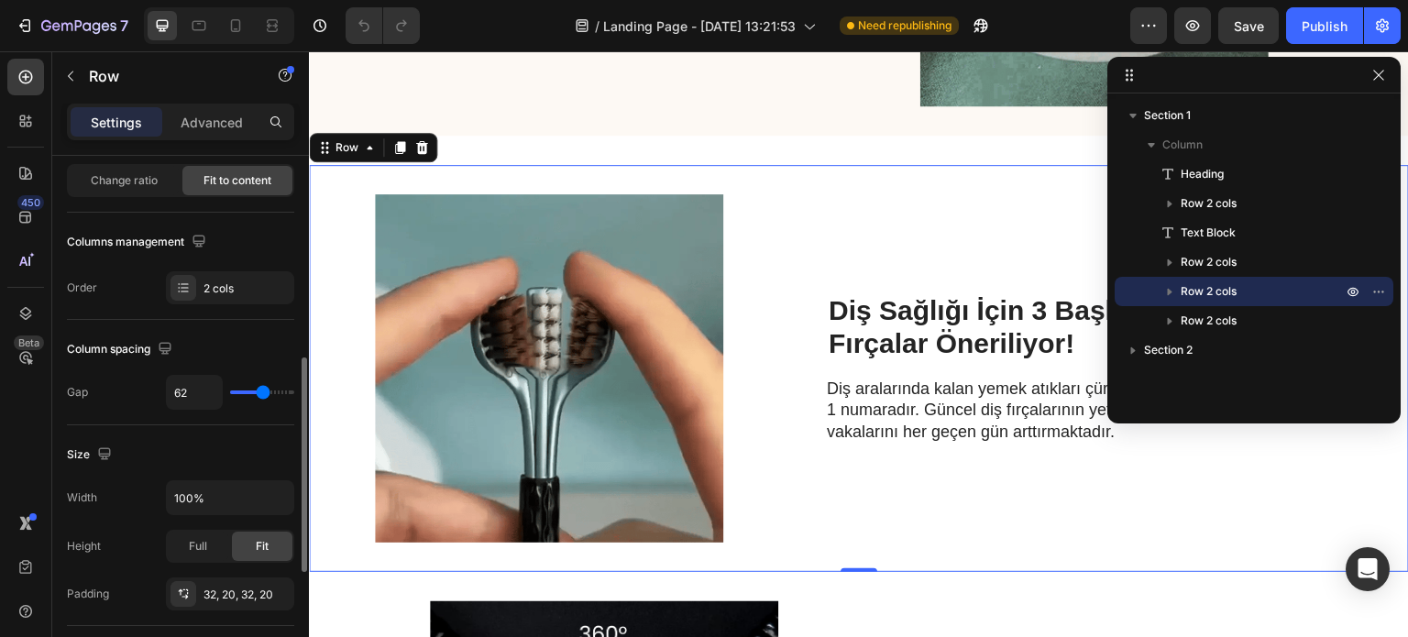
scroll to position [275, 0]
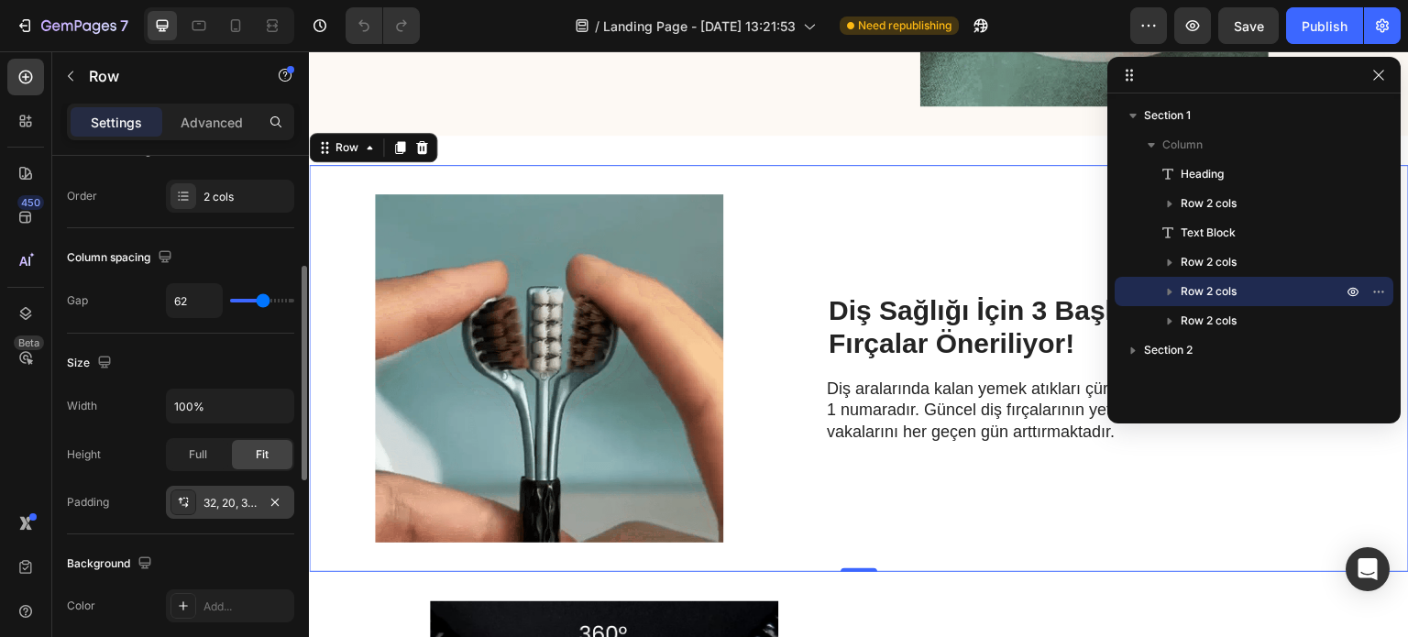
click at [192, 509] on div at bounding box center [184, 503] width 26 height 26
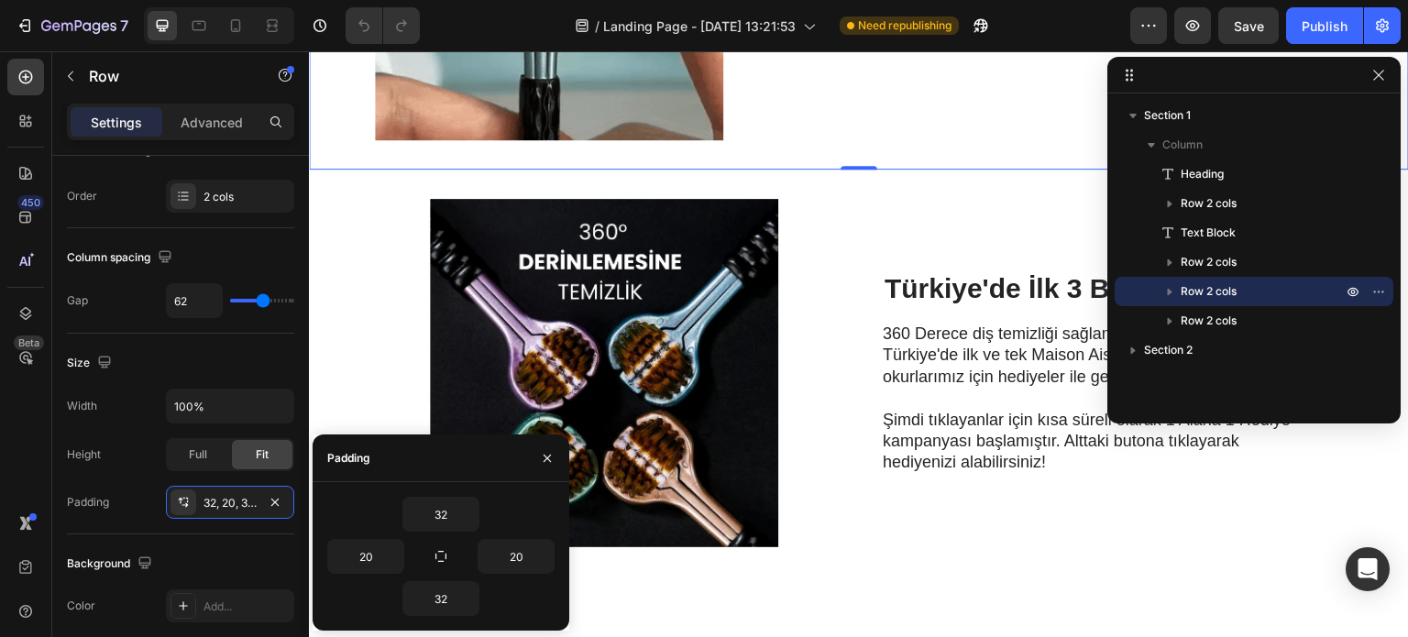
scroll to position [1130, 0]
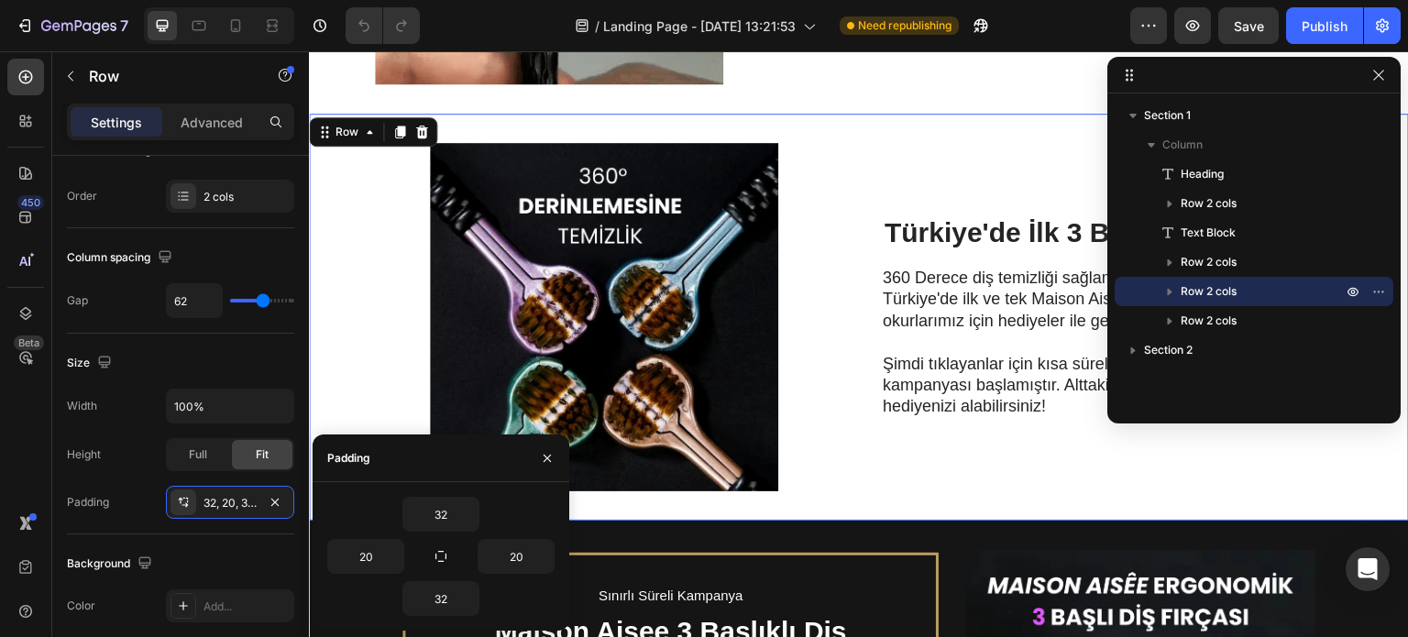
click at [351, 305] on div "Image Türkiye'de İlk 3 Başlıklı Diş Fırçası Heading 360 Derece diş temizliği sa…" at bounding box center [859, 317] width 1100 height 407
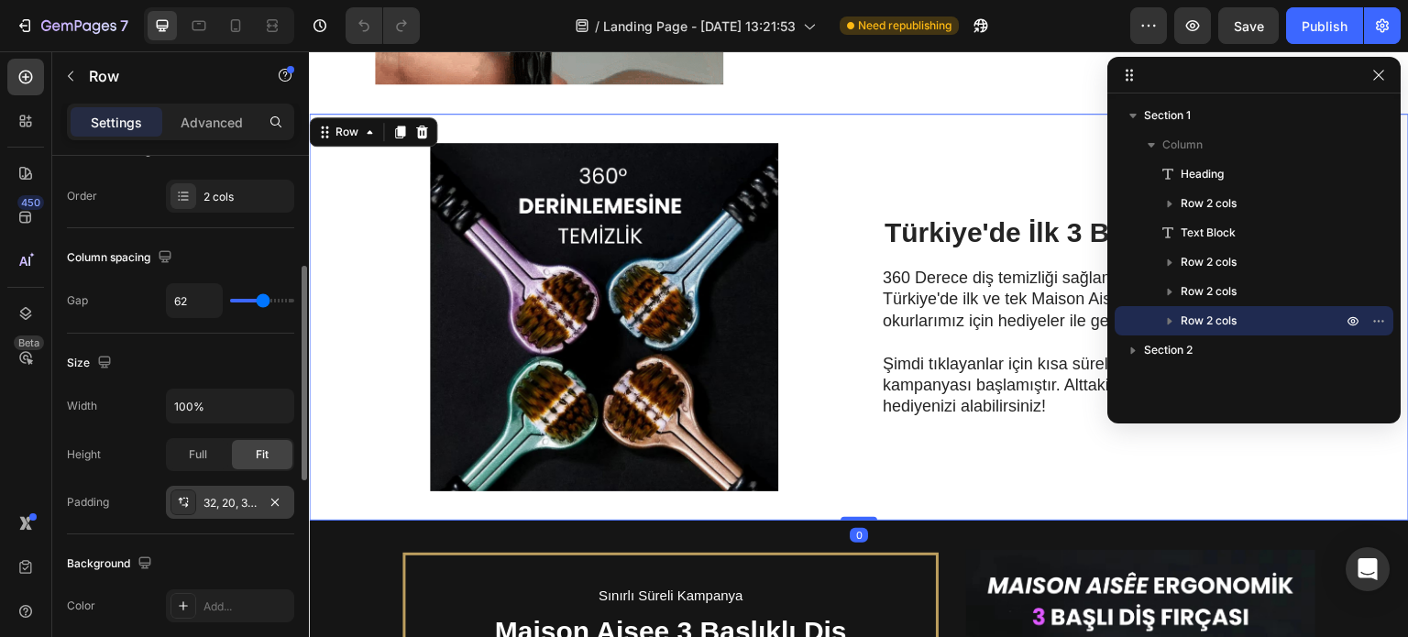
click at [200, 498] on div "32, 20, 32, 20" at bounding box center [230, 502] width 128 height 33
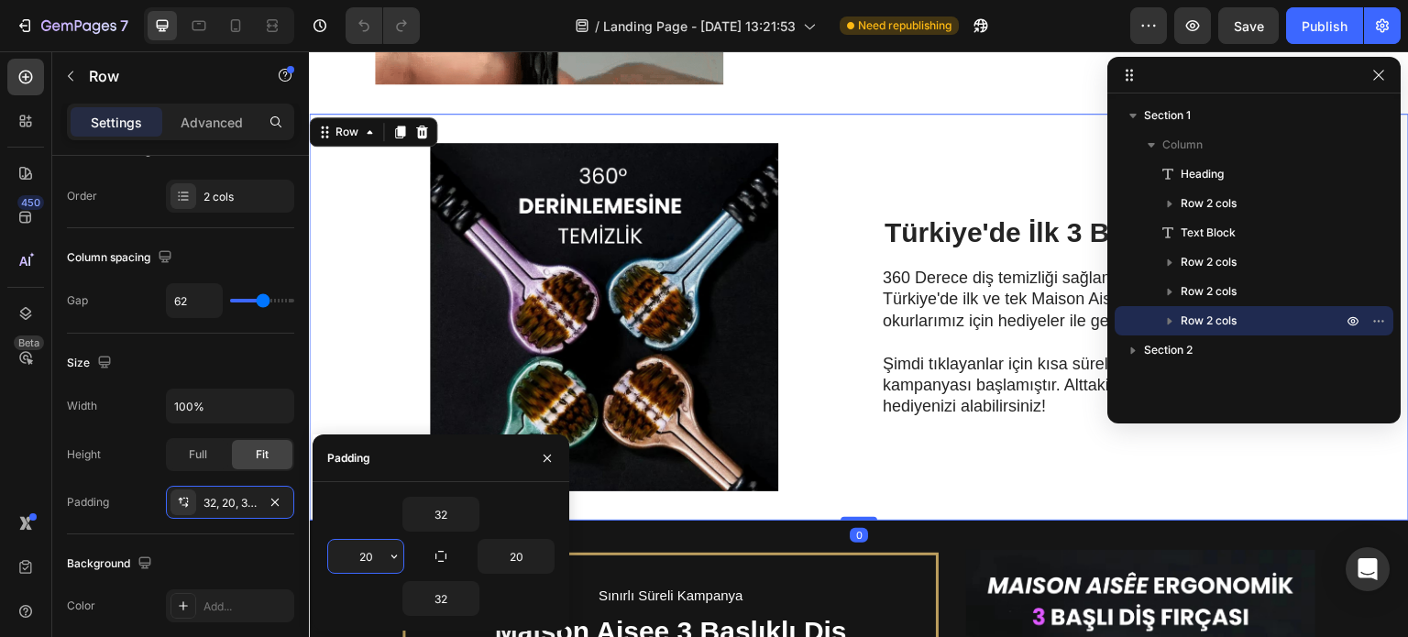
click at [374, 557] on input "20" at bounding box center [365, 556] width 75 height 33
click at [391, 557] on icon "button" at bounding box center [394, 556] width 15 height 15
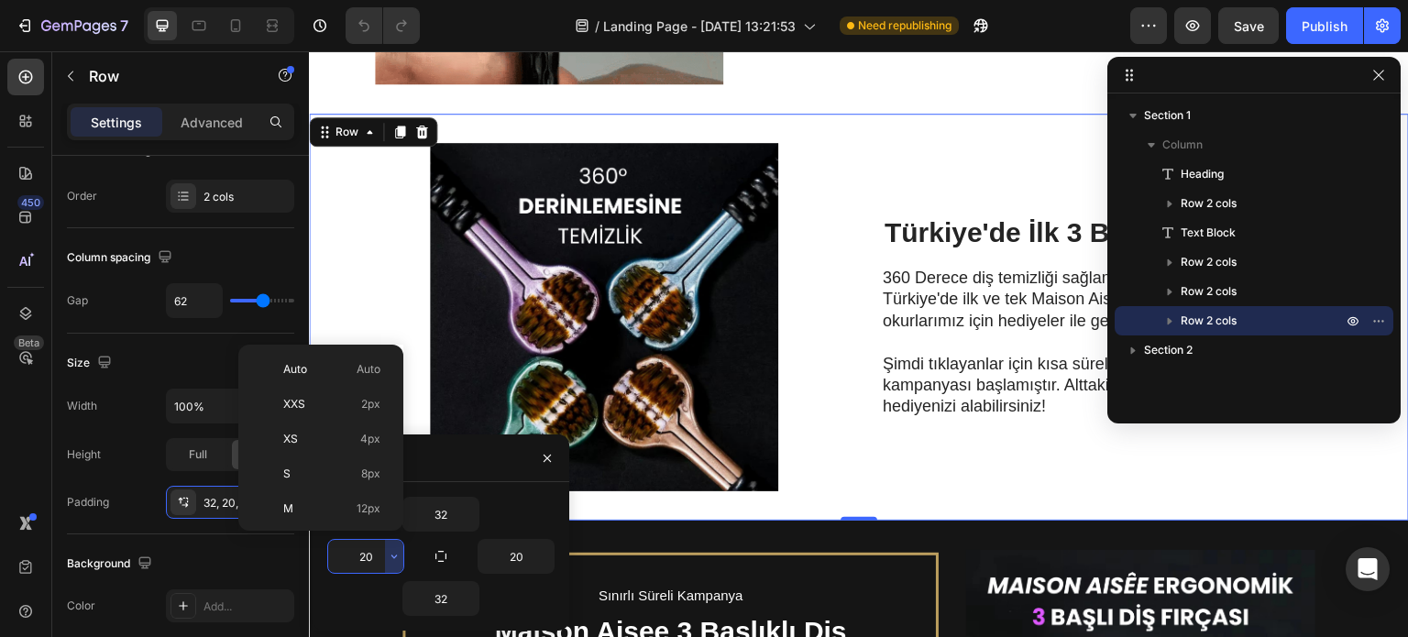
click at [380, 561] on input "20" at bounding box center [365, 556] width 75 height 33
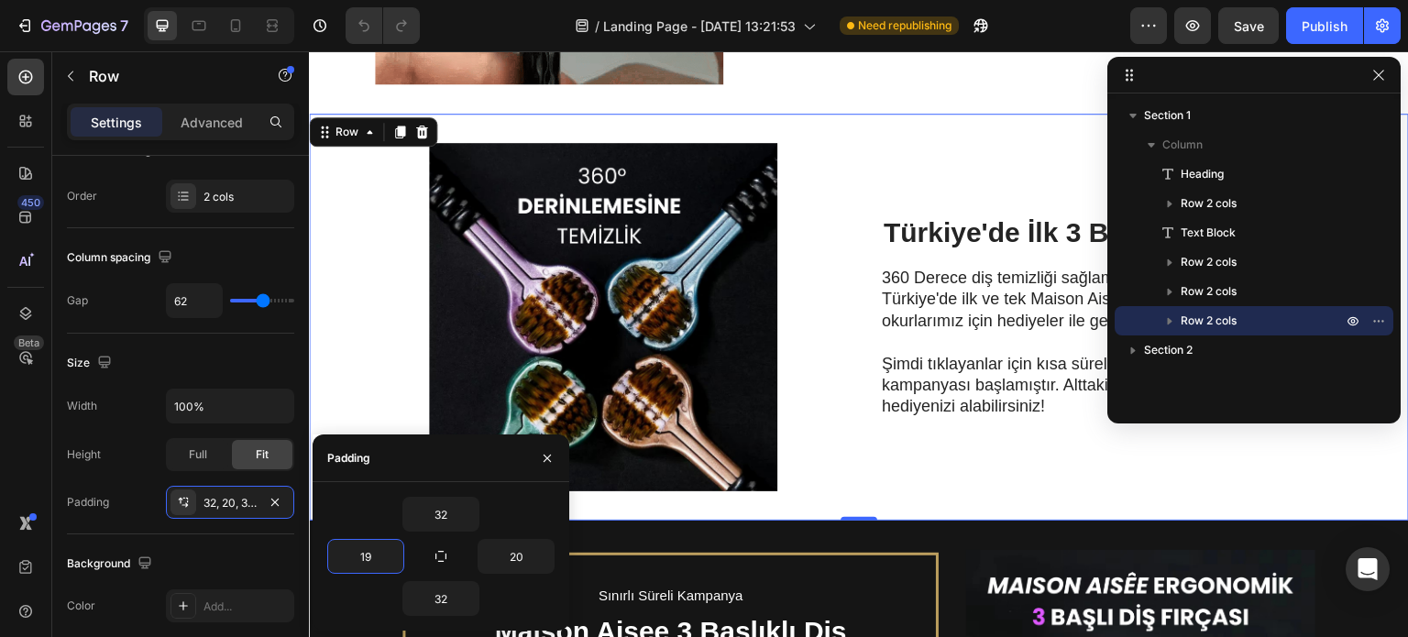
type input "20"
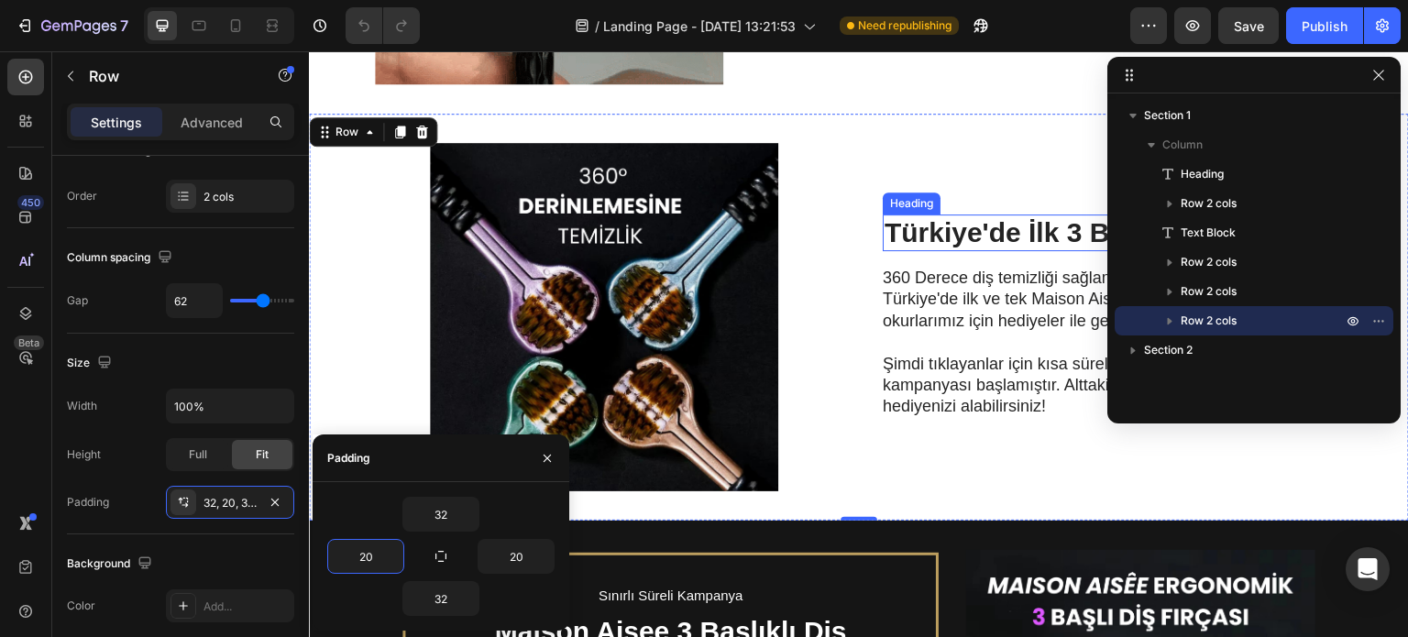
click at [999, 229] on h2 "Türkiye'de İlk 3 Başlıklı Diş Fırçası" at bounding box center [1109, 233] width 452 height 37
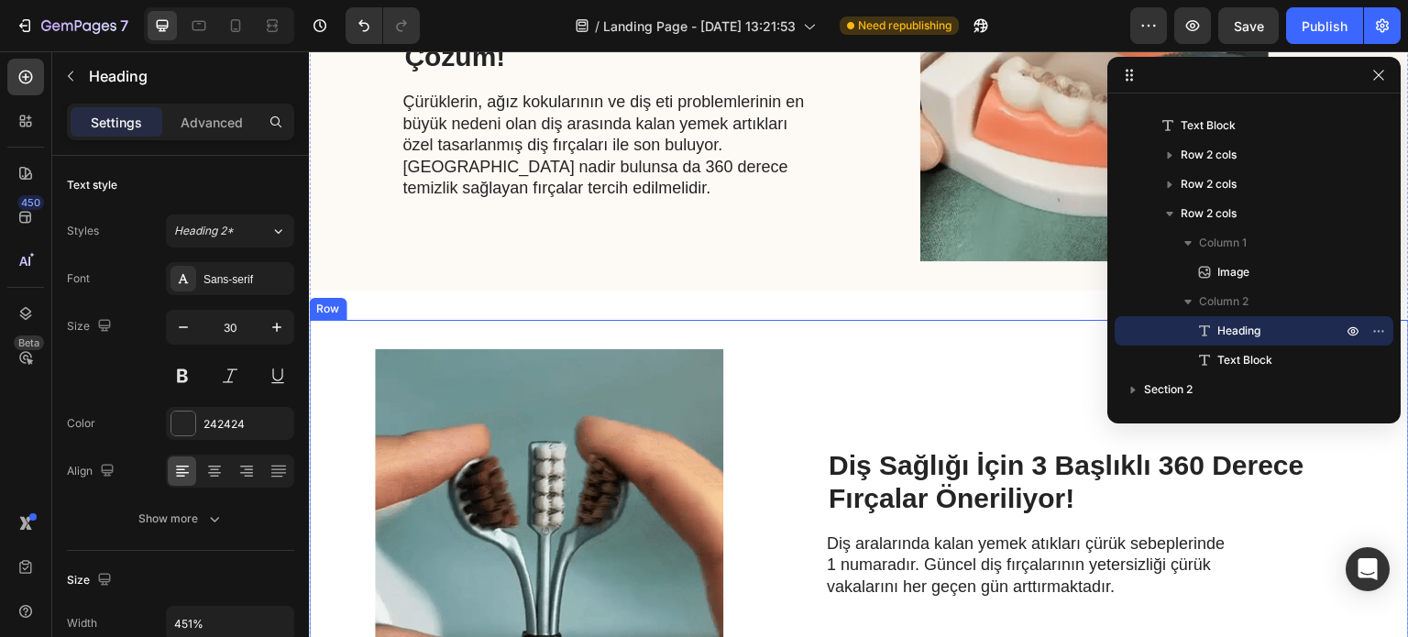
scroll to position [121, 0]
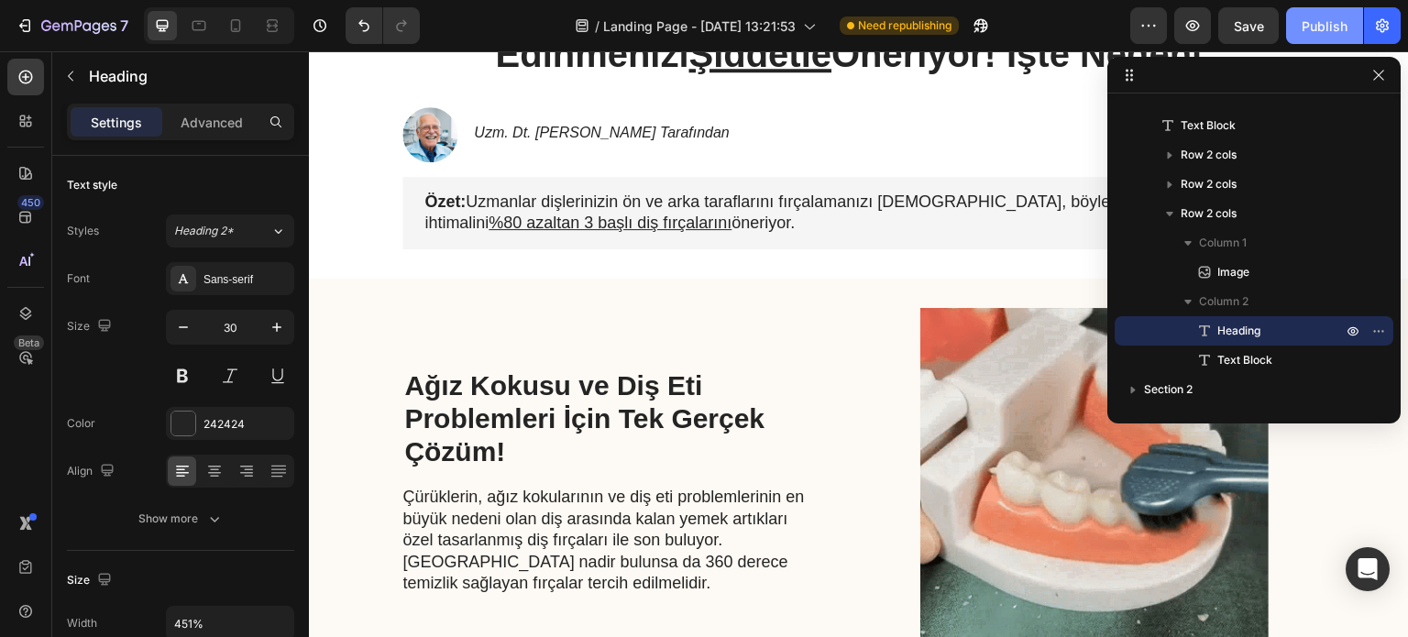
click at [1328, 27] on div "Publish" at bounding box center [1325, 26] width 46 height 19
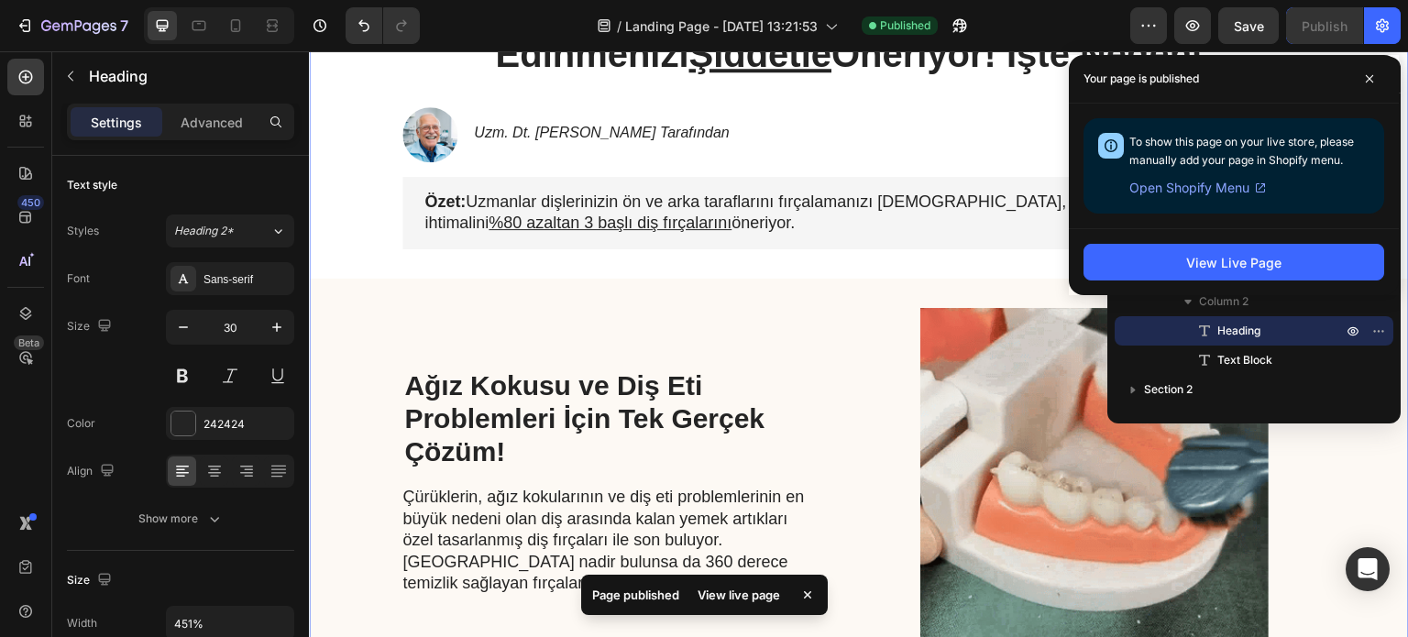
scroll to position [0, 0]
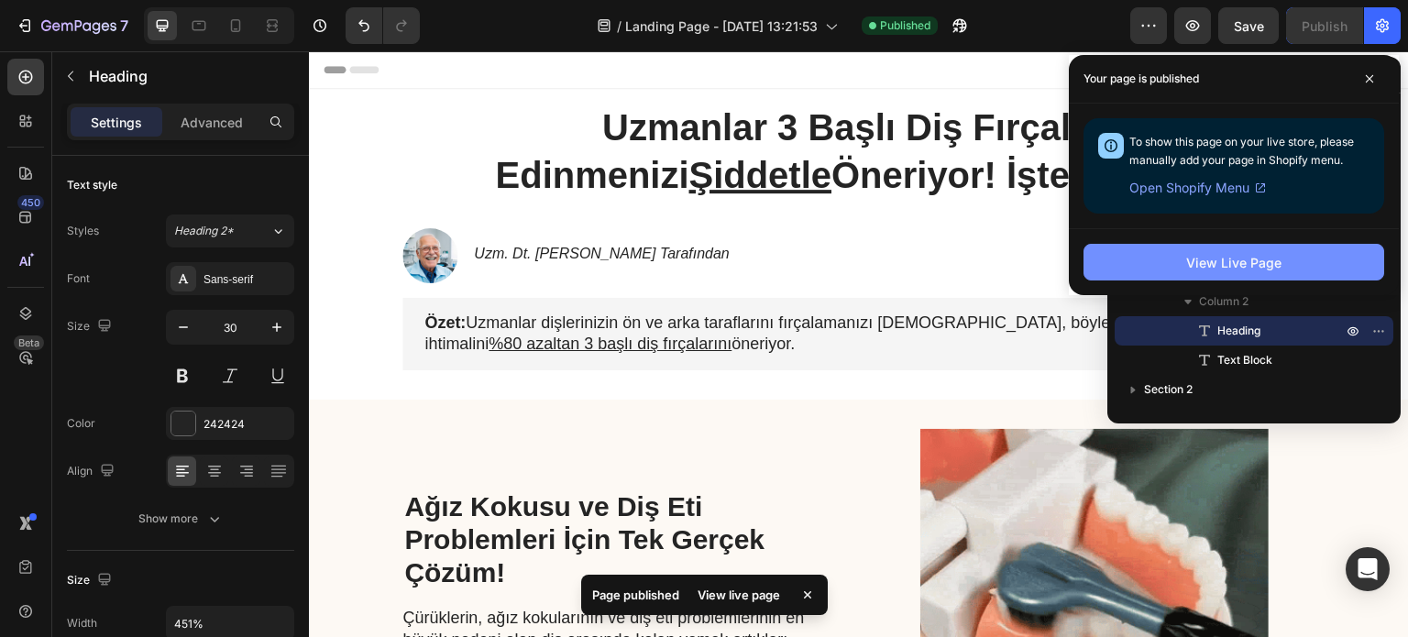
click at [1141, 270] on button "View Live Page" at bounding box center [1234, 262] width 301 height 37
